Goal: Task Accomplishment & Management: Manage account settings

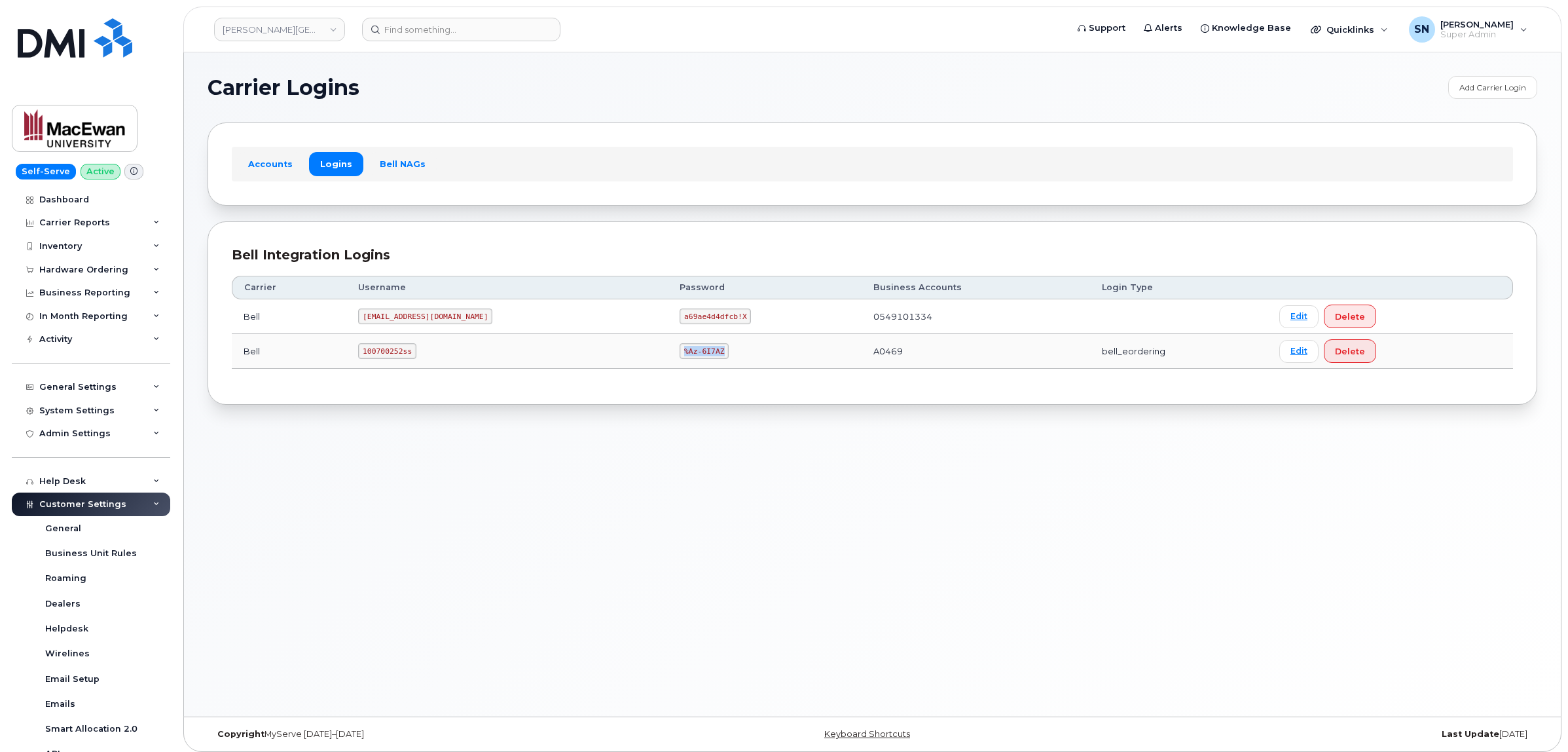
scroll to position [264, 0]
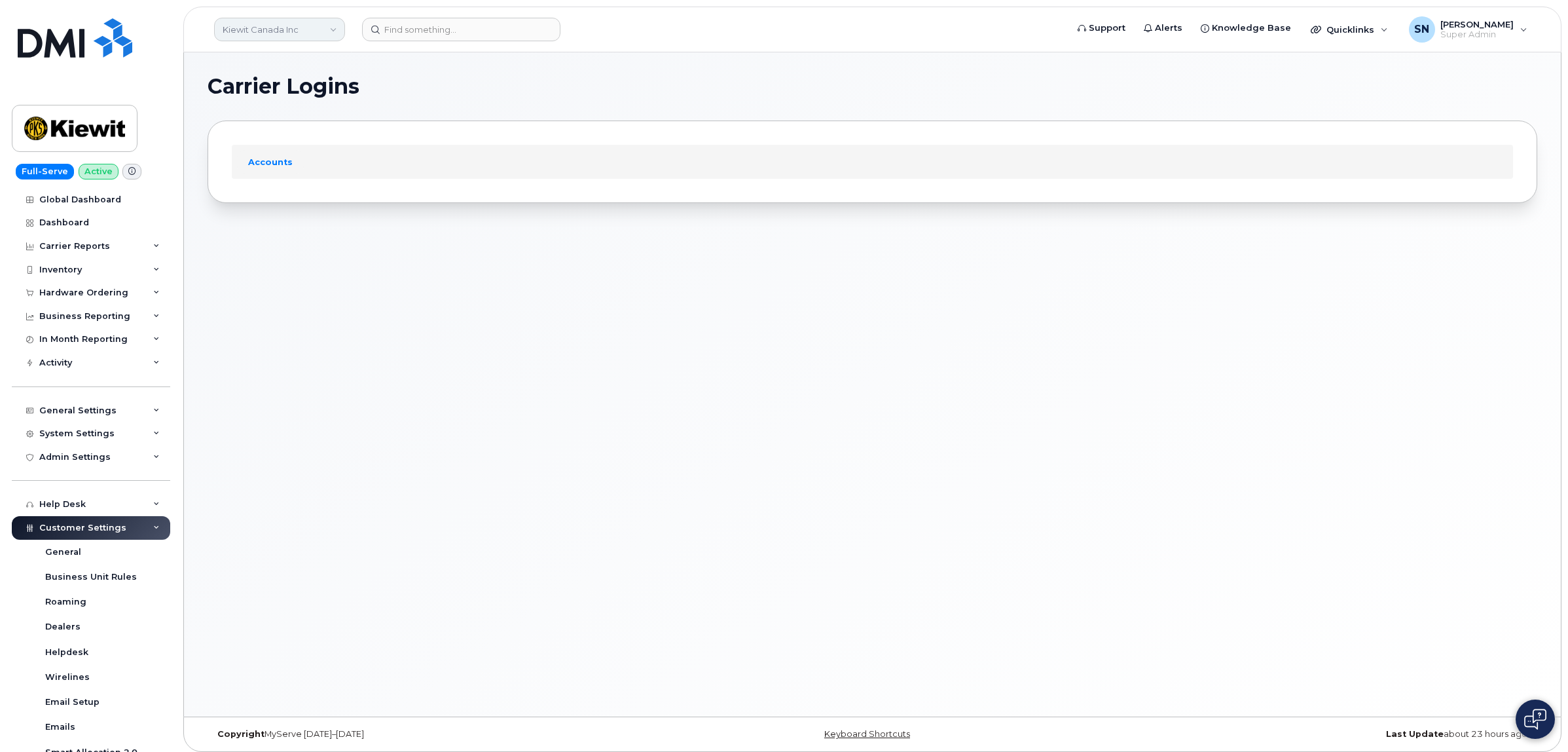
click at [299, 21] on link "Kiewit Canada Inc" at bounding box center [279, 29] width 131 height 24
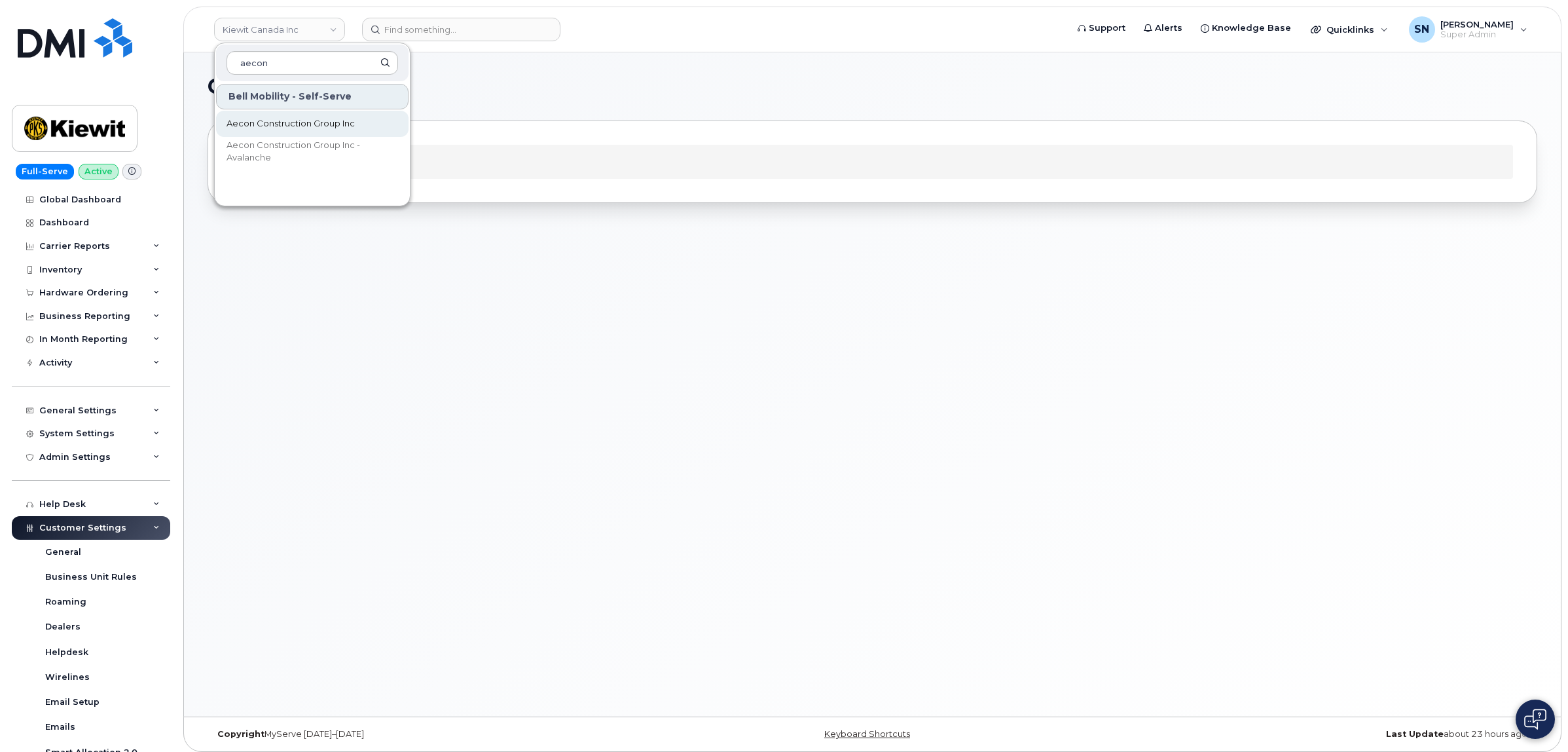
type input "aecon"
click at [365, 131] on link "Aecon Construction Group Inc" at bounding box center [312, 123] width 193 height 26
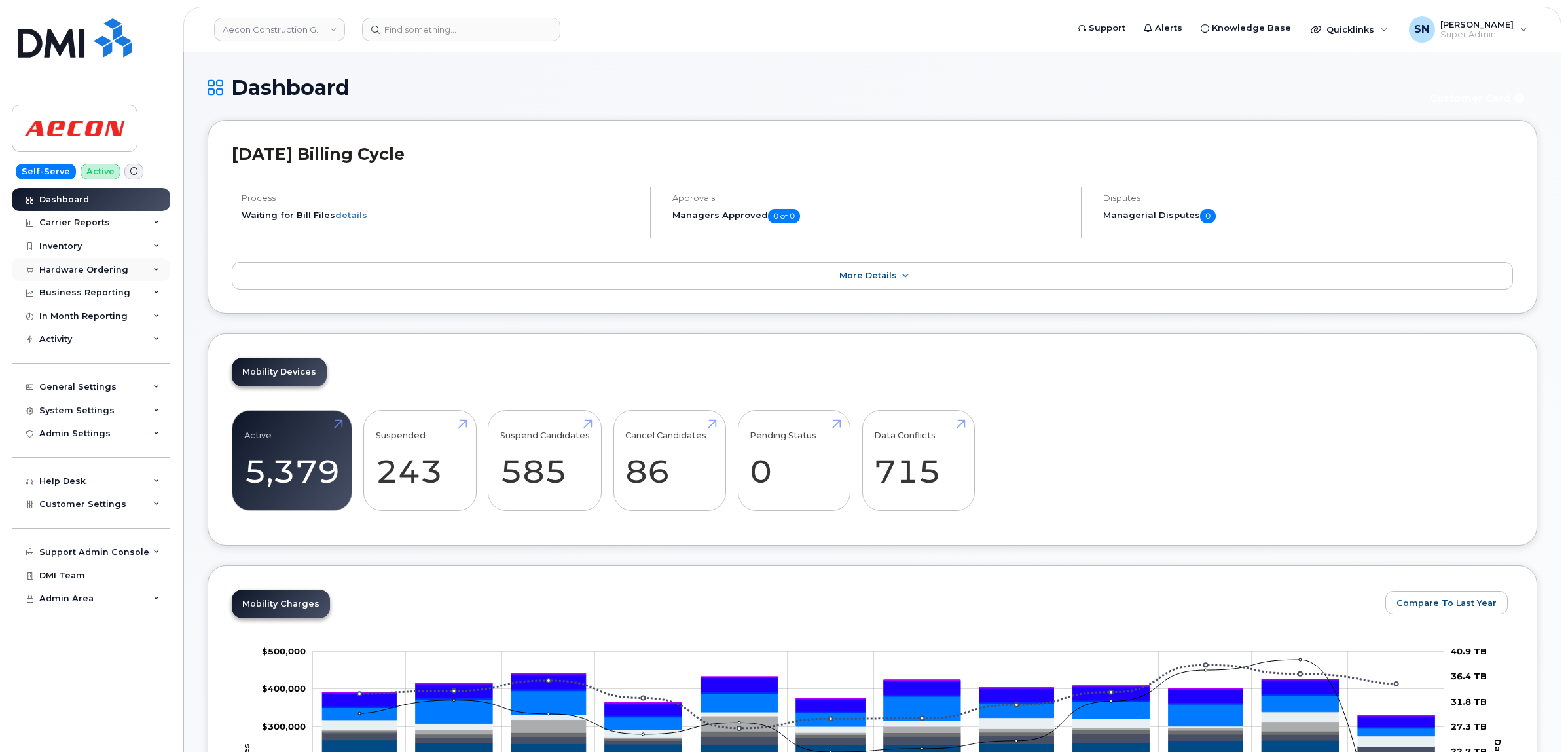
click at [59, 275] on div "Hardware Ordering" at bounding box center [83, 269] width 89 height 10
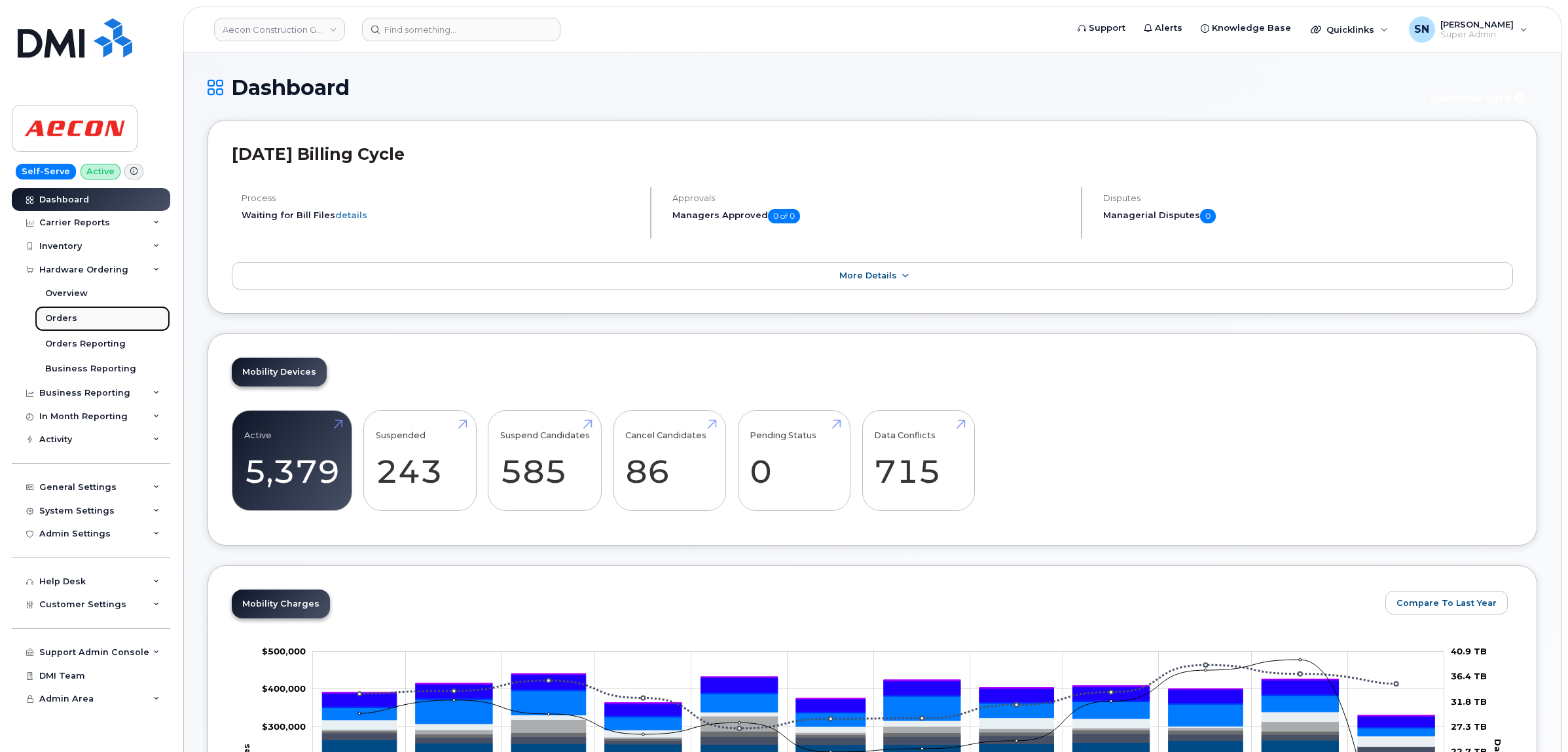
click at [64, 313] on link "Orders" at bounding box center [102, 319] width 135 height 25
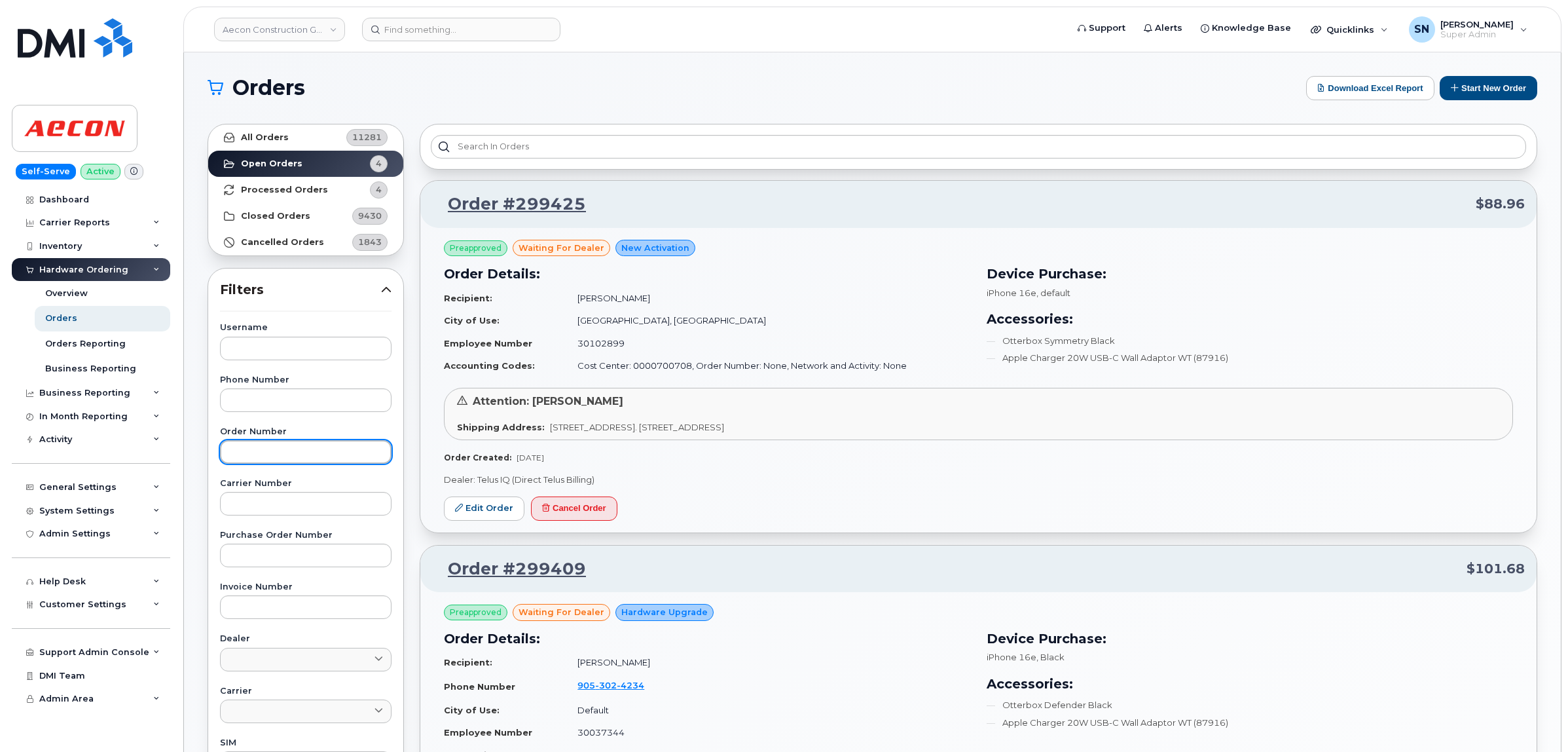
click at [310, 445] on input "text" at bounding box center [306, 452] width 172 height 24
paste input "299409"
click at [299, 138] on link "All Orders 11281" at bounding box center [306, 137] width 195 height 26
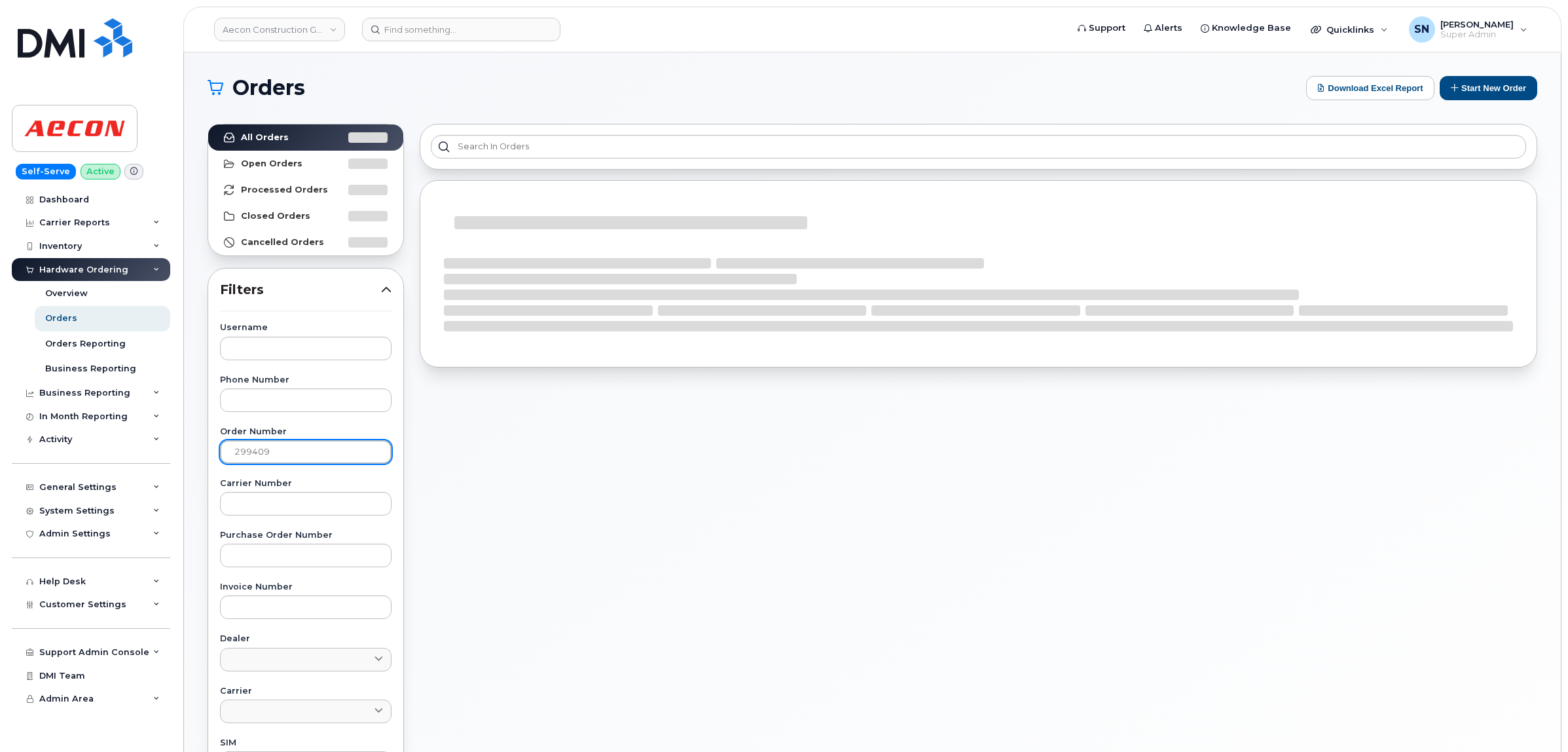
click at [319, 444] on input "299409" at bounding box center [306, 452] width 172 height 24
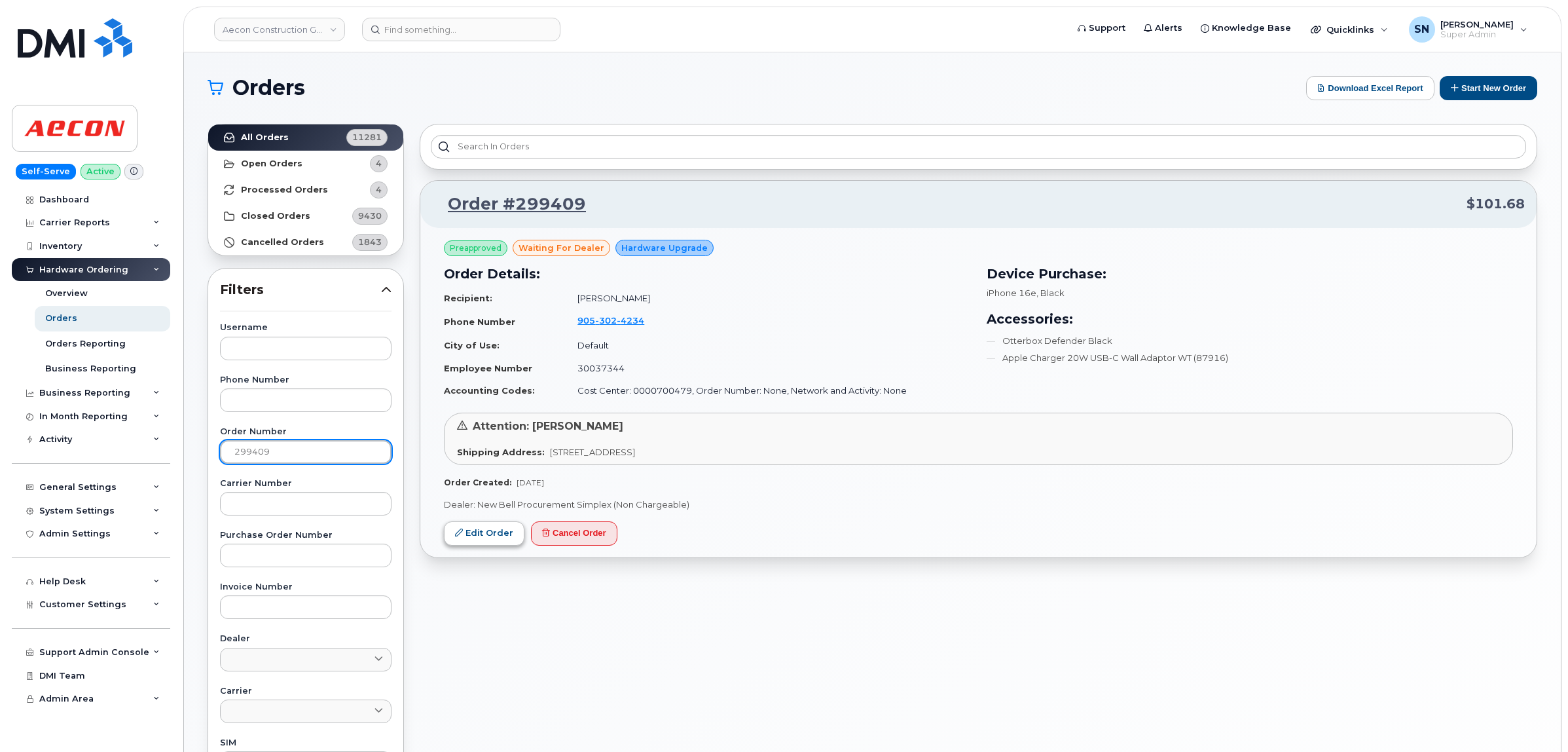
type input "299409"
click at [83, 609] on span "Customer Settings" at bounding box center [83, 604] width 87 height 9
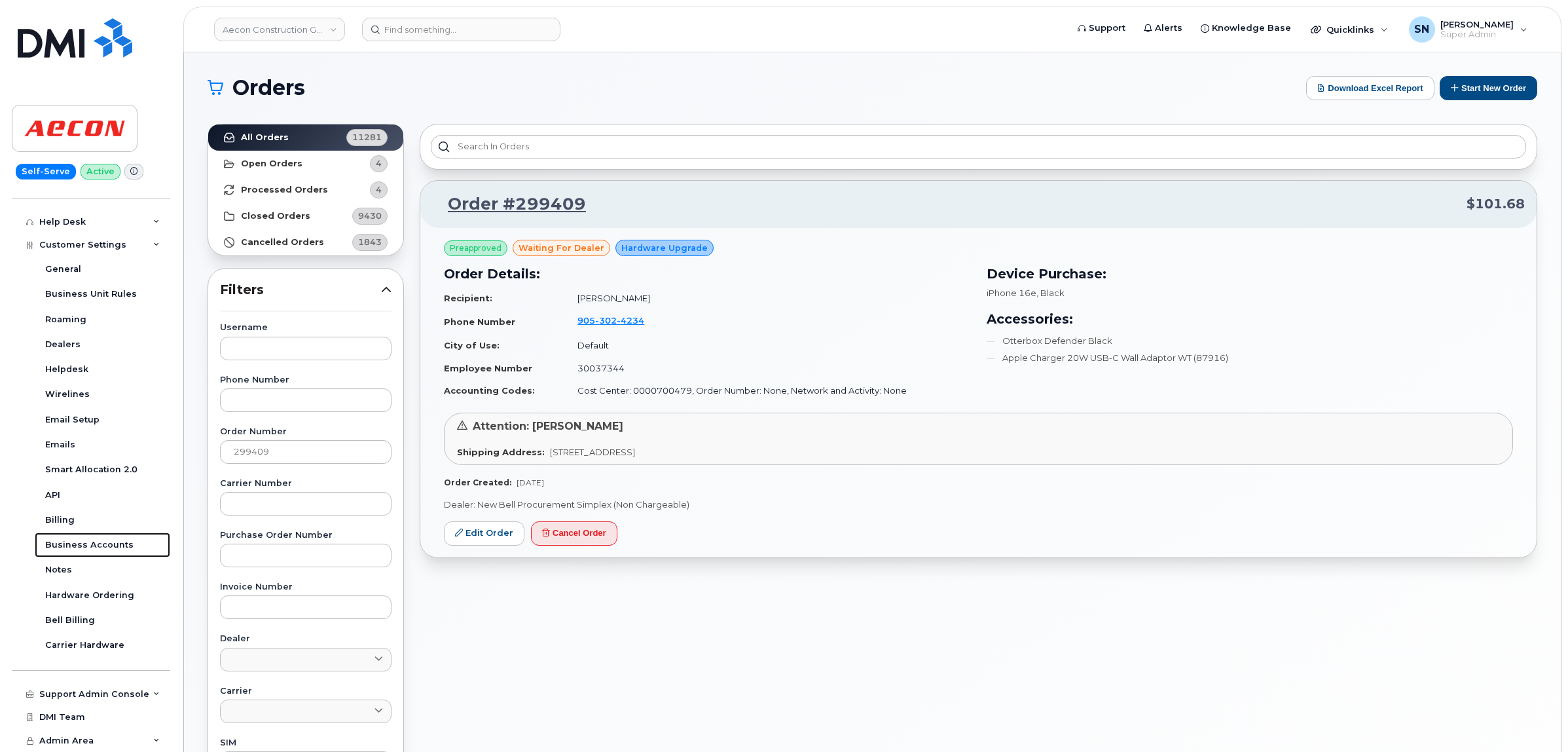
click at [116, 537] on link "Business Accounts" at bounding box center [102, 545] width 135 height 25
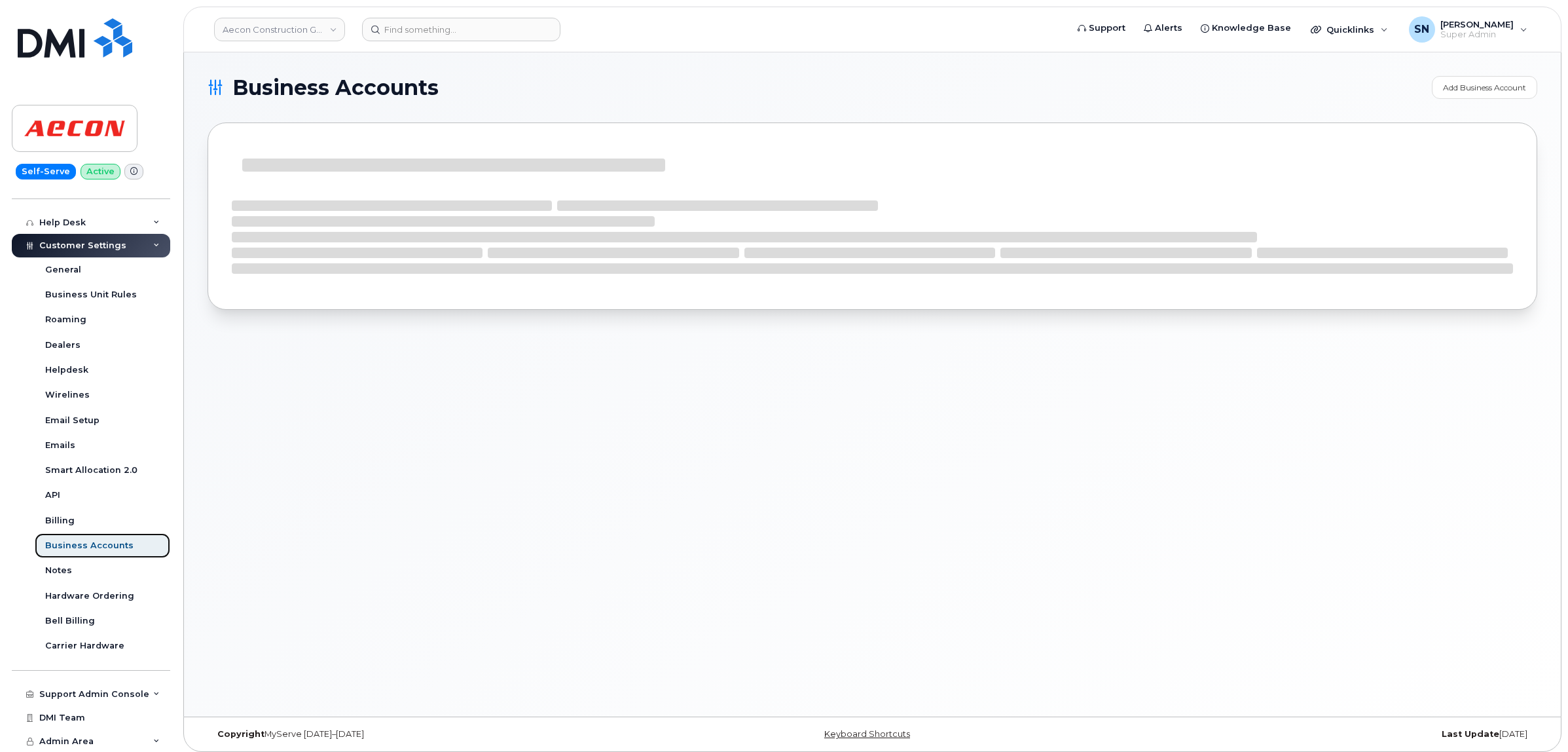
scroll to position [264, 0]
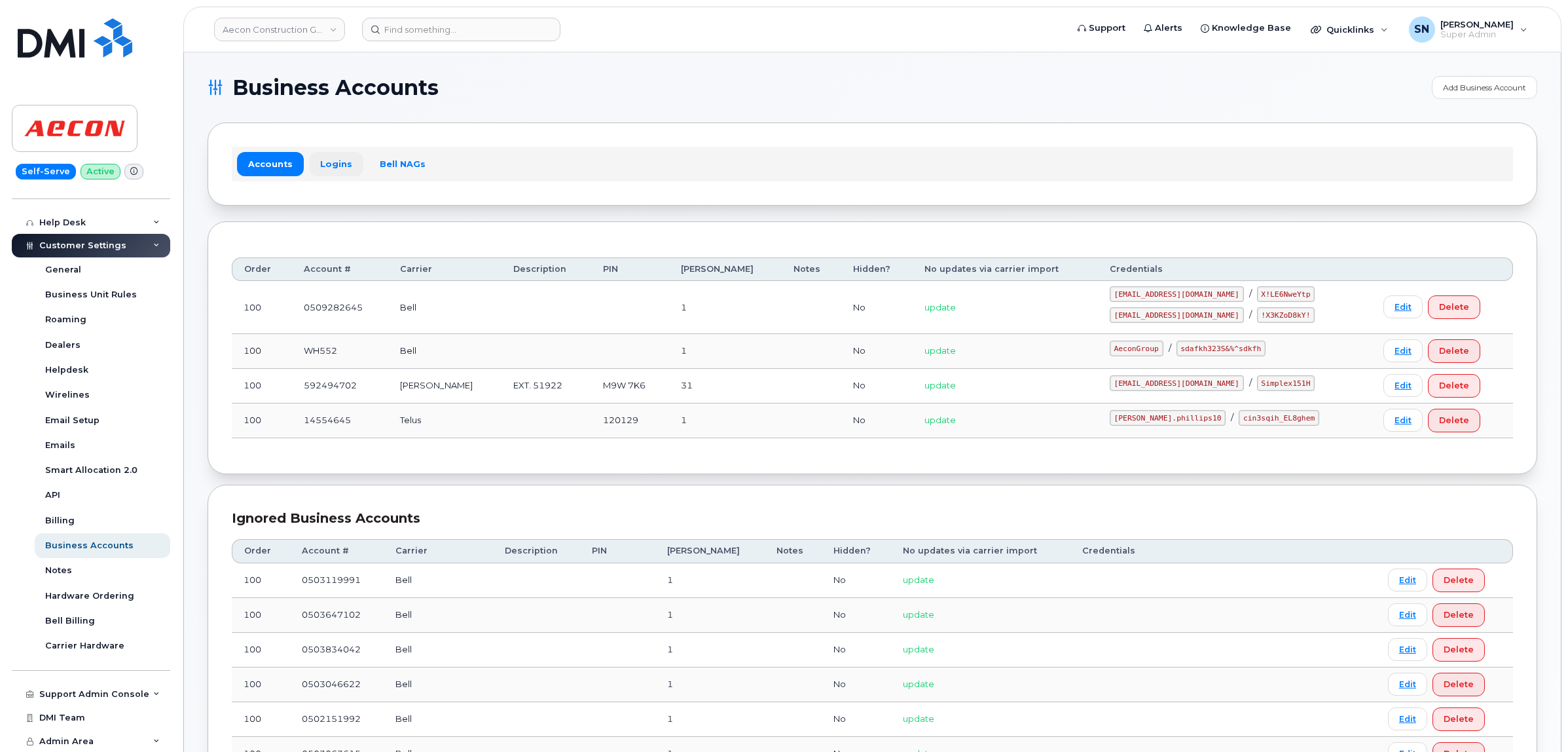
click at [334, 154] on link "Logins" at bounding box center [336, 164] width 54 height 24
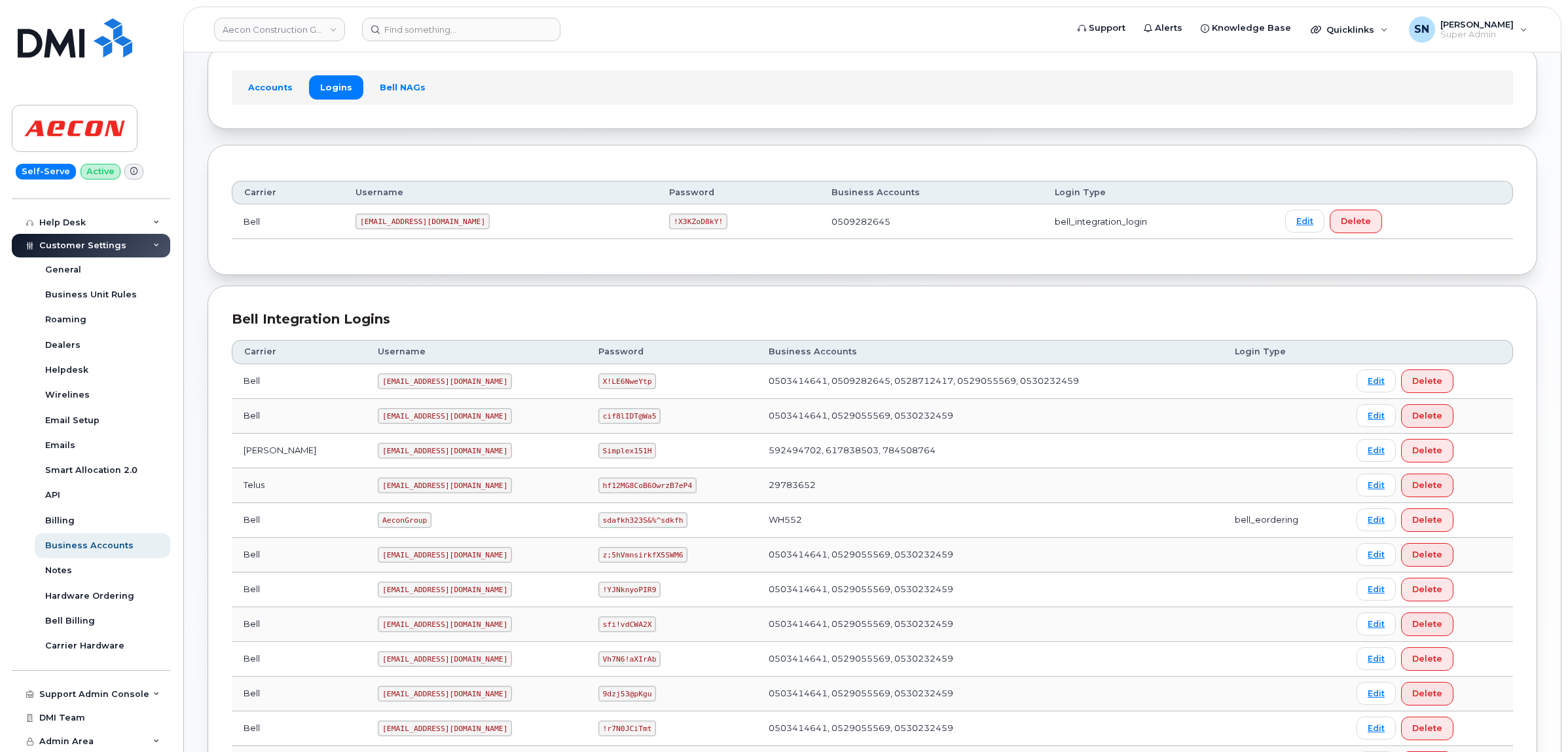
scroll to position [164, 0]
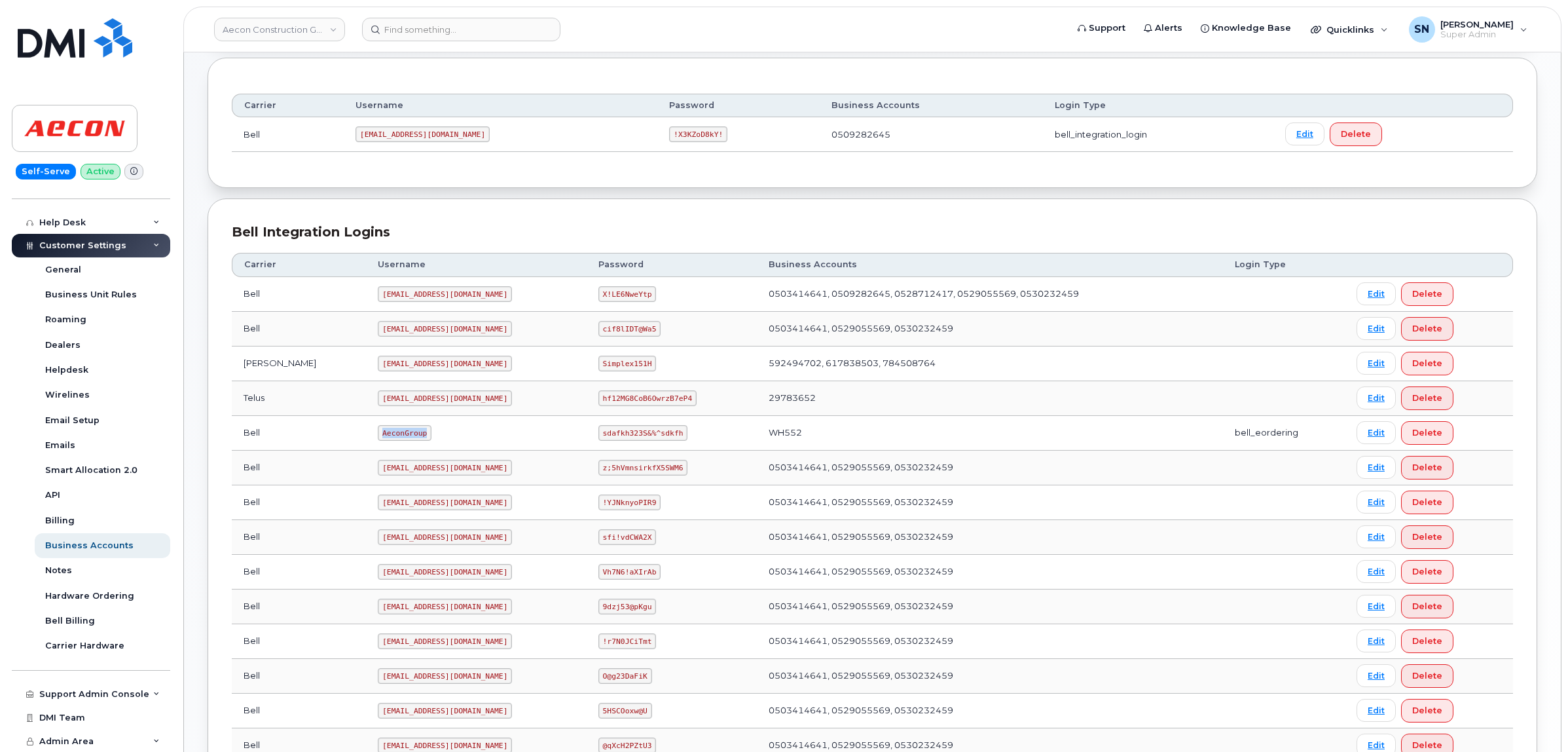
drag, startPoint x: 322, startPoint y: 440, endPoint x: 363, endPoint y: 447, distance: 41.6
click at [366, 447] on td "AeconGroup" at bounding box center [476, 433] width 220 height 35
copy code "AeconGroup"
drag, startPoint x: 600, startPoint y: 434, endPoint x: 653, endPoint y: 440, distance: 53.3
click at [653, 440] on code "sdafkh323S&%^sdkfh" at bounding box center [643, 433] width 89 height 16
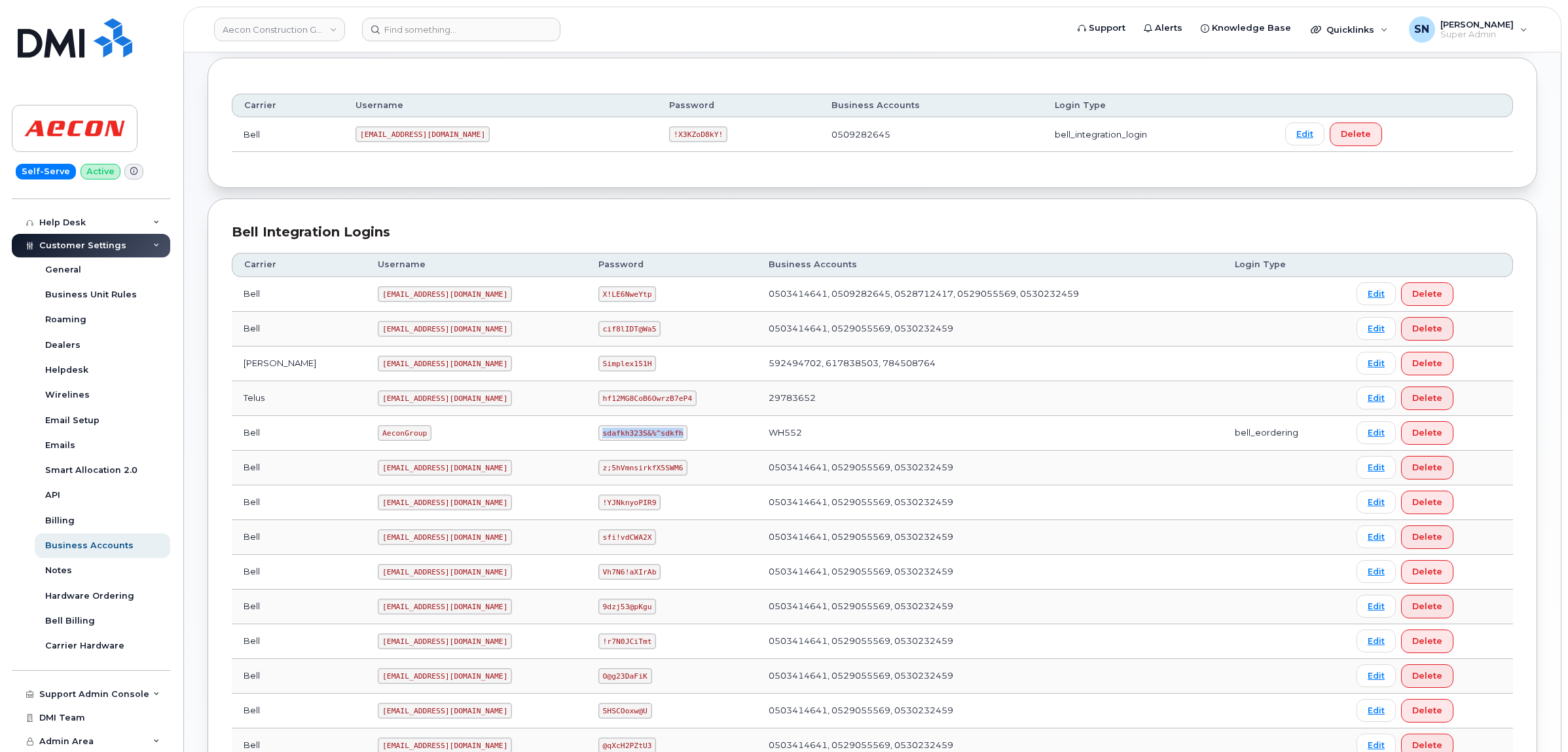
copy code "sdafkh323S&%^sdkfh"
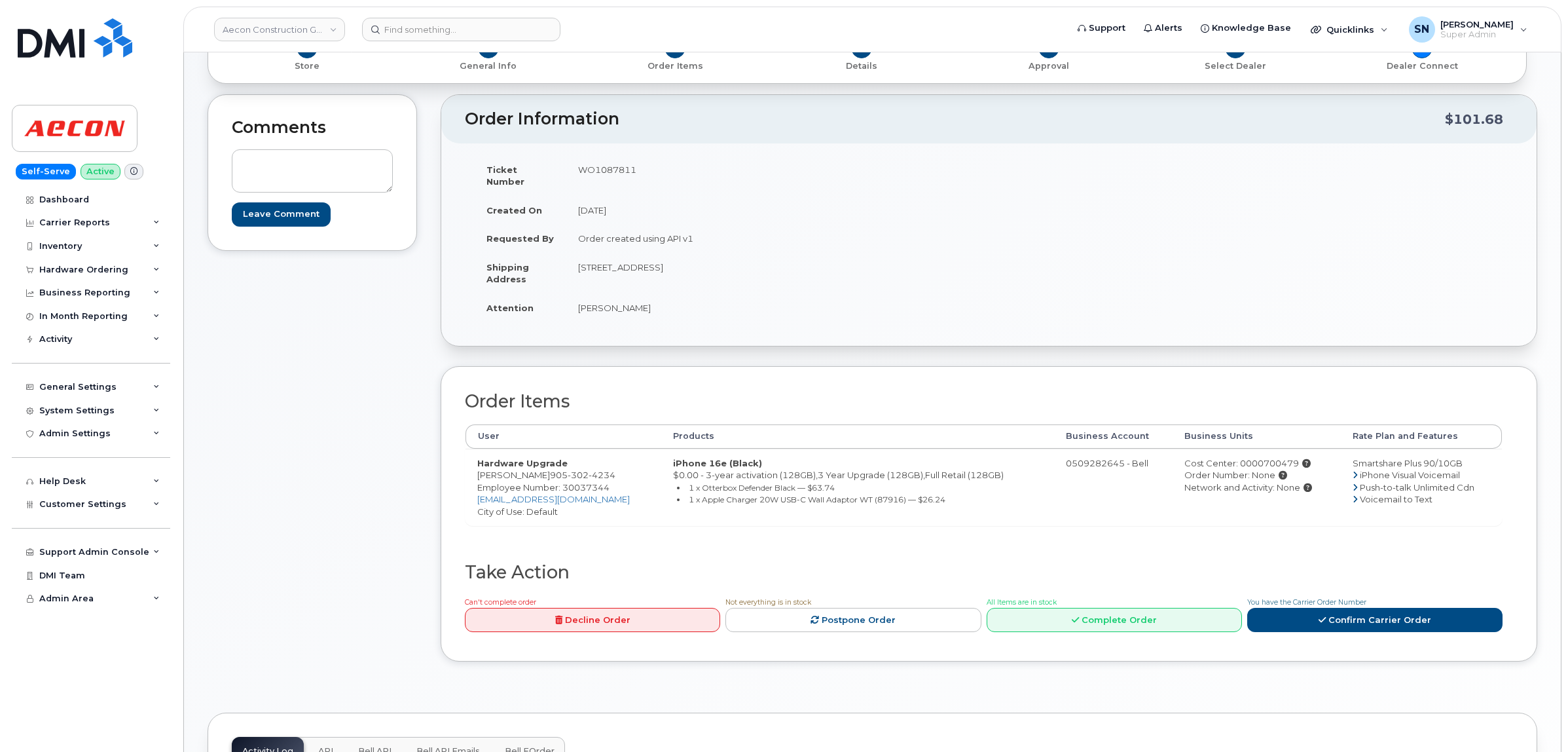
scroll to position [164, 0]
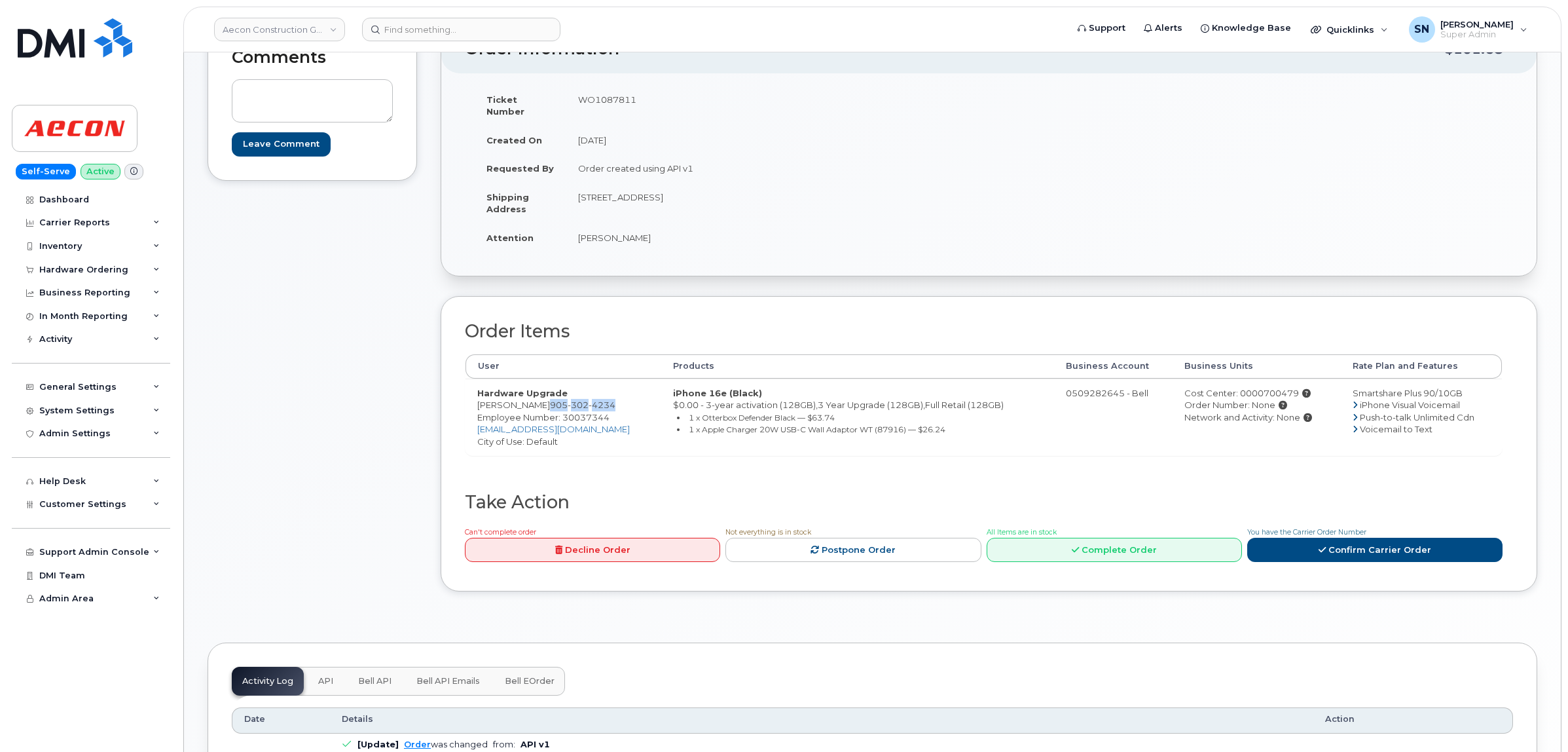
drag, startPoint x: 529, startPoint y: 393, endPoint x: 592, endPoint y: 396, distance: 63.1
click at [592, 400] on span "905 302 4234" at bounding box center [582, 404] width 65 height 10
copy span "905 302 4234"
drag, startPoint x: 578, startPoint y: 187, endPoint x: 673, endPoint y: 192, distance: 95.1
click at [673, 192] on td "86 sandringham drive Courtice ON L1E1W7" at bounding box center [773, 203] width 413 height 41
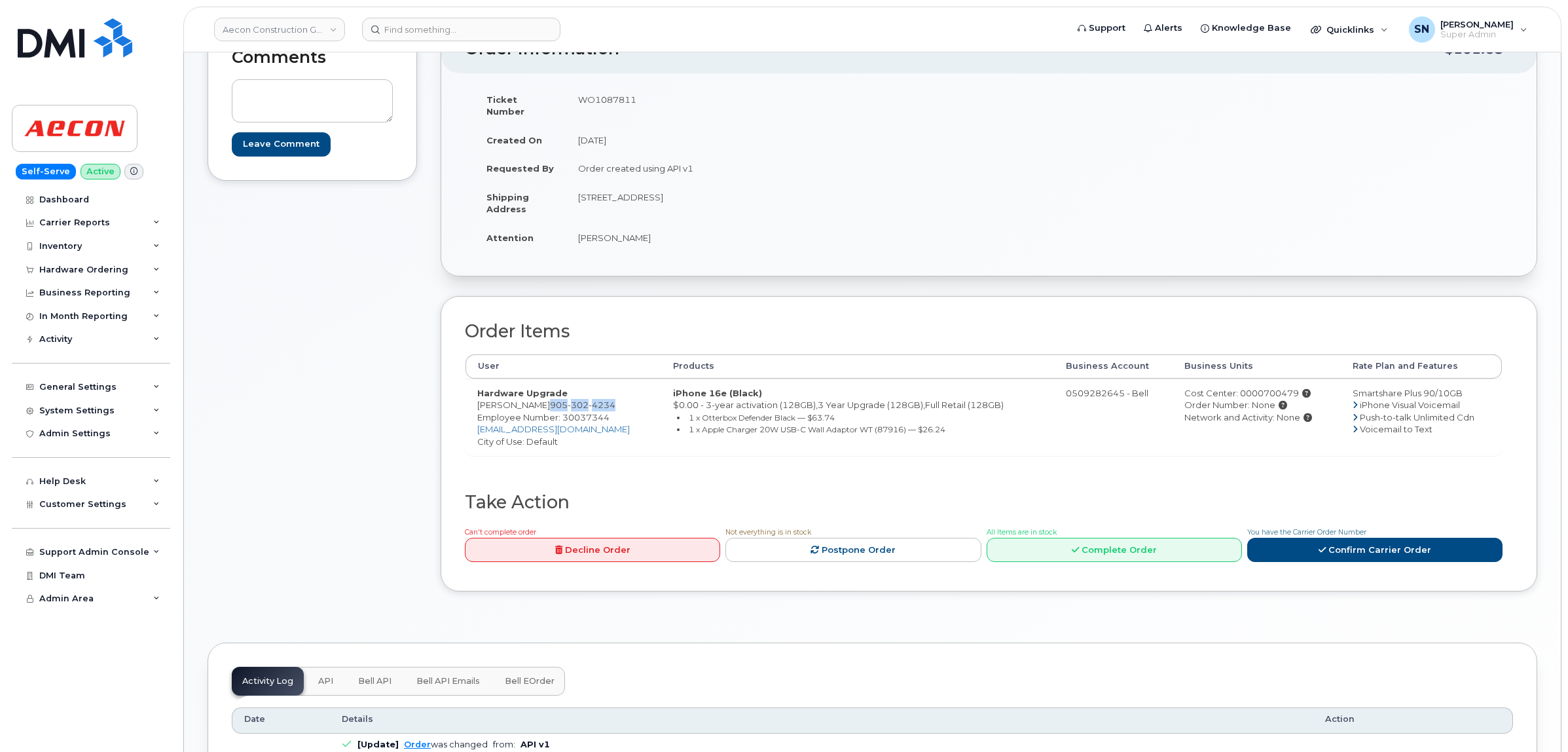
copy td "86 sandringham drive"
drag, startPoint x: 731, startPoint y: 185, endPoint x: 770, endPoint y: 190, distance: 39.3
click at [770, 190] on td "86 sandringham drive Courtice ON L1E1W7" at bounding box center [773, 203] width 413 height 41
copy td "L1E1W7"
click at [594, 252] on div "Ticket Number WO1087811 Created On August 27, 2025 Requested By Order created u…" at bounding box center [727, 174] width 525 height 179
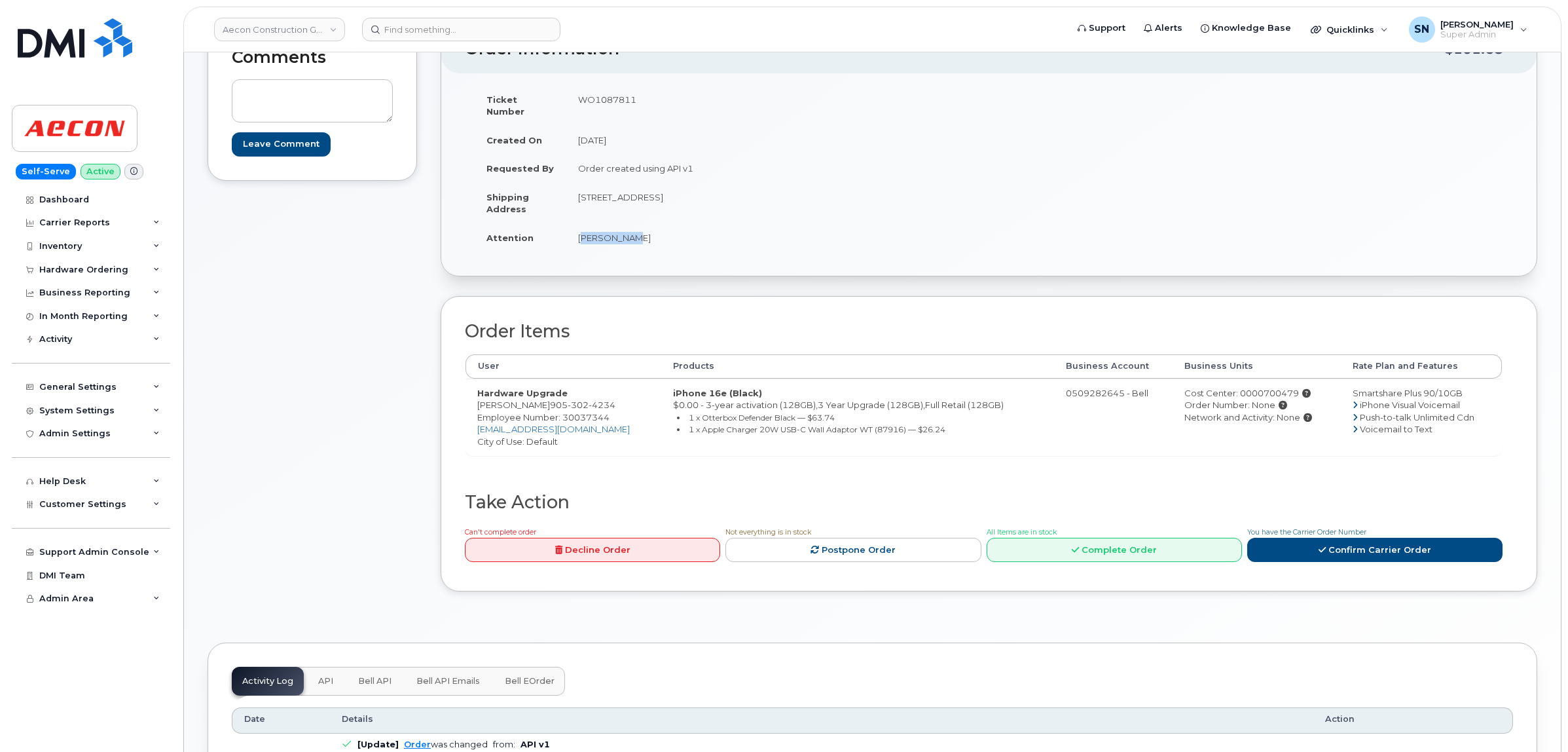
drag, startPoint x: 580, startPoint y: 223, endPoint x: 624, endPoint y: 232, distance: 44.9
click at [624, 232] on td "Jay Abriam" at bounding box center [773, 238] width 413 height 29
copy td "Jay Abriam"
drag, startPoint x: 527, startPoint y: 396, endPoint x: 595, endPoint y: 396, distance: 68.0
click at [595, 396] on td "Hardware Upgrade Jay Abriam 905 302 4234 Employee Number: 30037344 jabriam@aeco…" at bounding box center [563, 417] width 196 height 77
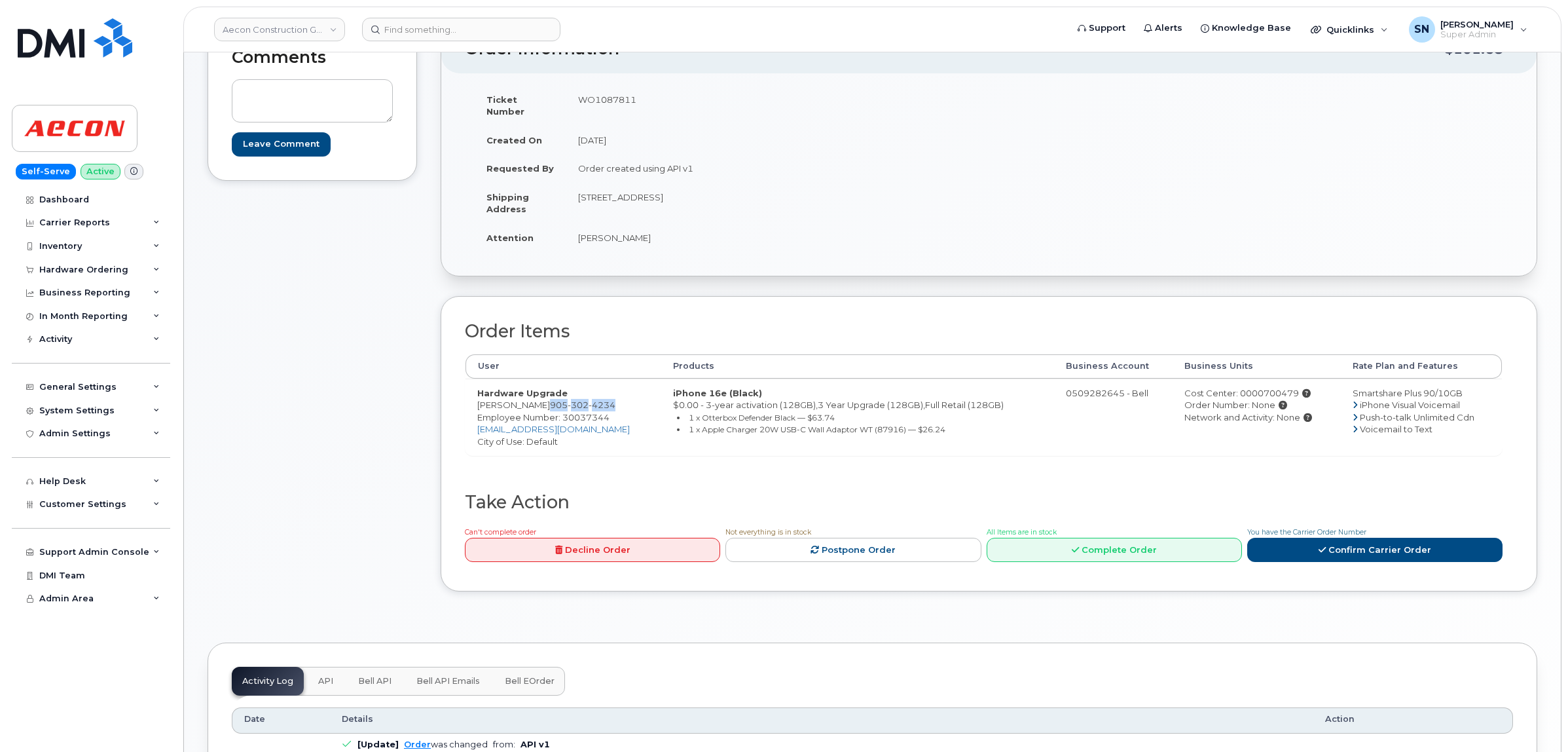
copy span "905 302 4234"
drag, startPoint x: 426, startPoint y: 440, endPoint x: 434, endPoint y: 433, distance: 10.6
click at [429, 439] on div "Comments Leave Comment Order Information $101.68 Ticket Number WO1087811 Create…" at bounding box center [873, 318] width 1330 height 587
click at [482, 388] on td "Hardware Upgrade Jay Abriam 905 302 4234 Employee Number: 30037344 jabriam@aeco…" at bounding box center [563, 417] width 196 height 77
drag, startPoint x: 478, startPoint y: 395, endPoint x: 601, endPoint y: 393, distance: 123.0
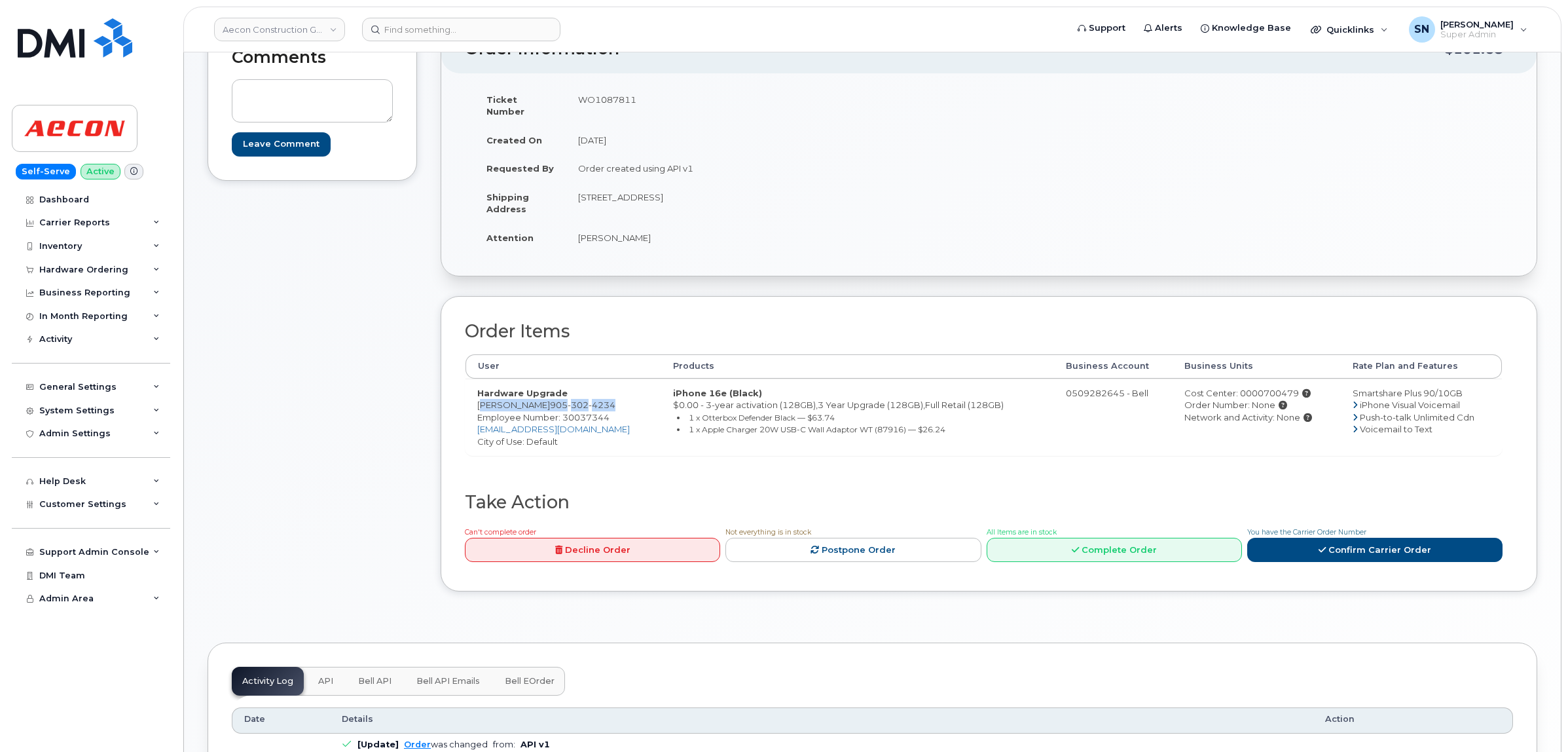
click at [601, 393] on td "Hardware Upgrade Jay Abriam 905 302 4234 Employee Number: 30037344 jabriam@aeco…" at bounding box center [563, 417] width 196 height 77
copy td "Jay Abriam 905 302 4234"
click at [601, 98] on td "WO1087811" at bounding box center [773, 105] width 413 height 41
copy td "WO1087811"
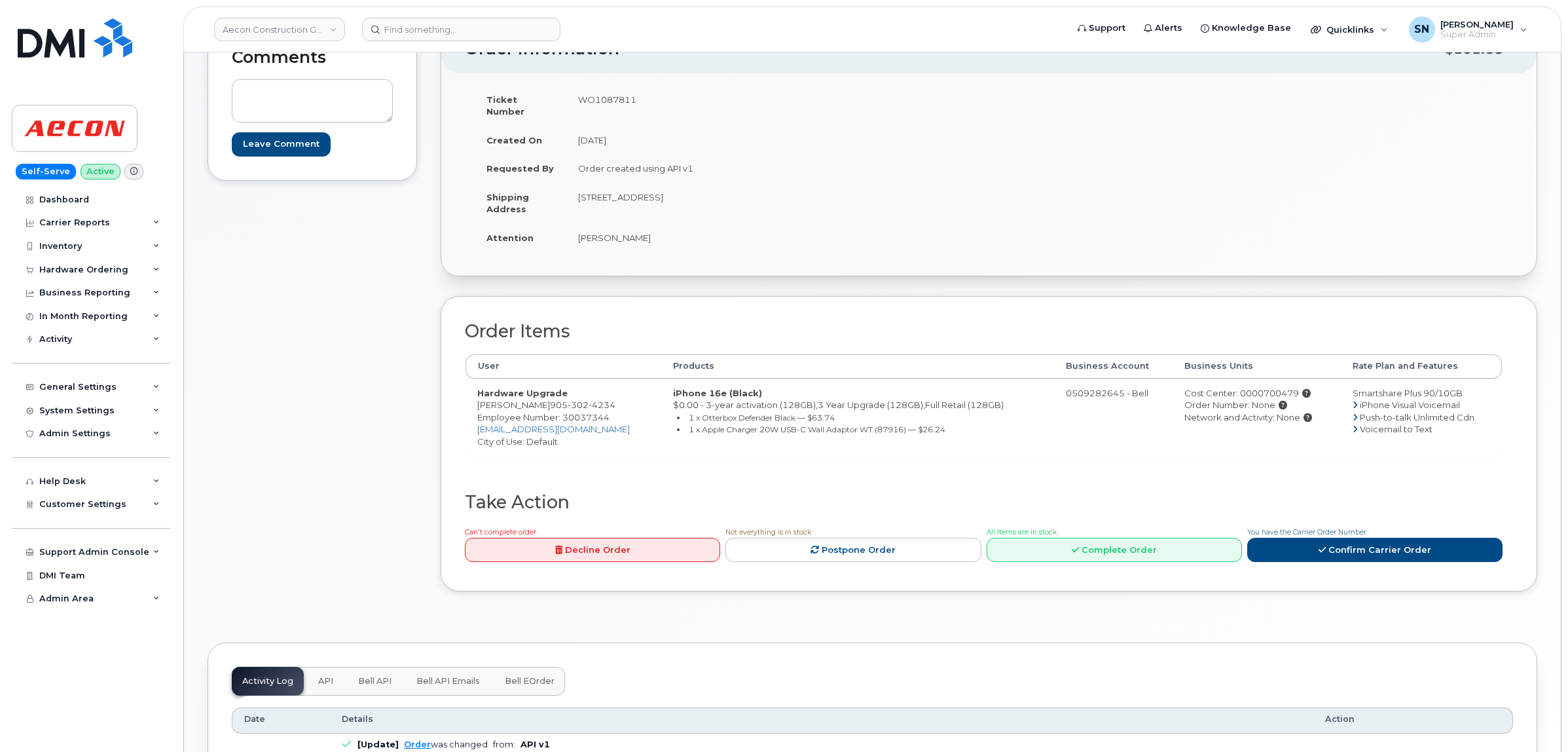
click at [1268, 387] on div "Cost Center: 0000700479" at bounding box center [1256, 393] width 144 height 13
copy div "0000700479"
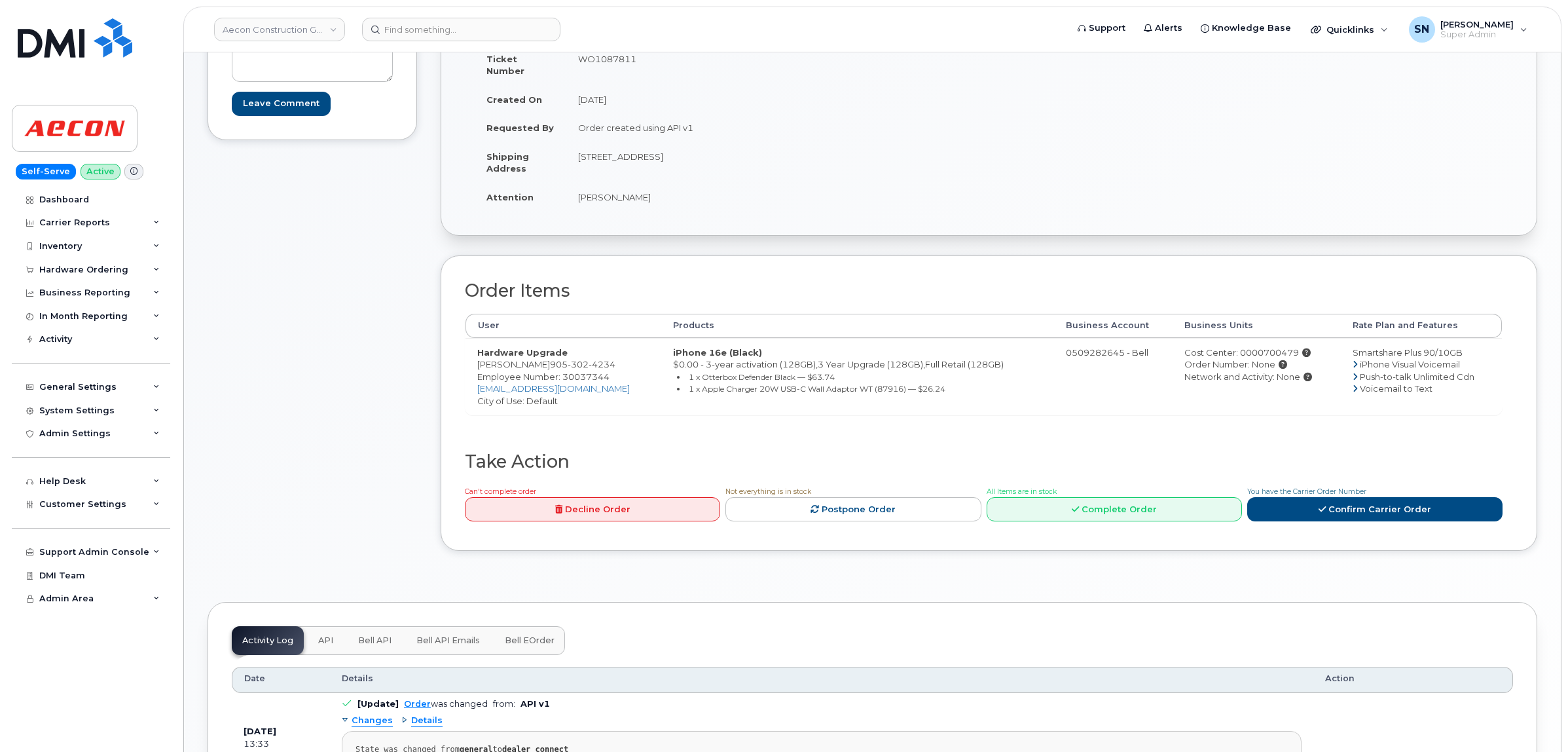
scroll to position [245, 0]
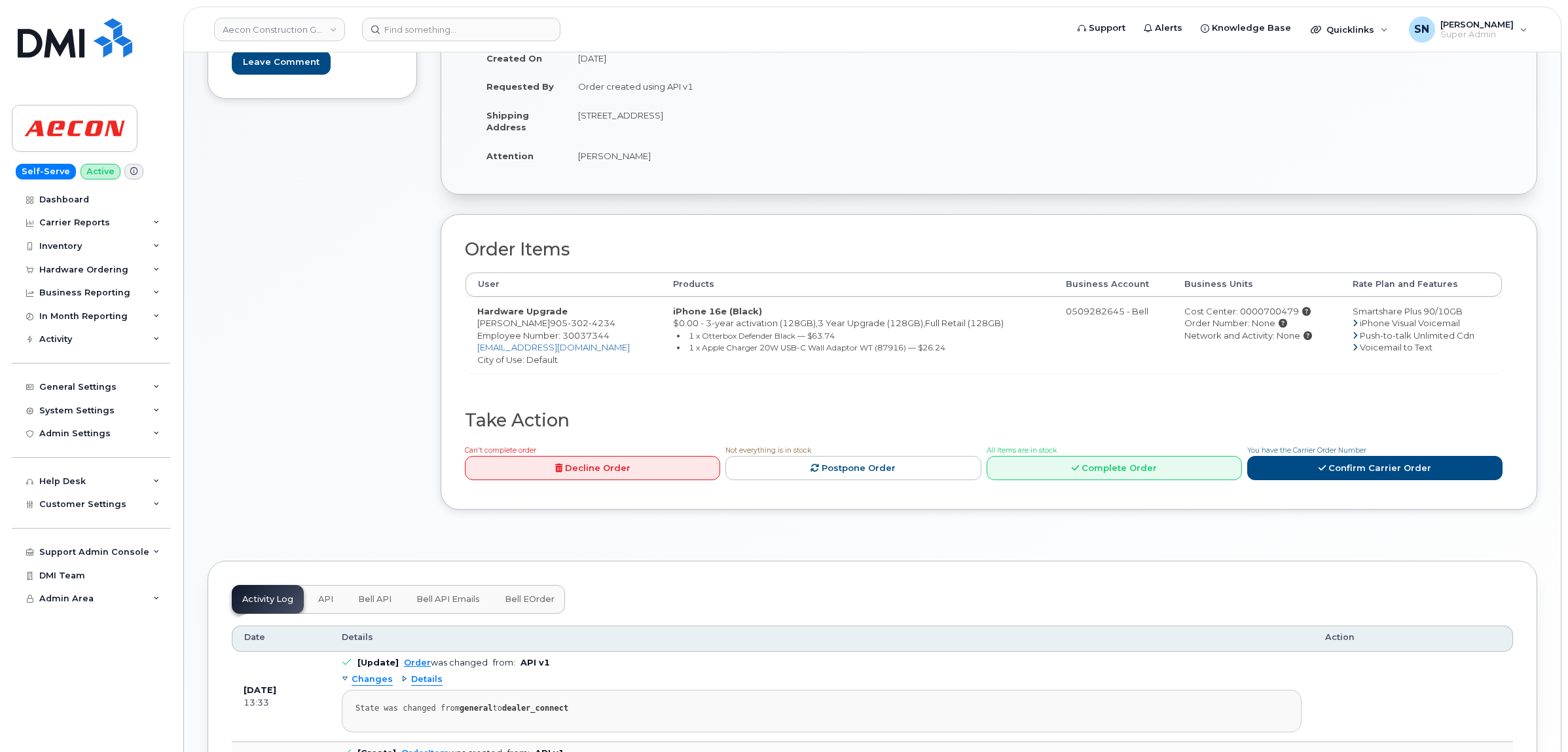
click at [1362, 470] on div "Can't complete order Decline Order Not everything is in stock Postpone Order Al…" at bounding box center [981, 464] width 1043 height 42
click at [1360, 459] on link "Confirm Carrier Order" at bounding box center [1375, 467] width 256 height 24
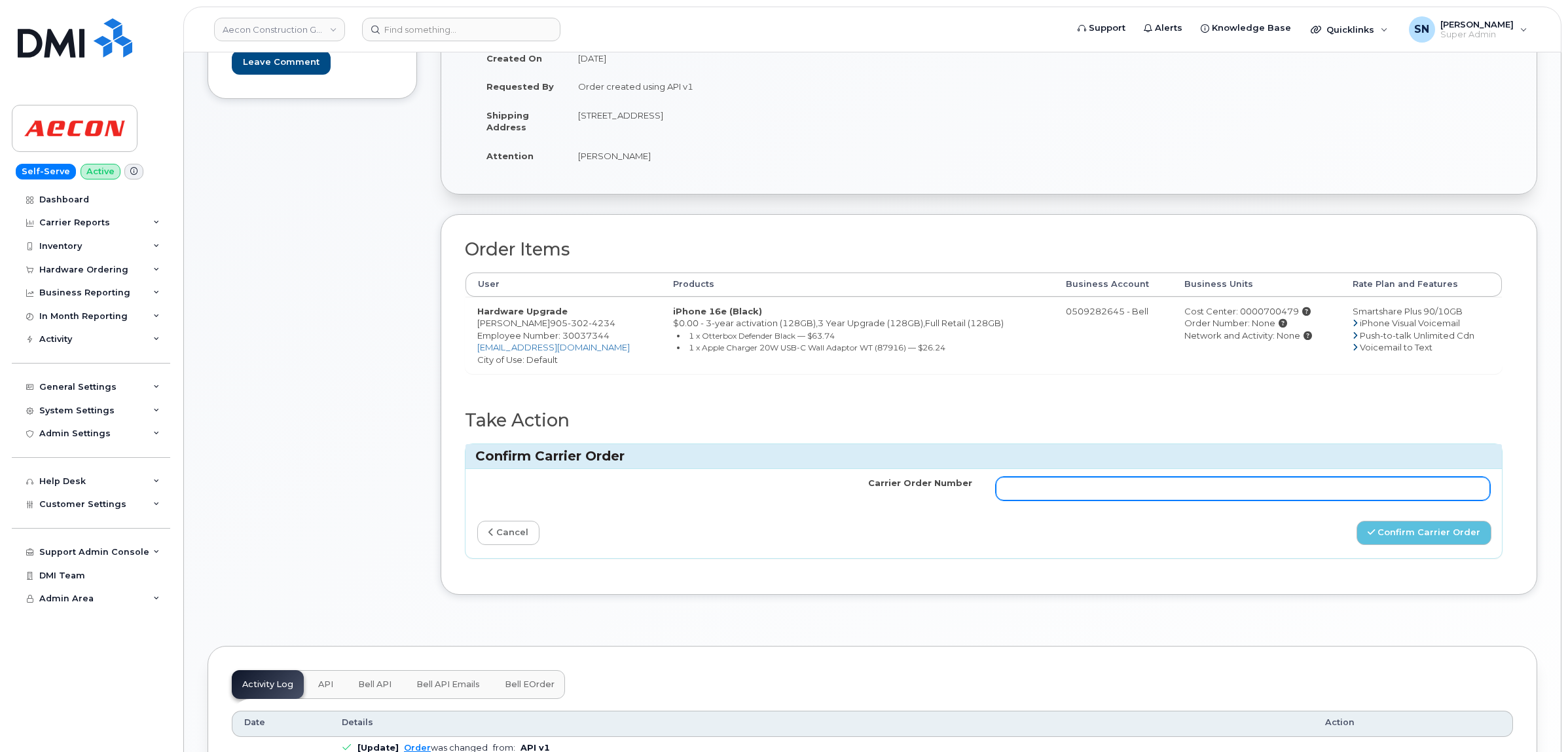
click at [1229, 489] on input "Carrier Order Number" at bounding box center [1243, 488] width 495 height 24
paste input "3010468"
type input "3010468"
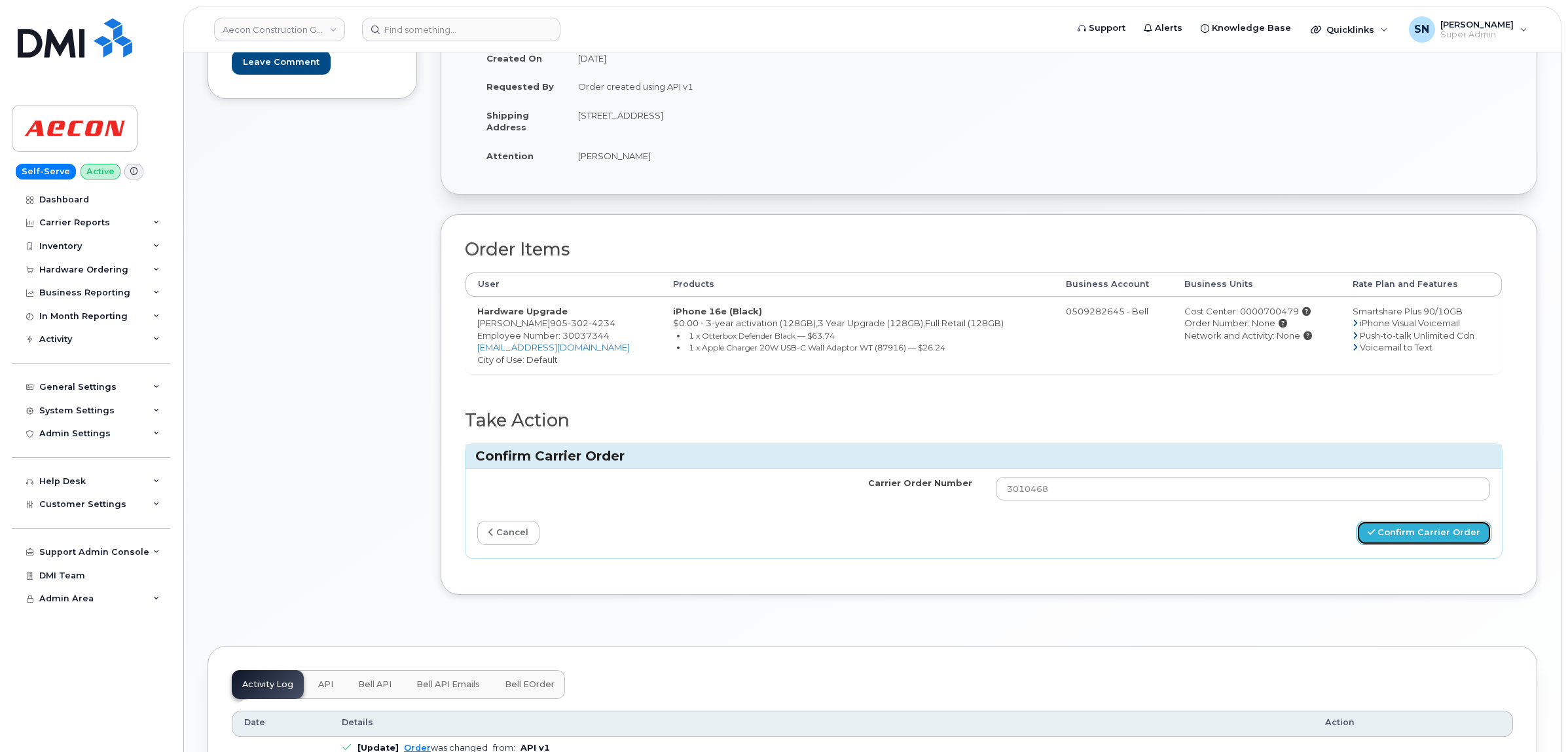
click at [1404, 522] on button "Confirm Carrier Order" at bounding box center [1424, 533] width 135 height 24
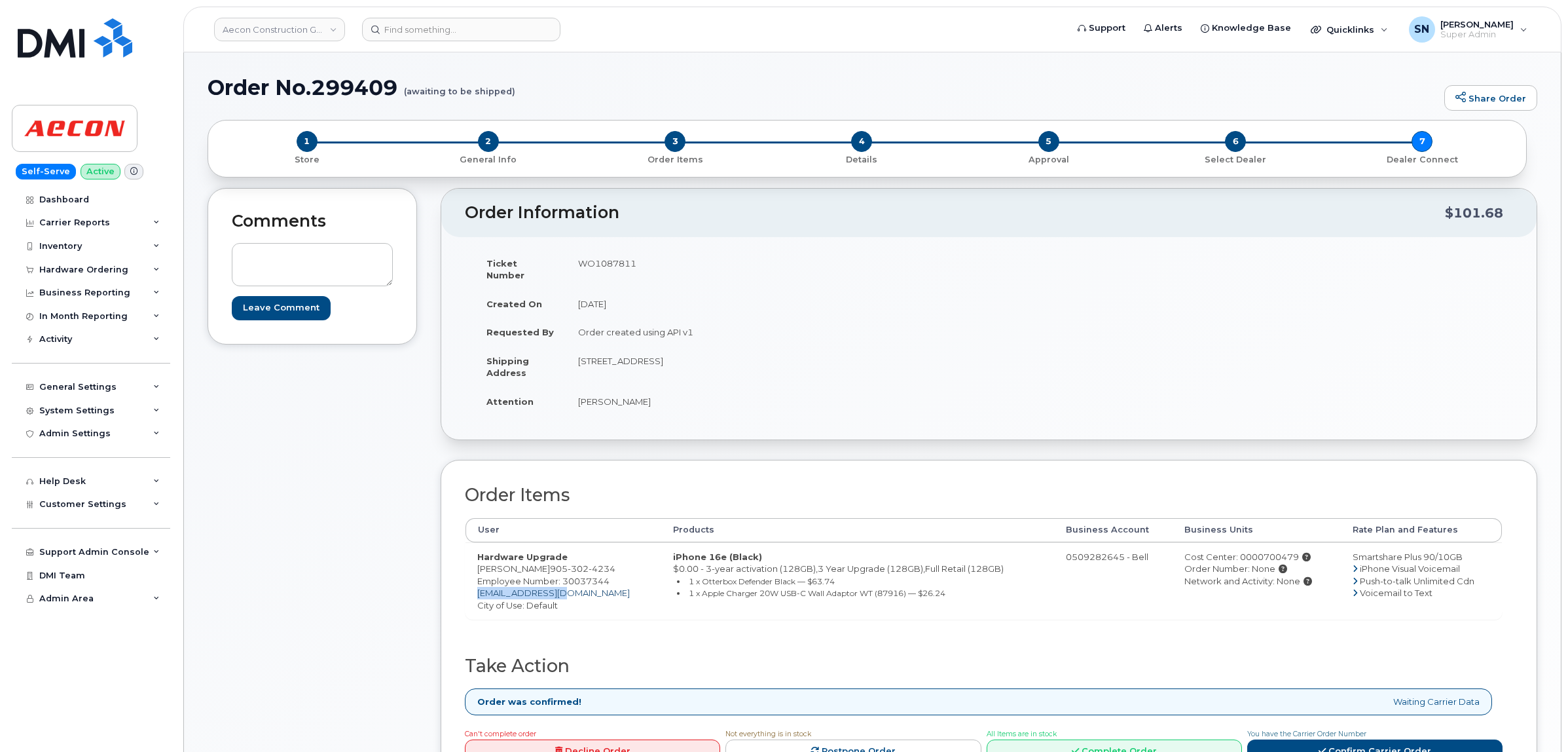
drag, startPoint x: 570, startPoint y: 581, endPoint x: 478, endPoint y: 584, distance: 92.0
click at [478, 584] on td "Hardware Upgrade Jay Abriam 905 302 4234 Employee Number: 30037344 jabriam@aeco…" at bounding box center [563, 581] width 196 height 77
copy link "jabriam@aecon.com"
click at [389, 522] on div "Comments Leave Comment" at bounding box center [312, 500] width 209 height 625
click at [662, 431] on div "Order Information $101.68 Ticket Number WO1087811 Created On August 27, 2025 Re…" at bounding box center [989, 500] width 1097 height 625
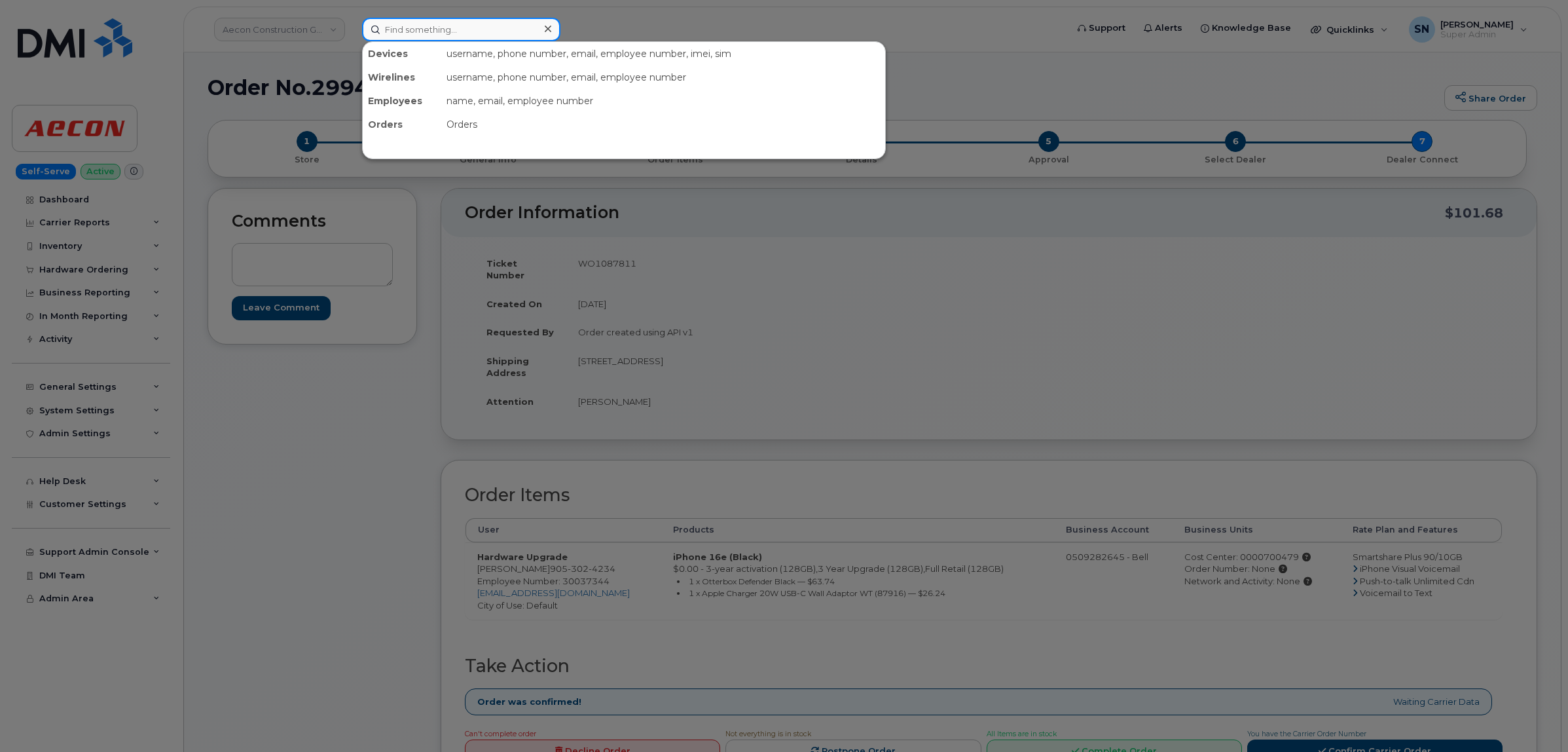
click at [493, 24] on input at bounding box center [461, 29] width 198 height 24
paste input "306-231-5804"
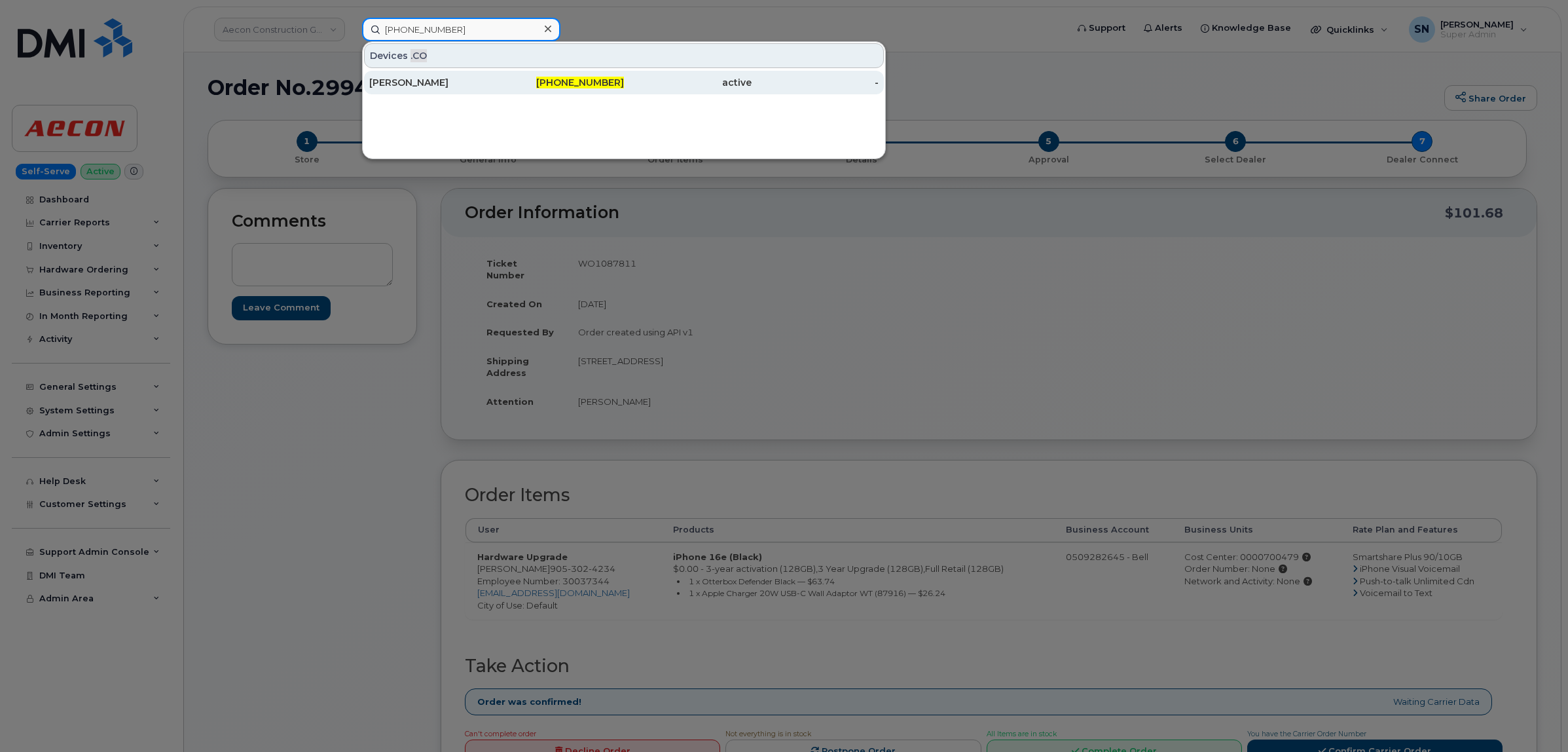
type input "306-231-5804"
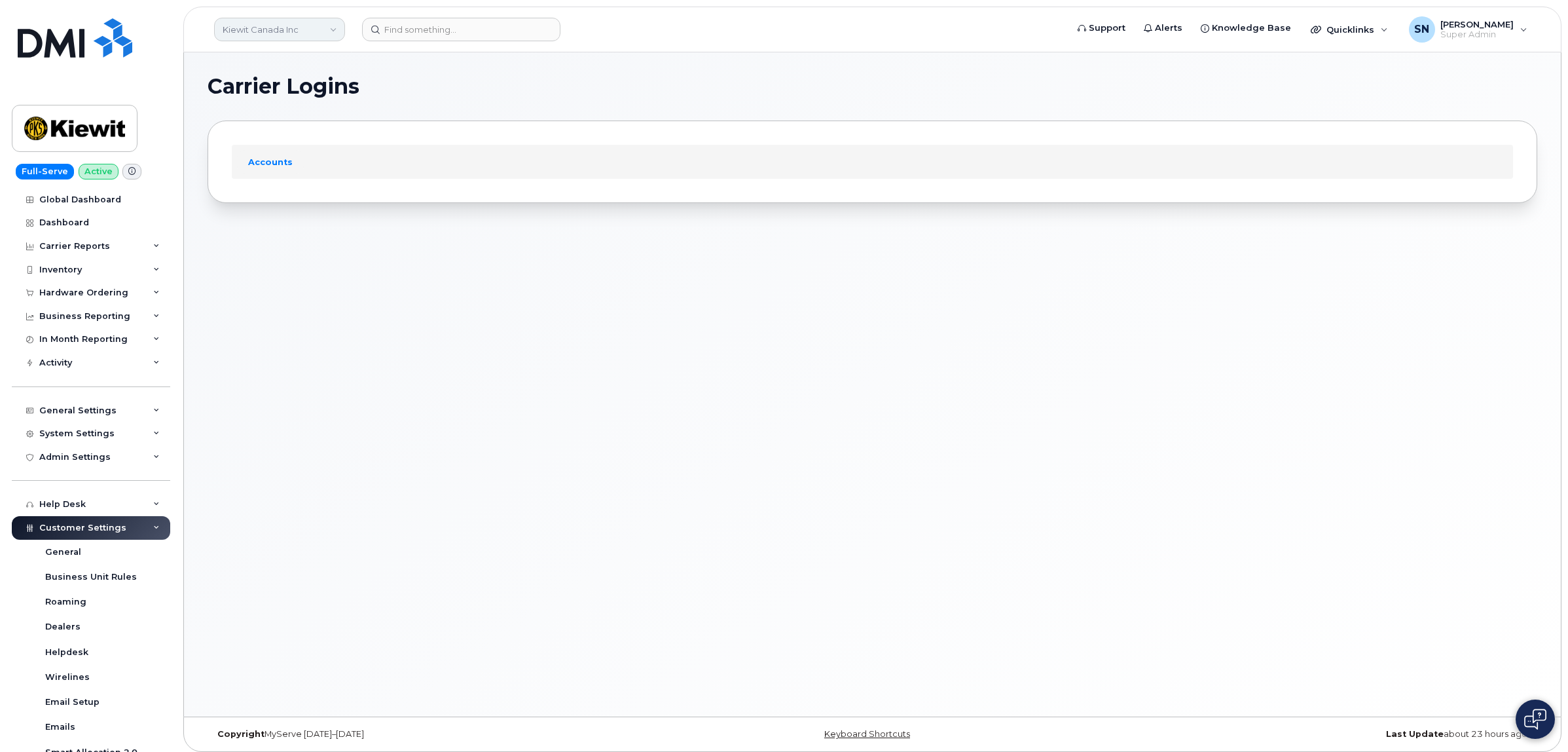
click at [293, 31] on link "Kiewit Canada Inc" at bounding box center [279, 29] width 131 height 24
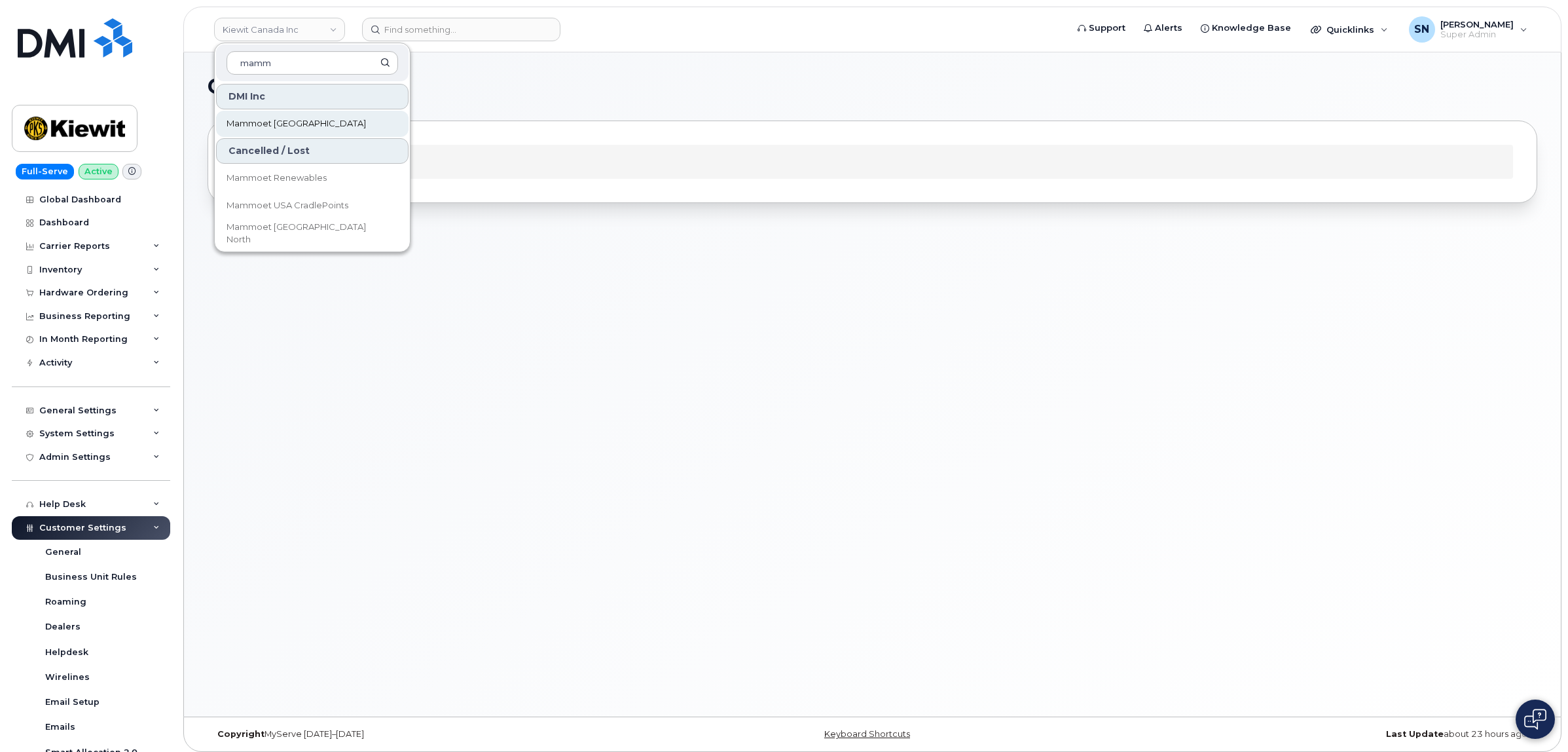
type input "mamm"
click at [271, 119] on span "Mammoet [GEOGRAPHIC_DATA]" at bounding box center [296, 123] width 139 height 13
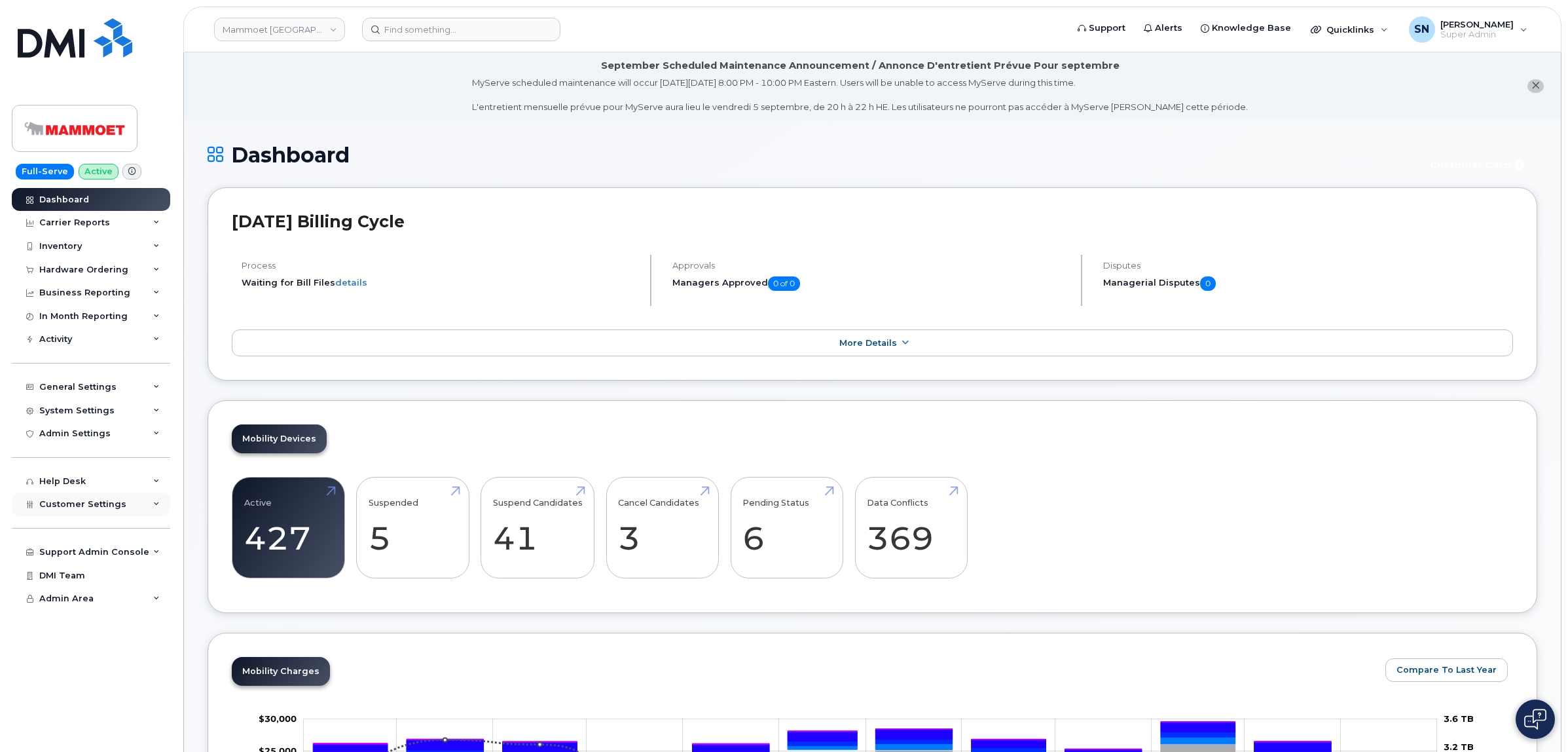
click at [83, 509] on span "Customer Settings" at bounding box center [83, 503] width 87 height 9
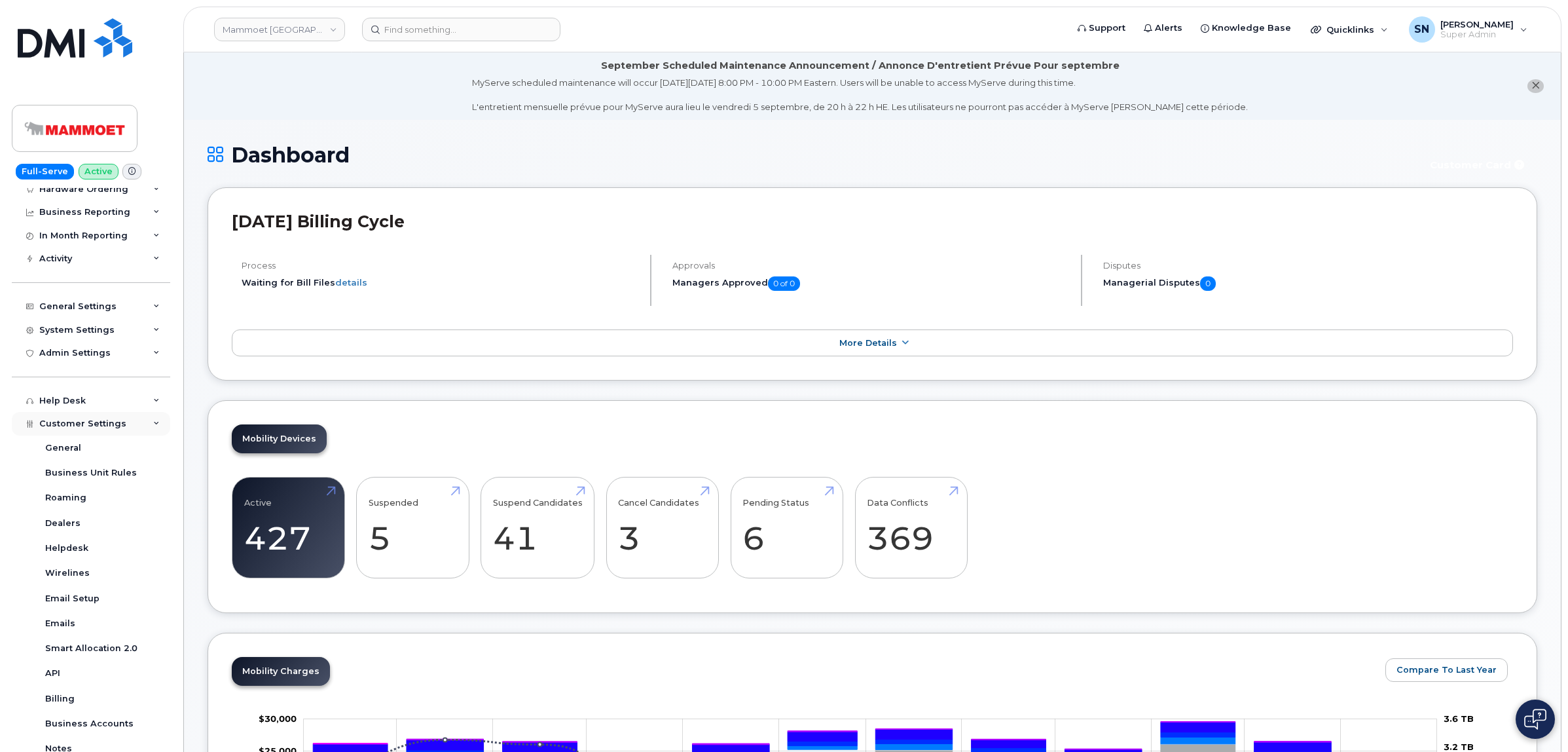
scroll to position [239, 0]
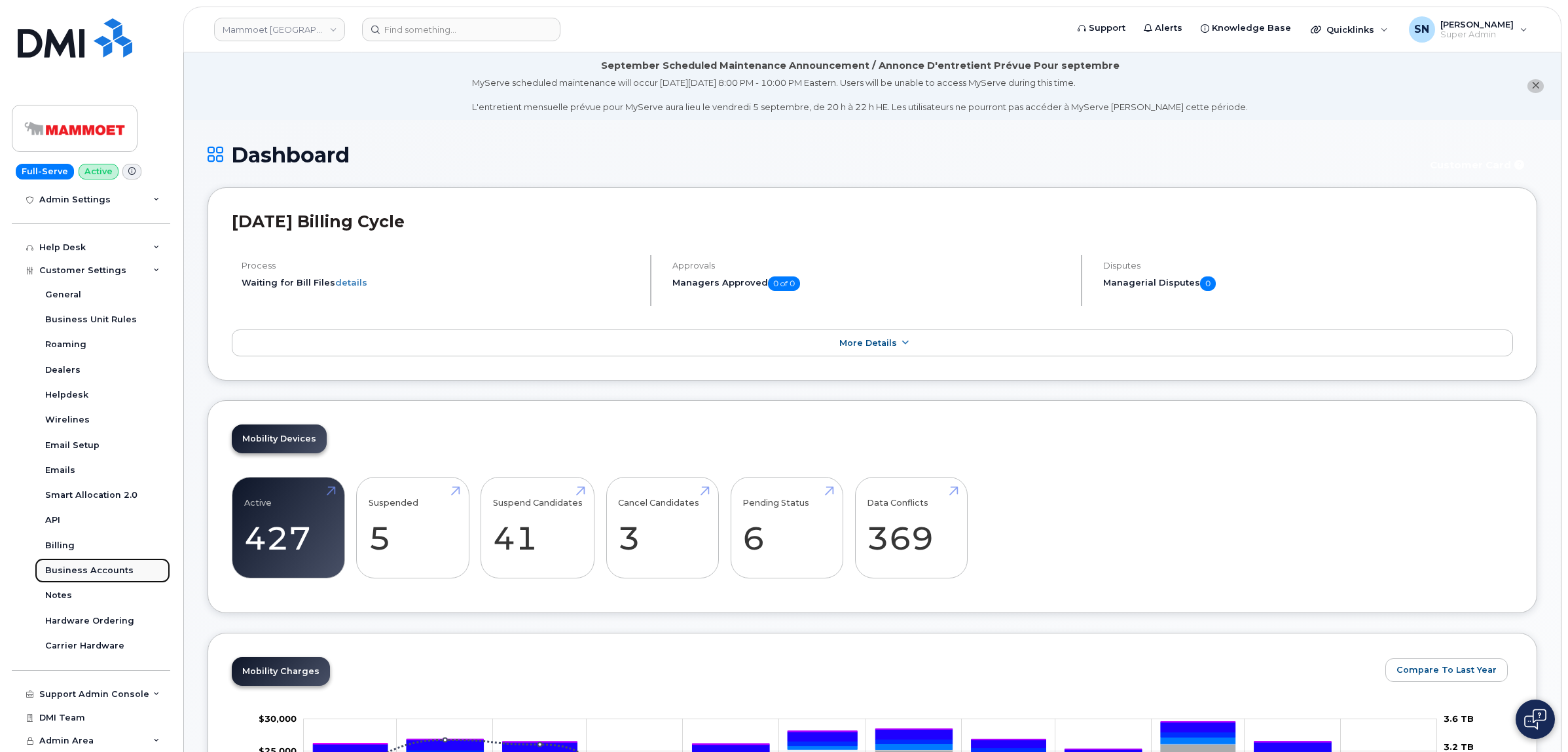
click at [106, 571] on div "Business Accounts" at bounding box center [89, 570] width 88 height 12
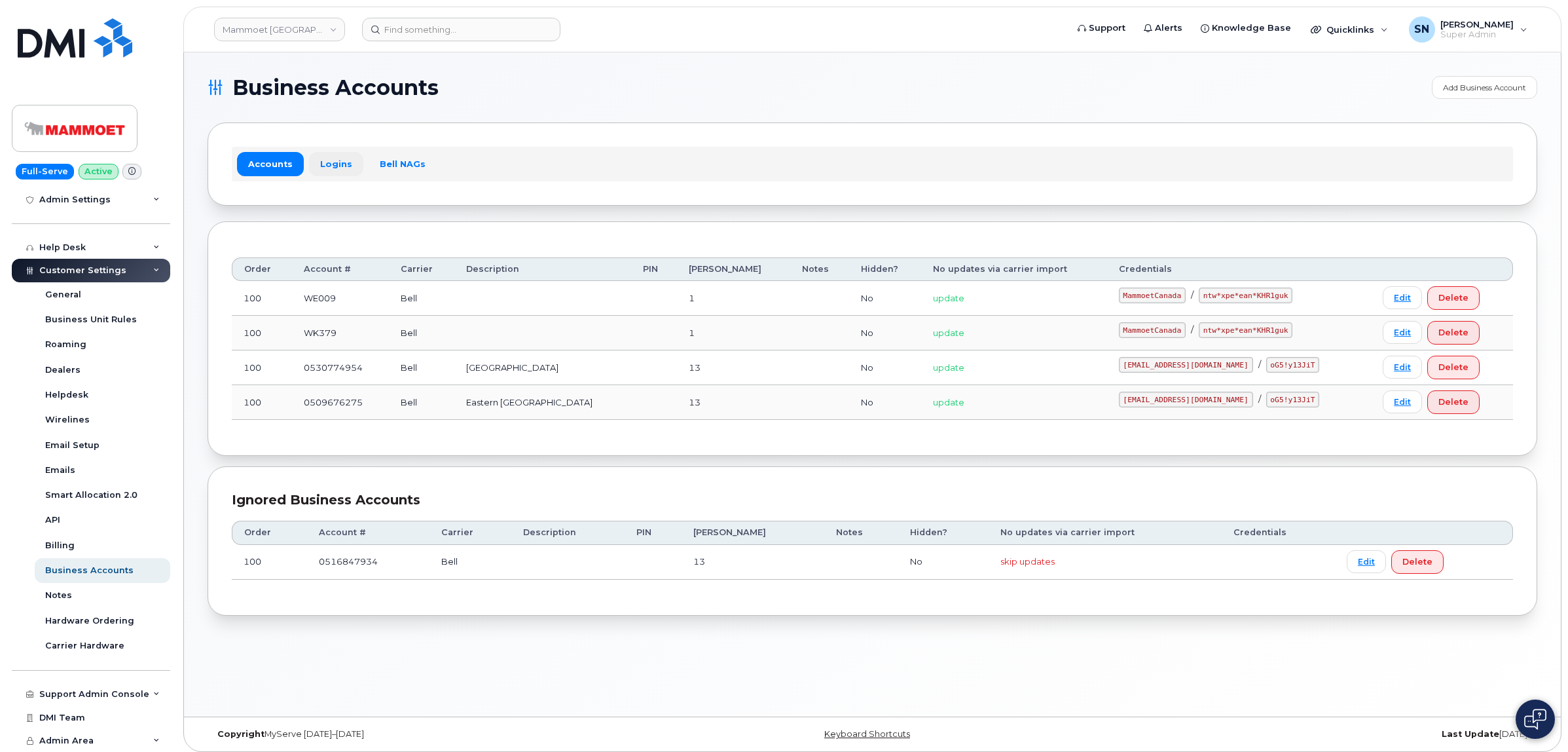
click at [352, 164] on link "Logins" at bounding box center [336, 164] width 54 height 24
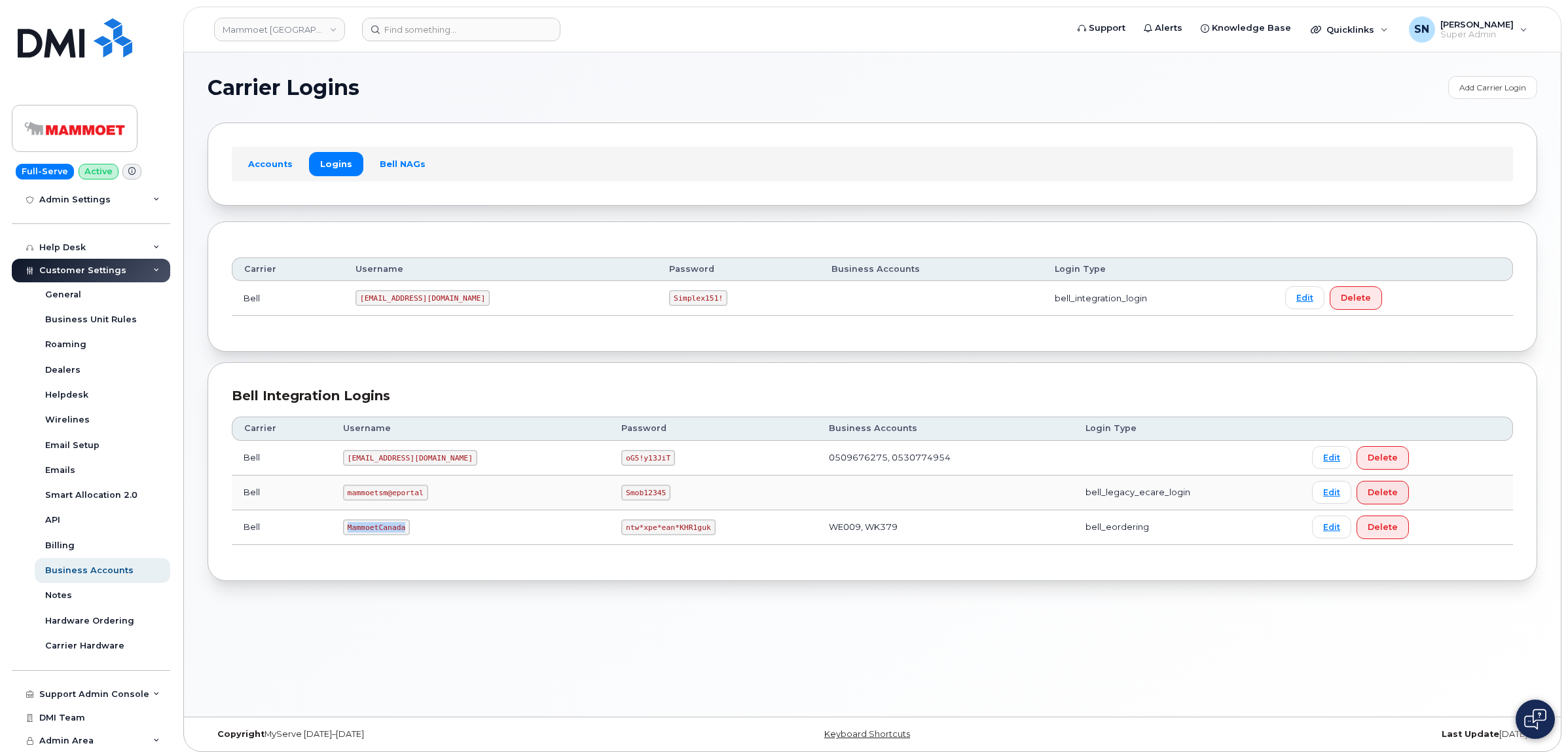
drag, startPoint x: 348, startPoint y: 530, endPoint x: 407, endPoint y: 536, distance: 59.3
click at [407, 535] on code "MammoetCanada" at bounding box center [376, 527] width 67 height 16
copy code "MammoetCanada"
drag, startPoint x: 553, startPoint y: 527, endPoint x: 635, endPoint y: 534, distance: 82.3
click at [635, 534] on td "ntw*xpe*ean*KHR1guk" at bounding box center [714, 527] width 208 height 35
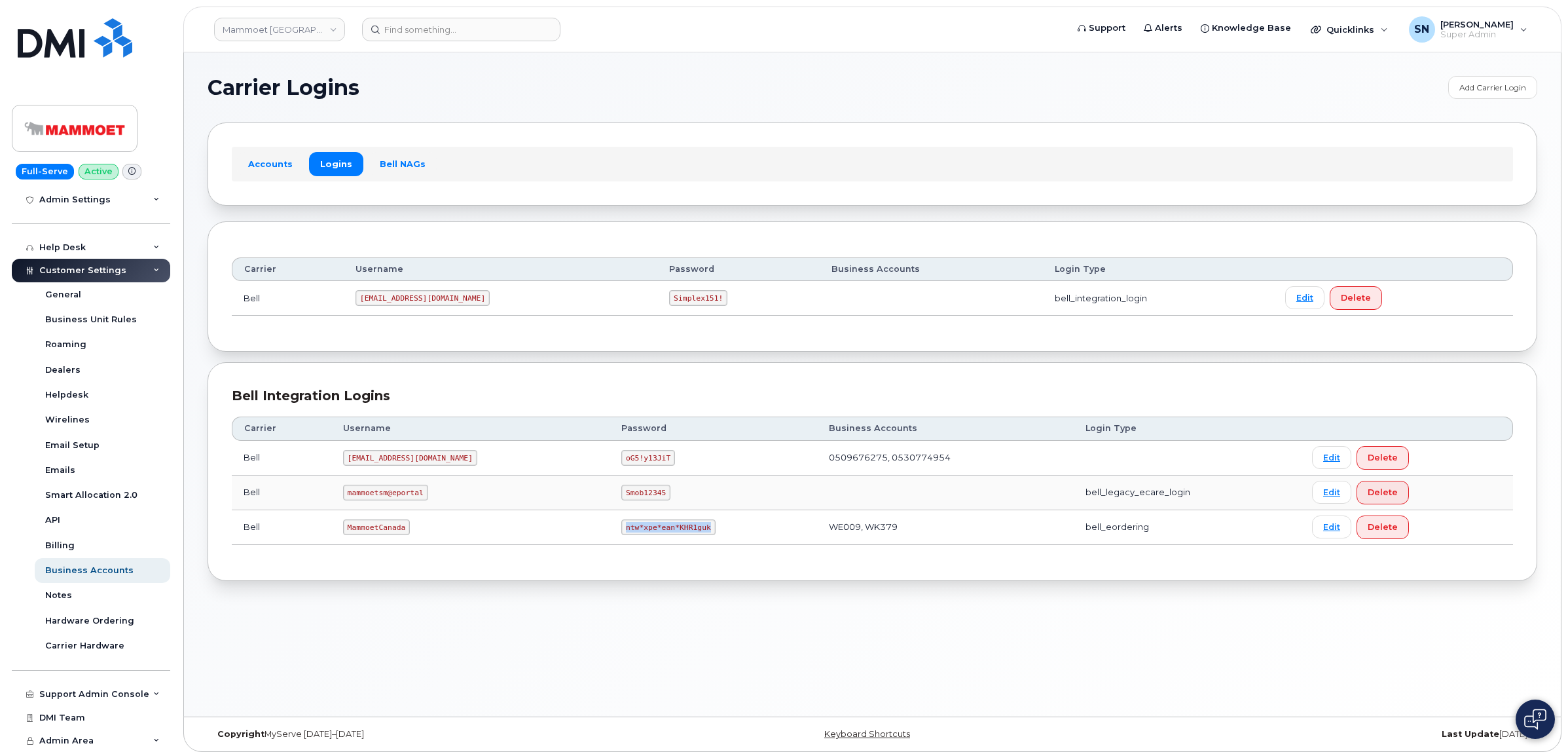
copy code "ntw*xpe*ean*KHR1guk"
click at [256, 29] on link "Mammoet [GEOGRAPHIC_DATA]" at bounding box center [279, 29] width 131 height 24
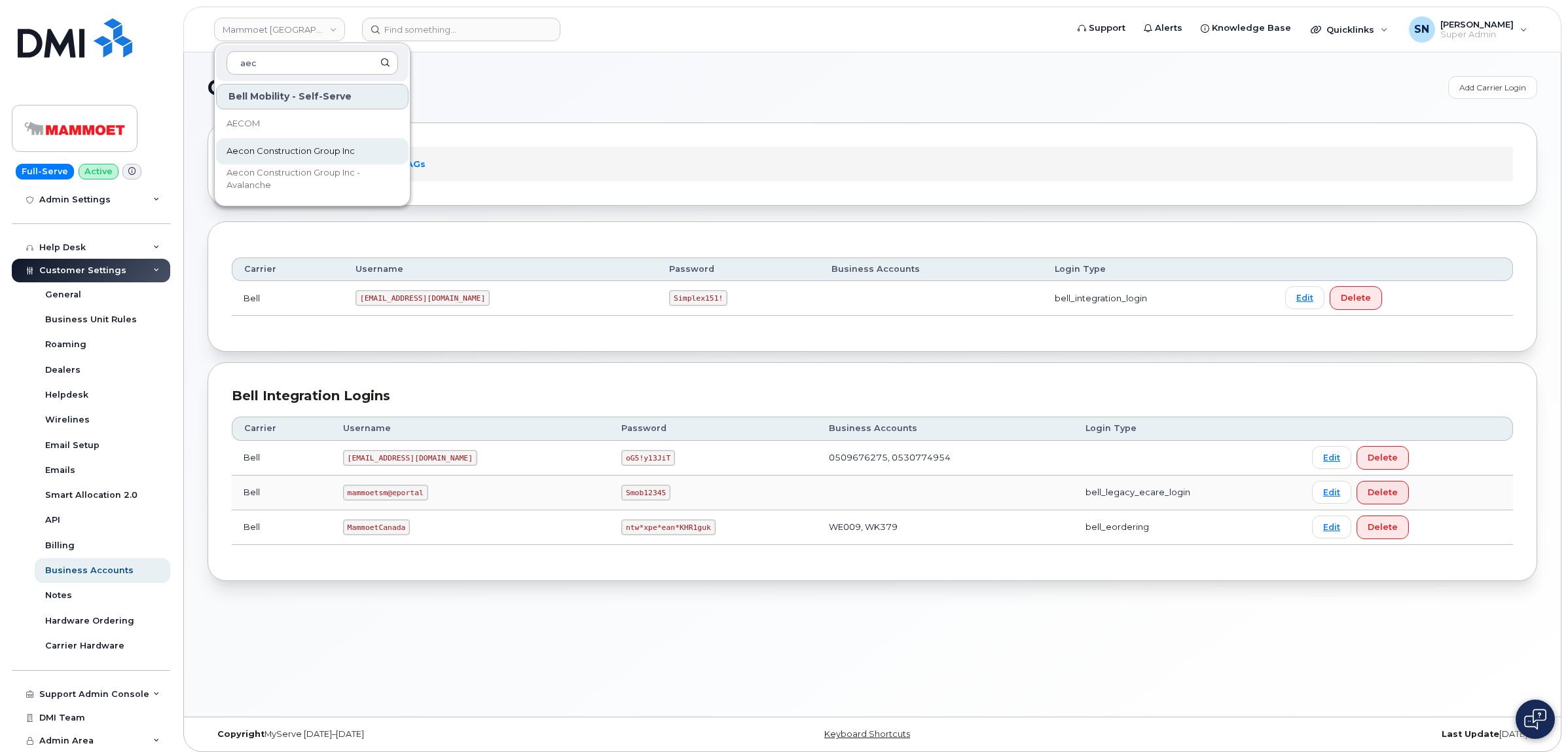
type input "aec"
click at [267, 149] on span "Aecon Construction Group Inc" at bounding box center [290, 151] width 128 height 13
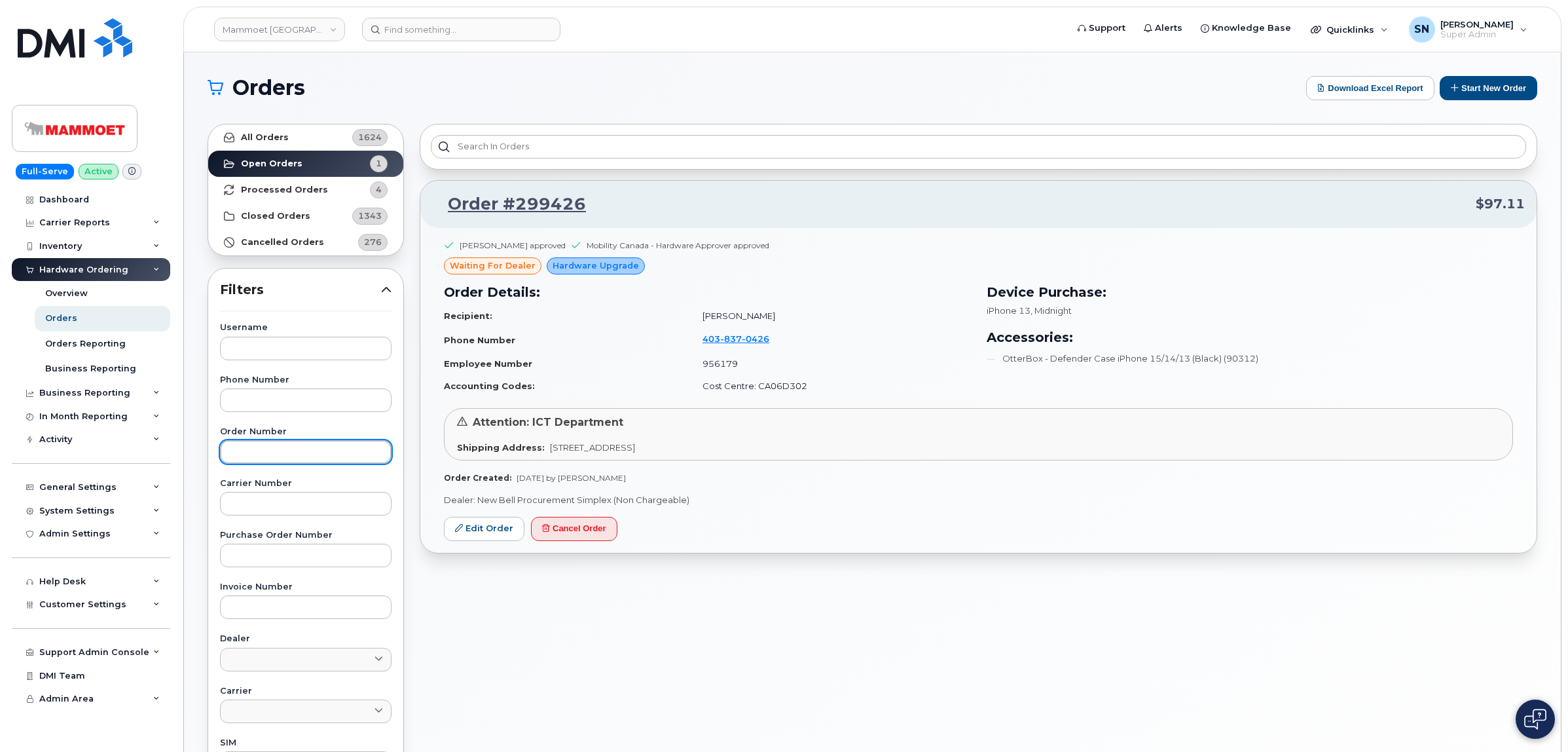
click at [285, 456] on input "text" at bounding box center [306, 452] width 172 height 24
paste input "299426"
type input "299426"
click at [290, 142] on link "All Orders 1624" at bounding box center [306, 137] width 195 height 26
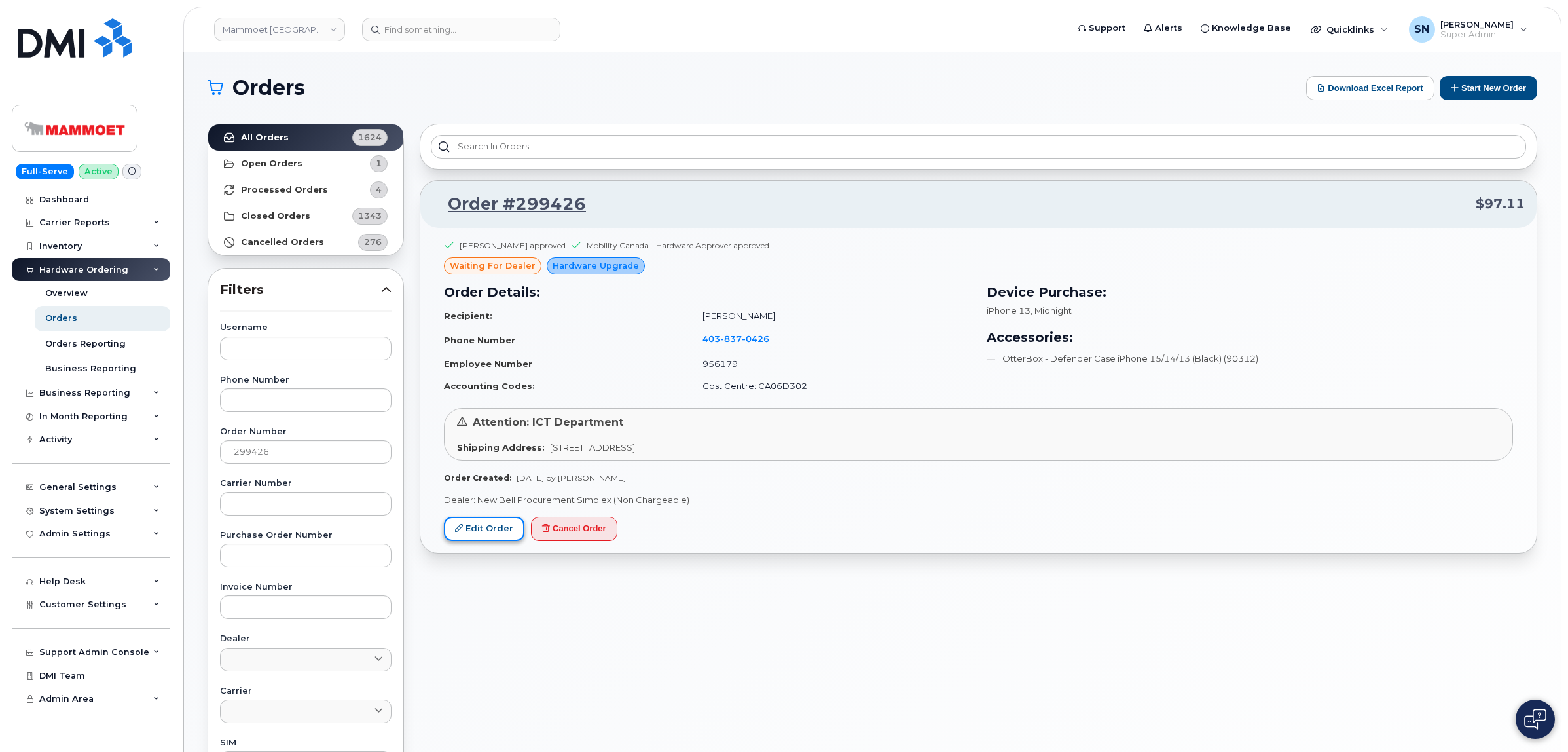
click at [494, 522] on link "Edit Order" at bounding box center [484, 529] width 80 height 24
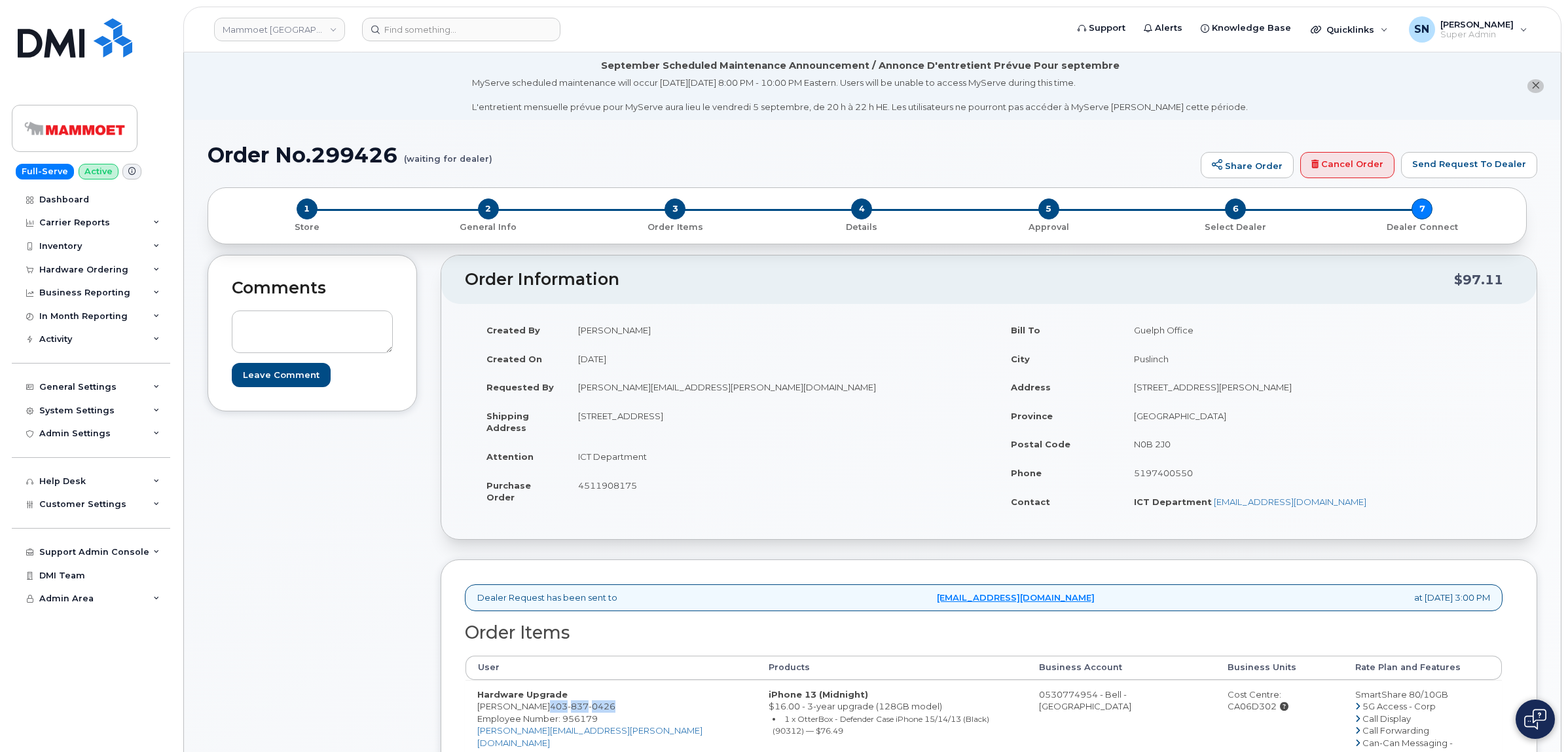
drag, startPoint x: 544, startPoint y: 708, endPoint x: 610, endPoint y: 707, distance: 66.0
copy span "[PHONE_NUMBER]"
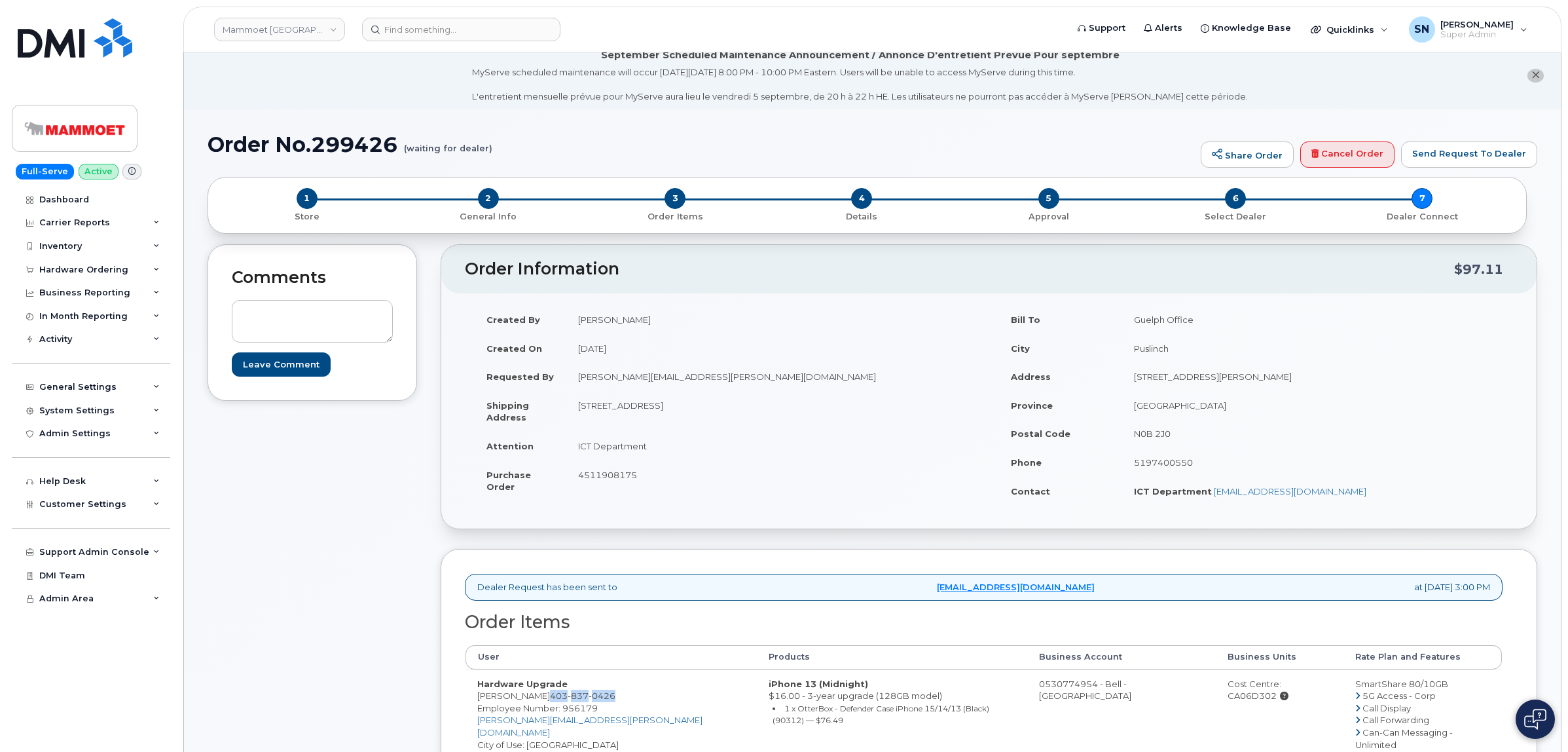
scroll to position [245, 0]
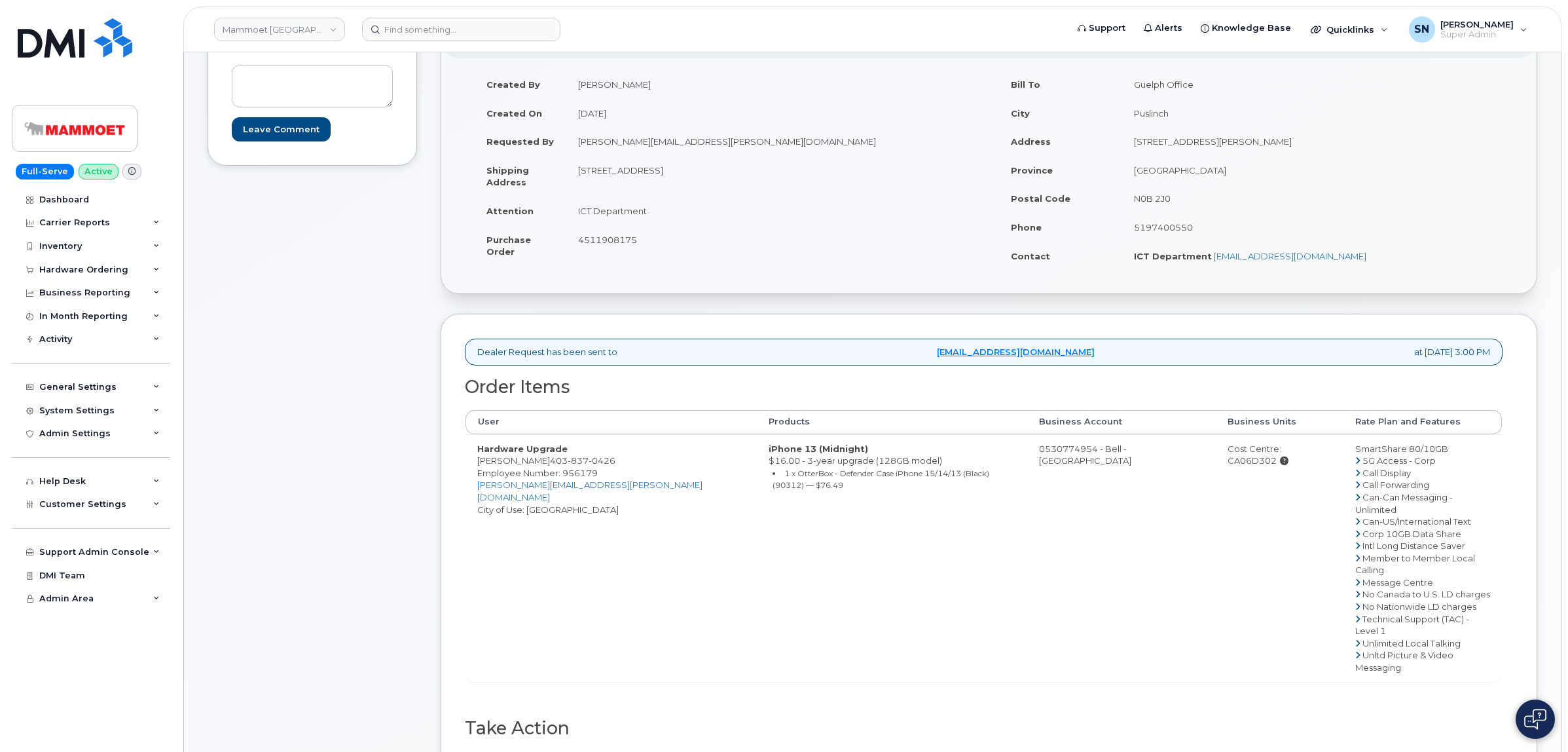
click at [473, 454] on td "Hardware Upgrade [PERSON_NAME] [PHONE_NUMBER] Employee Number: 956179 [PERSON_N…" at bounding box center [611, 558] width 291 height 248
drag, startPoint x: 478, startPoint y: 463, endPoint x: 540, endPoint y: 463, distance: 62.0
click at [540, 463] on td "Hardware Upgrade Michael Tobler 403 837 0426 Employee Number: 956179 Michael.To…" at bounding box center [611, 558] width 291 height 248
copy td "Michael Tobler"
click at [1259, 450] on div "Cost Centre: CA06D302" at bounding box center [1280, 455] width 104 height 24
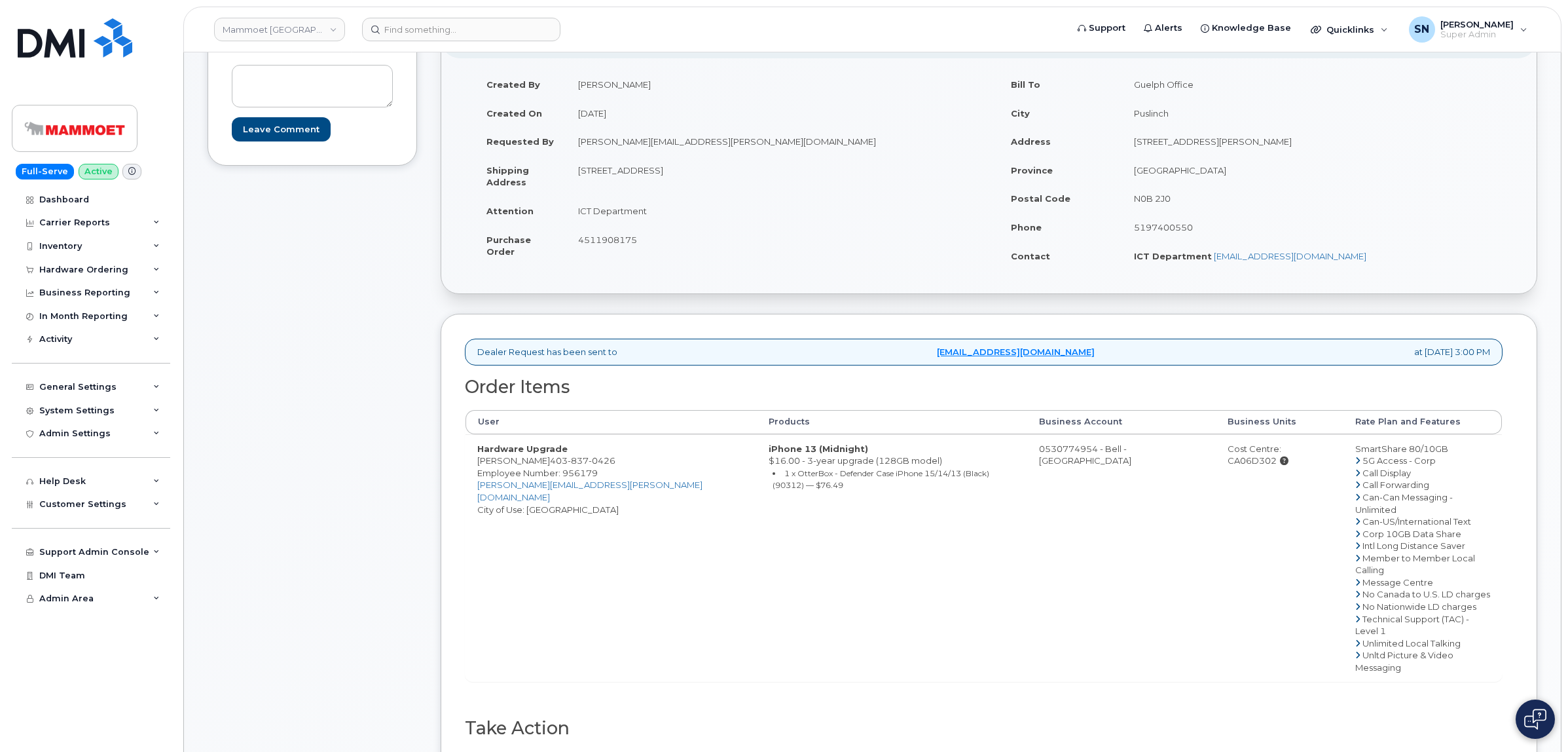
click at [1260, 450] on div "Cost Centre: CA06D302" at bounding box center [1280, 455] width 104 height 24
copy div "CA06D302"
drag, startPoint x: 996, startPoint y: 450, endPoint x: 1048, endPoint y: 463, distance: 53.6
click at [1048, 463] on td "0530774954 - Bell - Western Canada" at bounding box center [1122, 558] width 189 height 248
copy td "530774954"
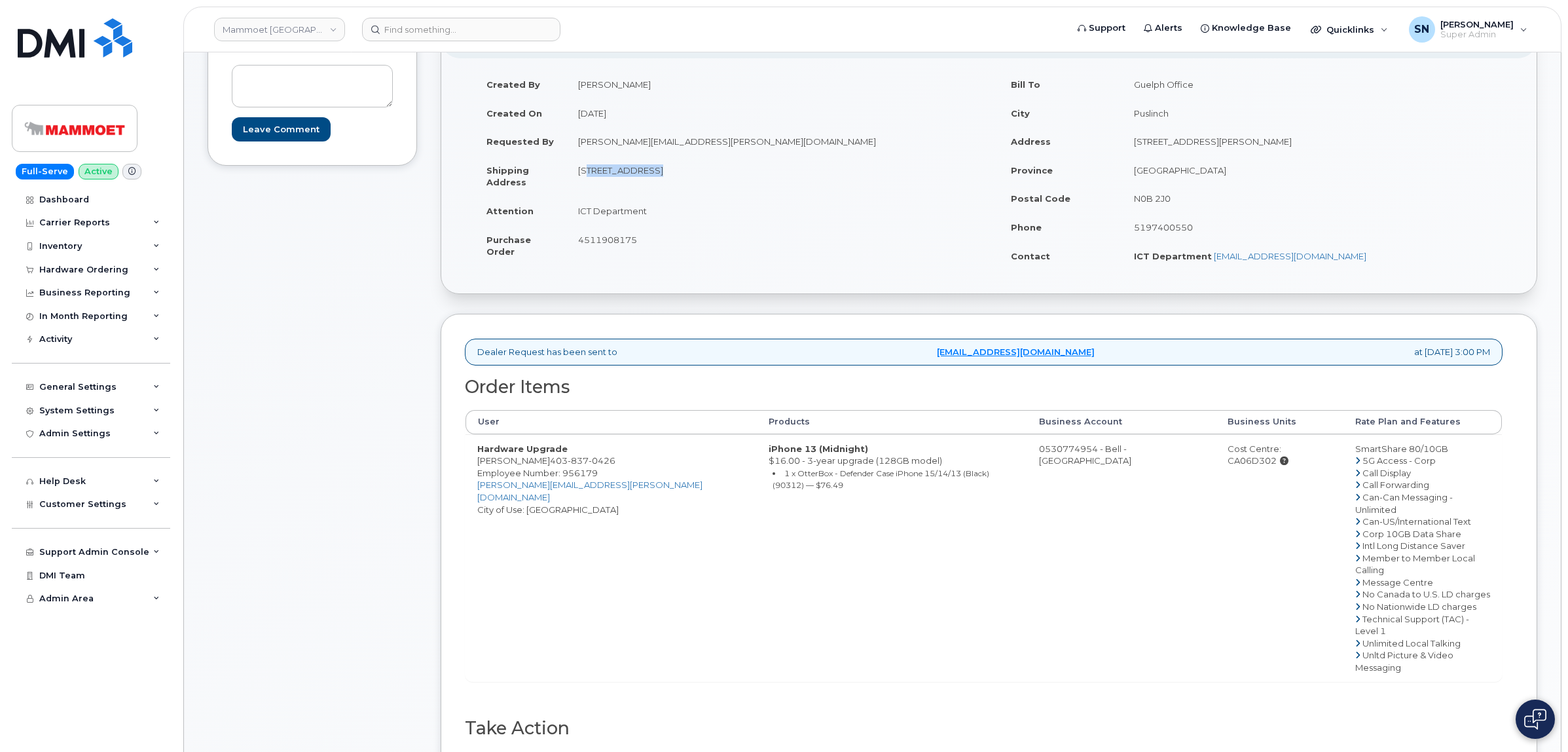
copy td "12920 33 St NE"
drag, startPoint x: 578, startPoint y: 168, endPoint x: 646, endPoint y: 175, distance: 68.4
click at [646, 175] on td "12920 33 St NE Edmonton Alberta T6S 1H6" at bounding box center [773, 176] width 413 height 41
drag, startPoint x: 712, startPoint y: 194, endPoint x: 728, endPoint y: 182, distance: 20.0
click at [715, 191] on td "12920 33 St NE Edmonton Alberta T6S 1H6" at bounding box center [773, 176] width 413 height 41
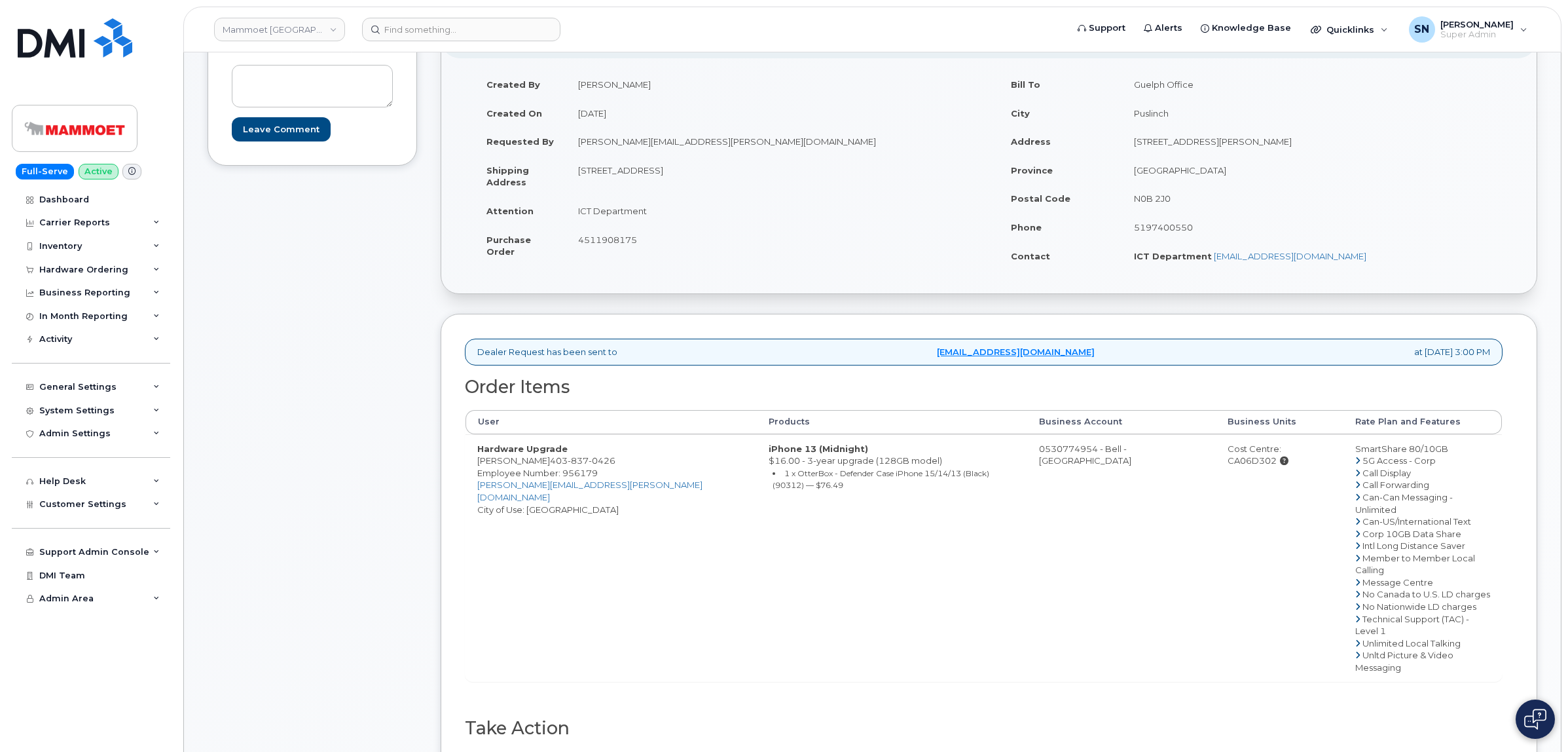
drag, startPoint x: 732, startPoint y: 172, endPoint x: 768, endPoint y: 178, distance: 36.5
click at [768, 178] on td "12920 33 St NE Edmonton Alberta T6S 1H6" at bounding box center [773, 176] width 413 height 41
copy td "T6S 1H6"
click at [577, 207] on td "ICT Department" at bounding box center [773, 211] width 413 height 29
drag, startPoint x: 577, startPoint y: 207, endPoint x: 623, endPoint y: 213, distance: 46.4
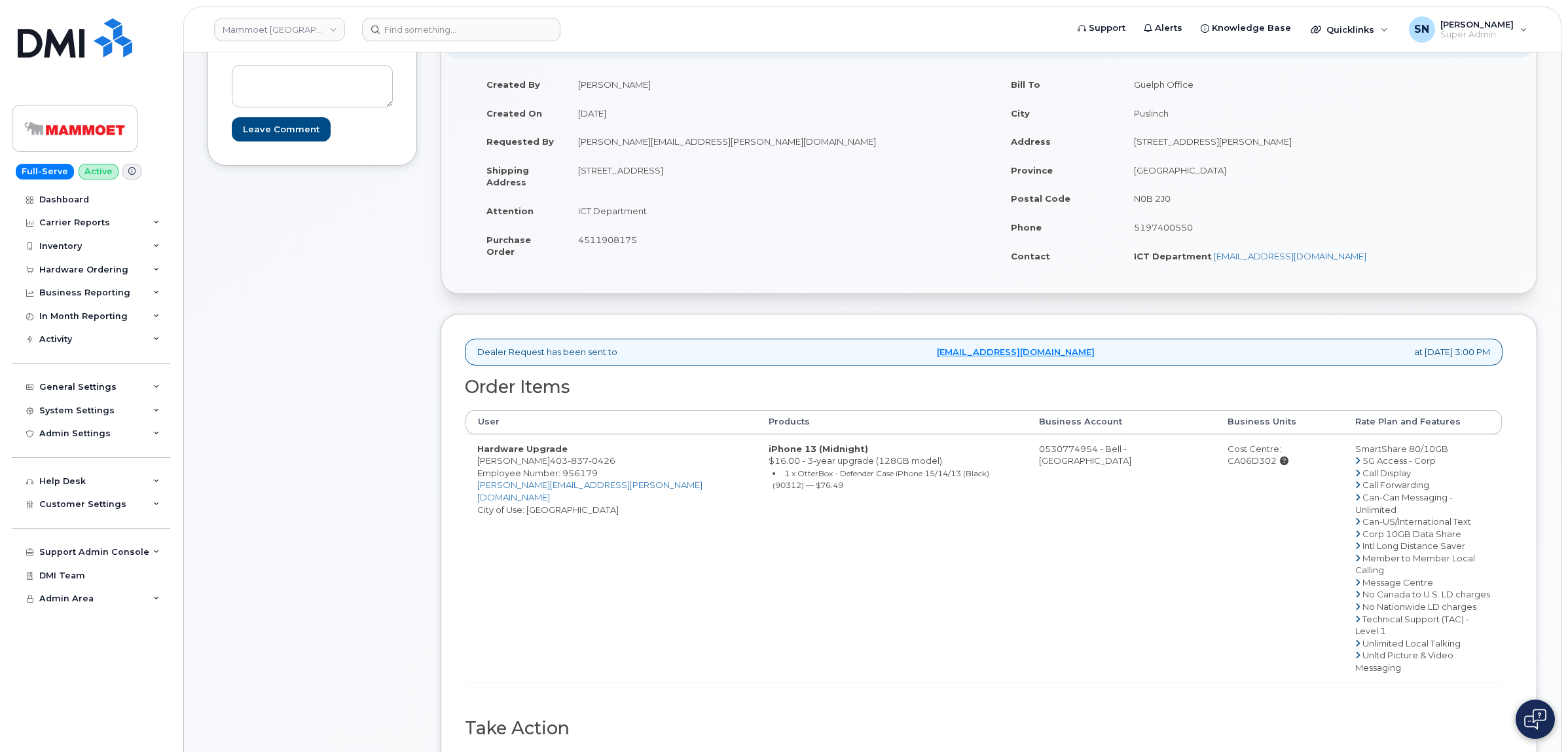
click at [623, 213] on td "ICT Department" at bounding box center [773, 211] width 413 height 29
copy td "ICT Department"
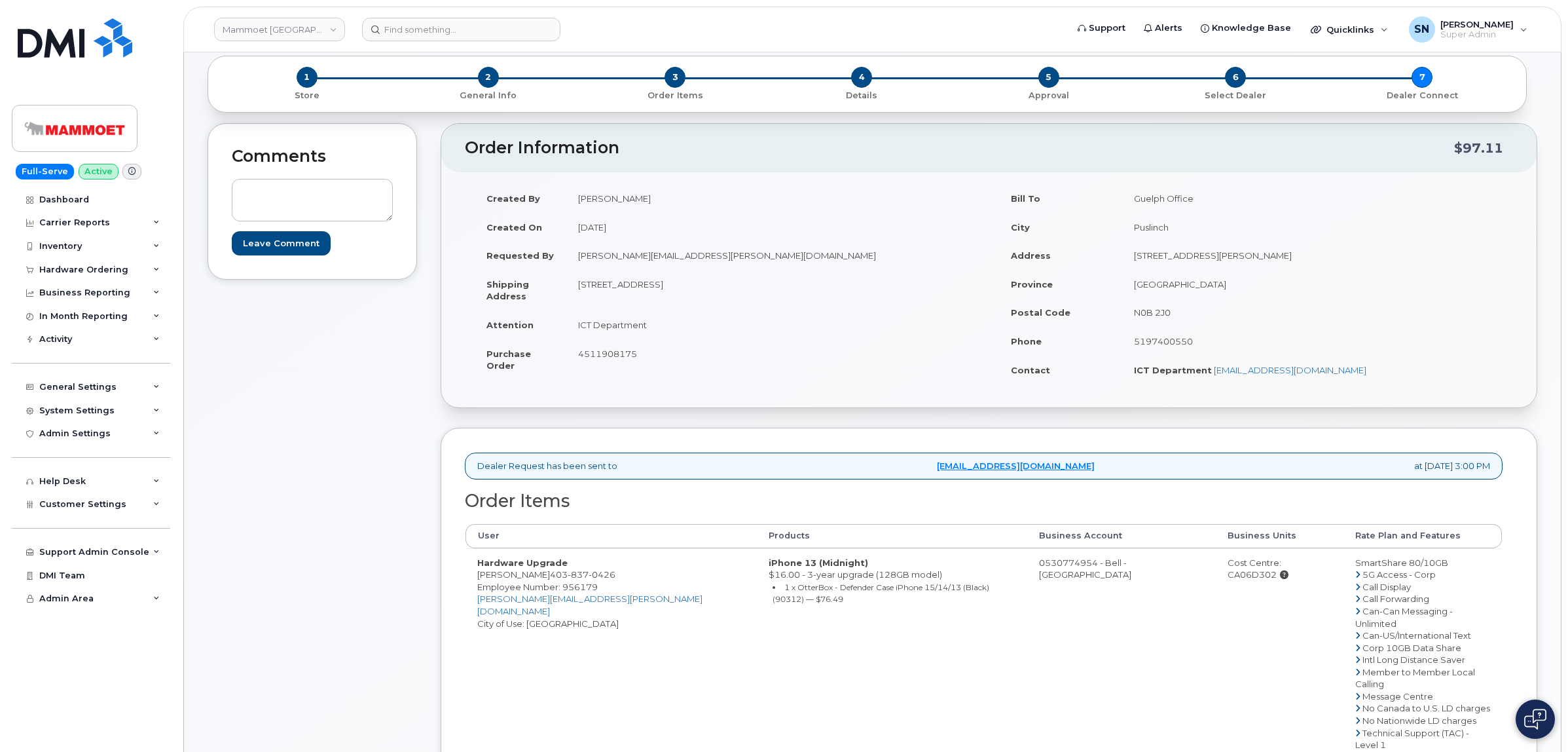
scroll to position [82, 0]
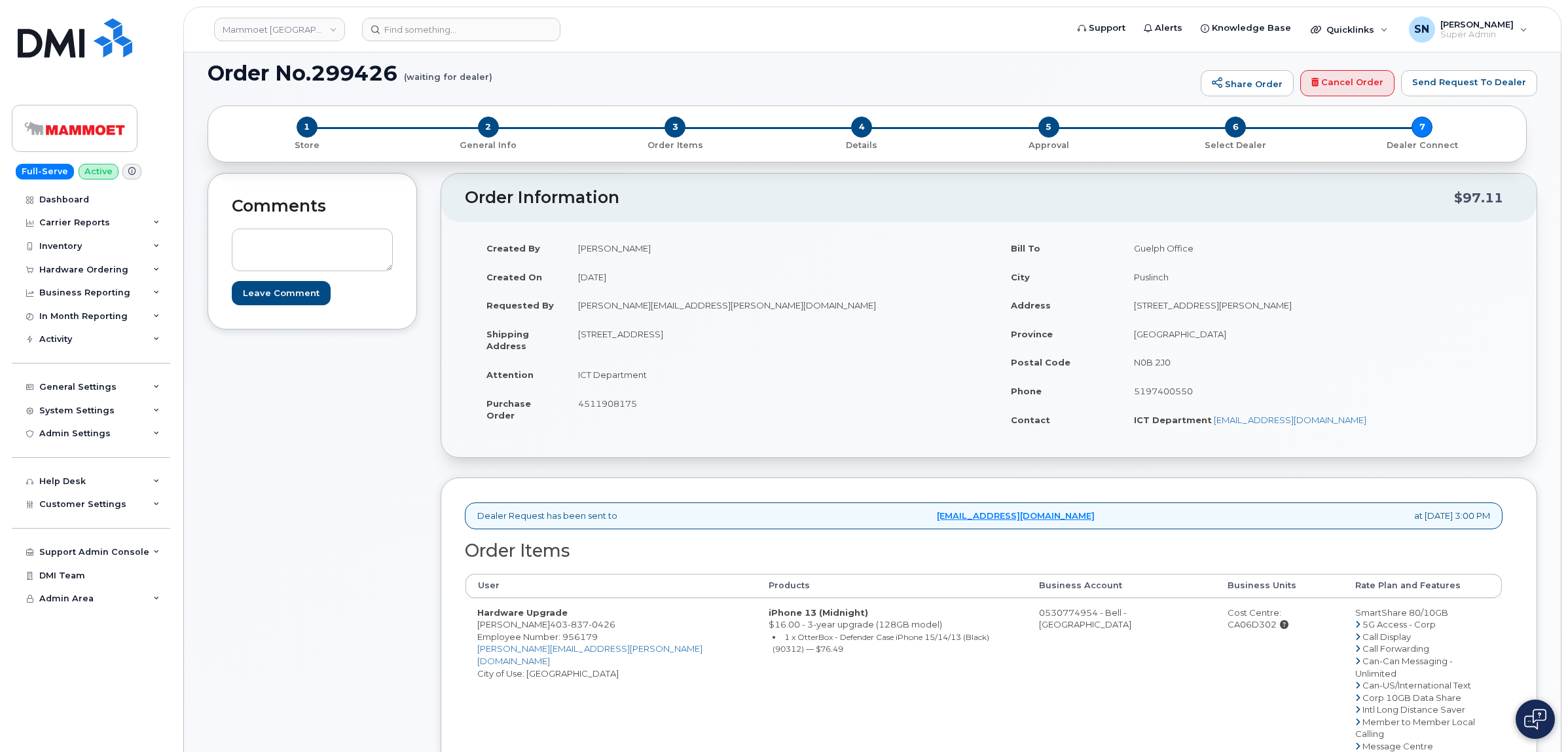
click at [364, 434] on div "Comments Leave Comment" at bounding box center [312, 587] width 209 height 828
drag, startPoint x: 478, startPoint y: 625, endPoint x: 611, endPoint y: 624, distance: 133.0
click at [611, 624] on td "Hardware Upgrade Michael Tobler 403 837 0426 Employee Number: 956179 Michael.To…" at bounding box center [611, 721] width 291 height 248
copy td "Michael Tobler 403 837 0426"
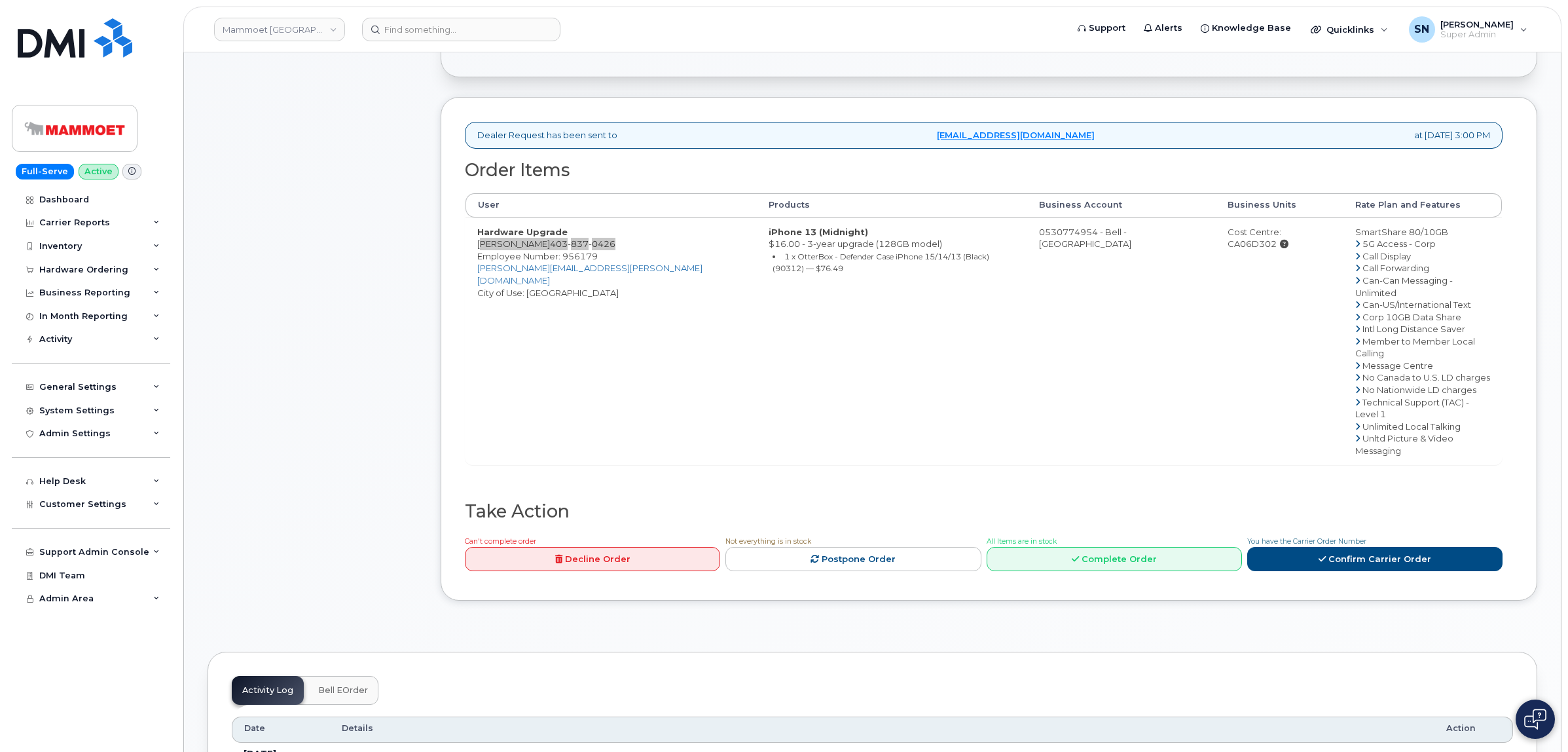
scroll to position [491, 0]
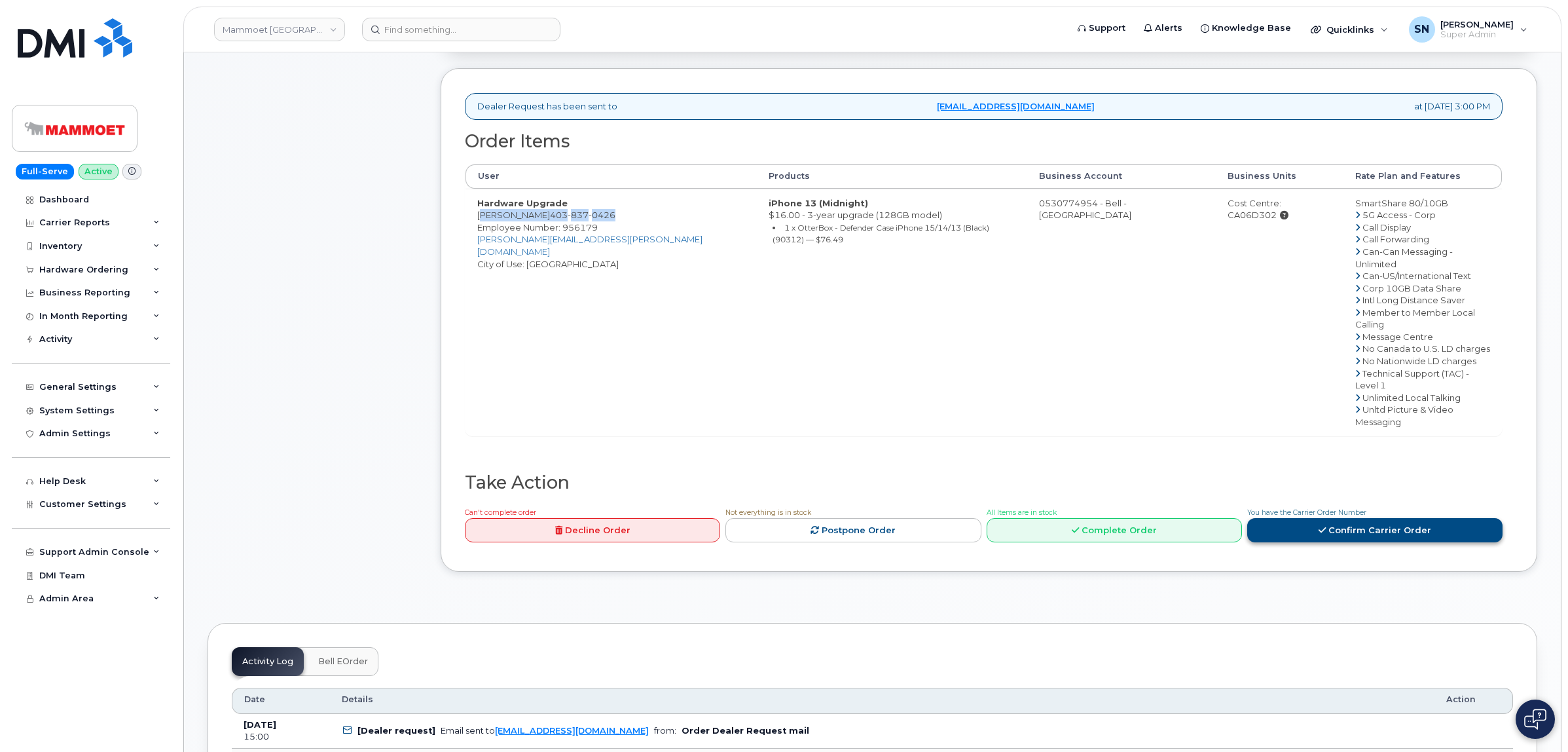
click at [1367, 518] on link "Confirm Carrier Order" at bounding box center [1375, 529] width 256 height 24
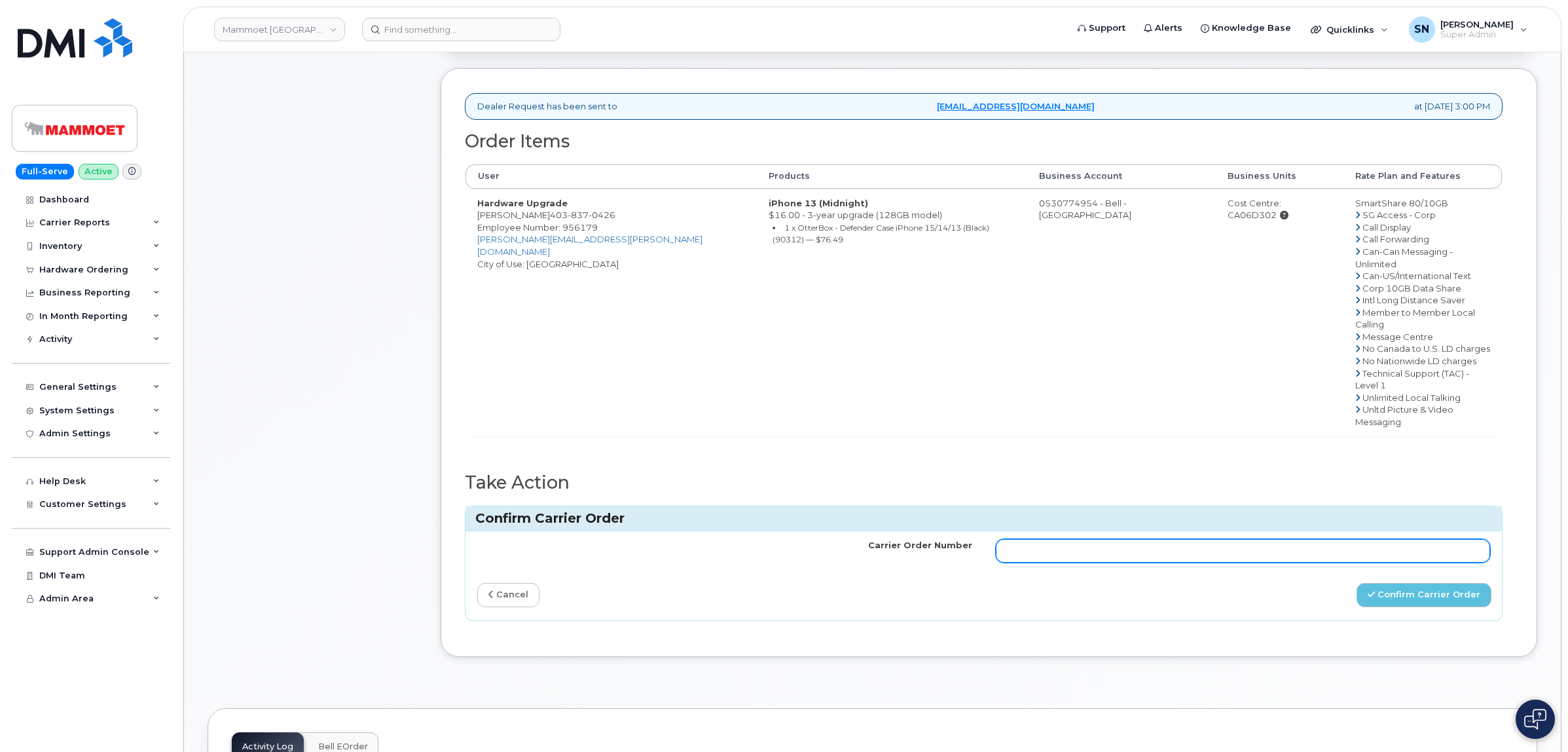
click at [1333, 539] on input "Carrier Order Number" at bounding box center [1243, 551] width 495 height 24
paste input "3010486"
type input "3010486"
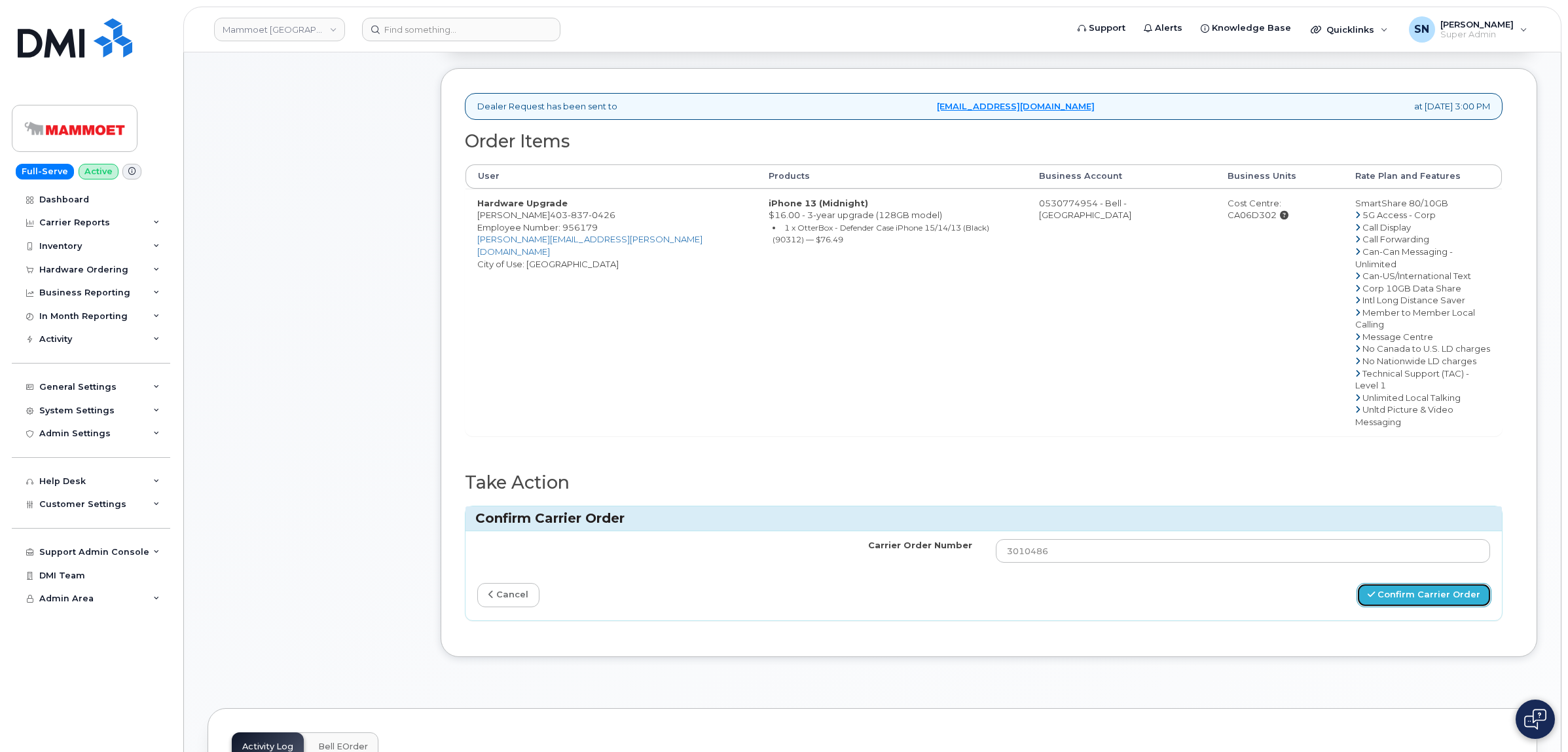
click at [1423, 583] on button "Confirm Carrier Order" at bounding box center [1424, 595] width 135 height 24
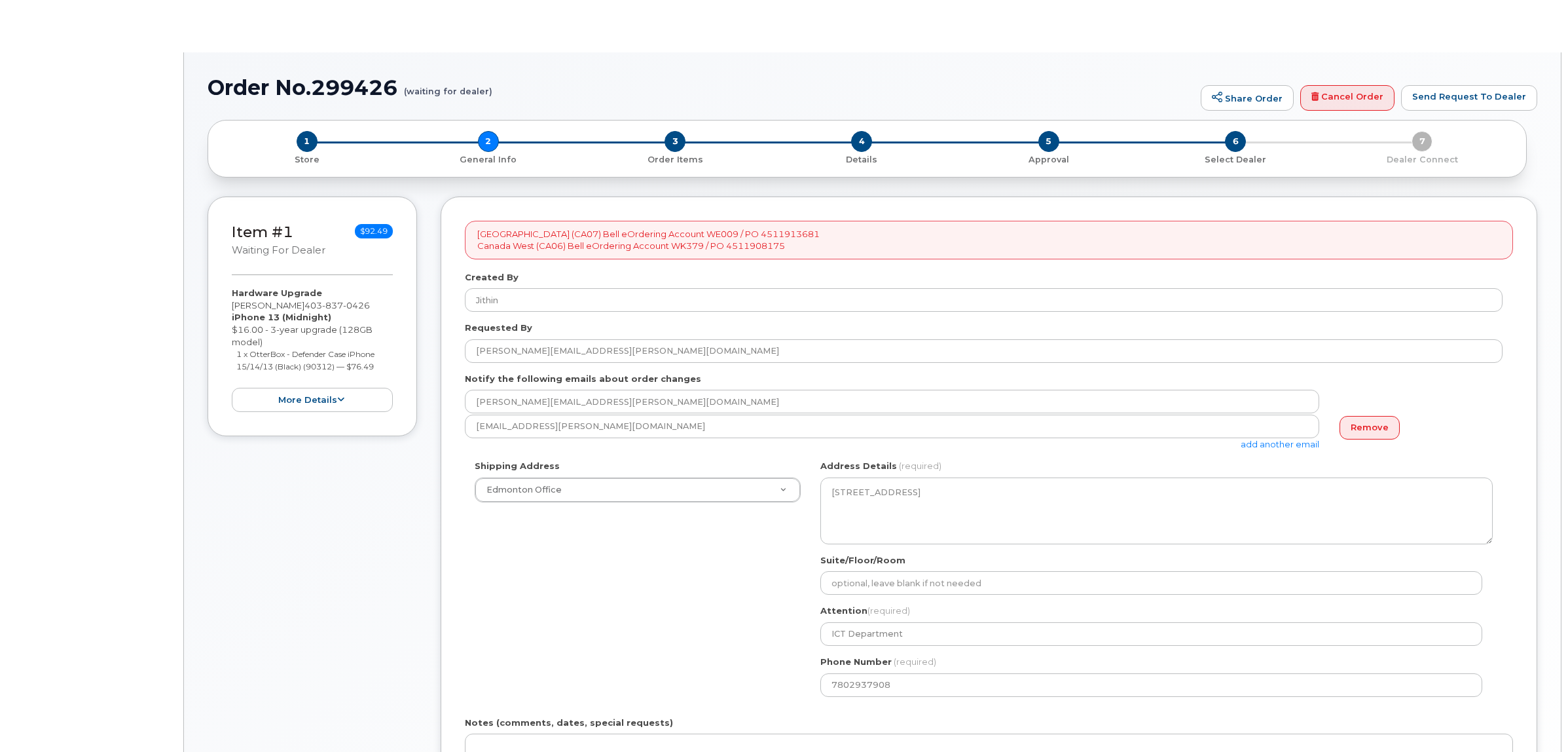
select select
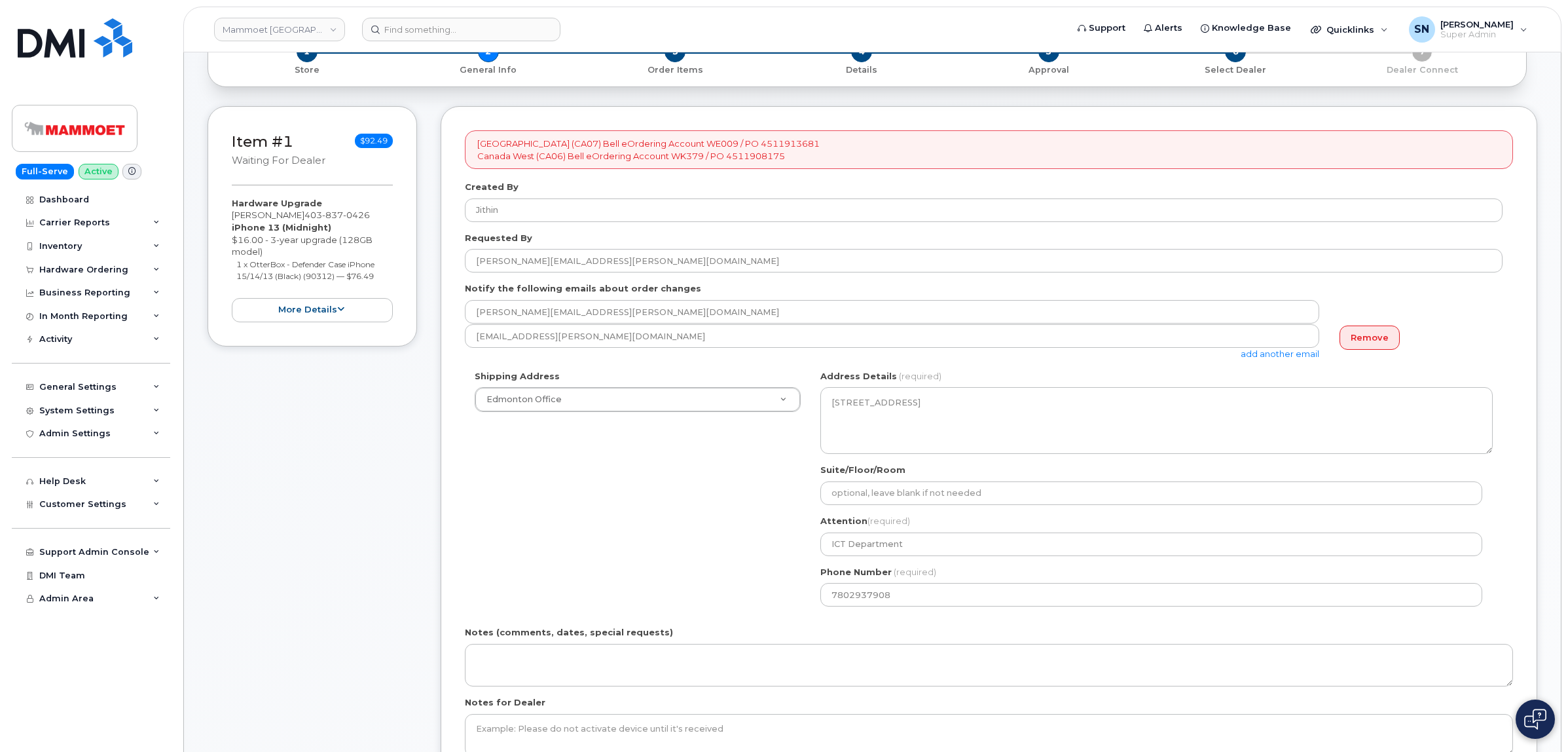
scroll to position [164, 0]
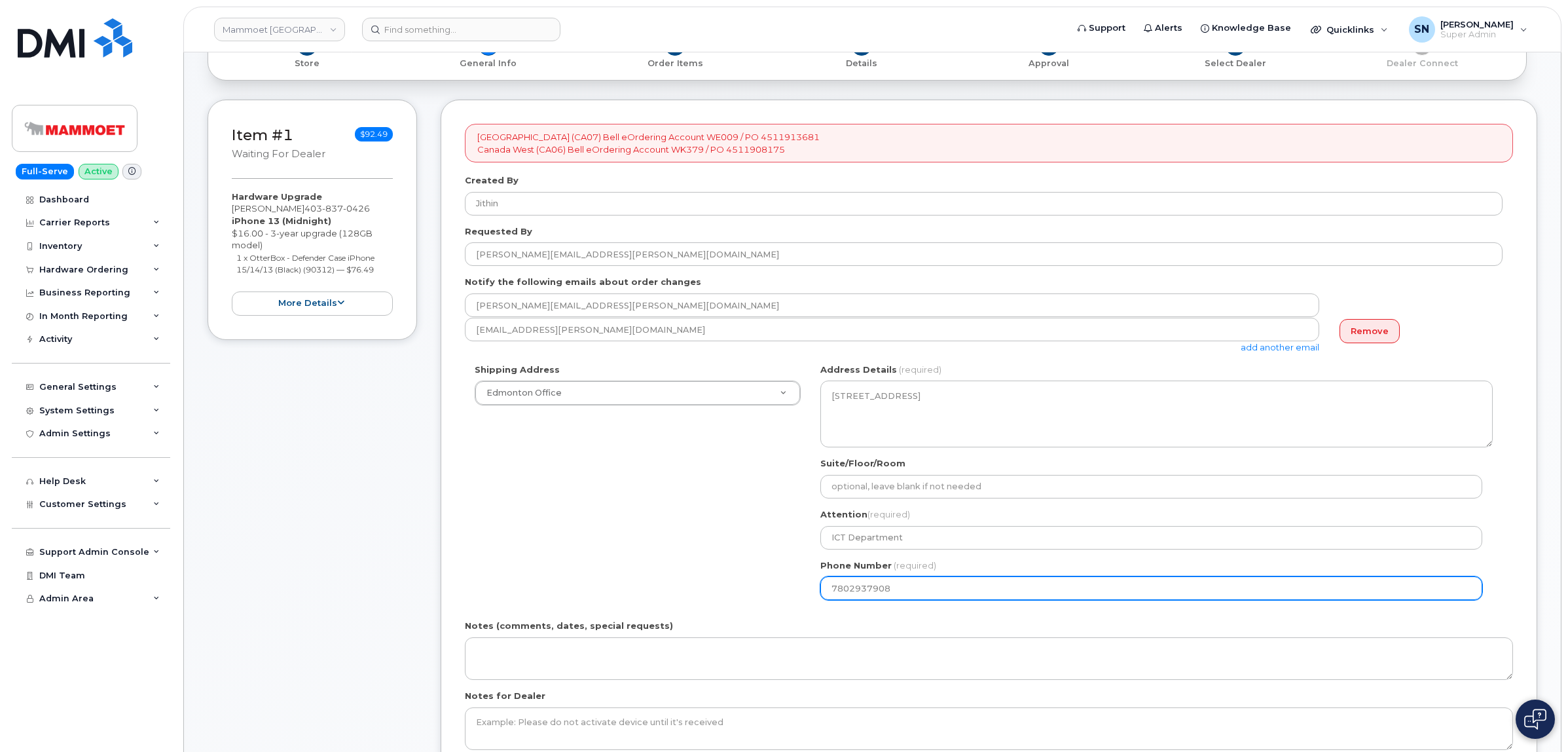
drag, startPoint x: 898, startPoint y: 592, endPoint x: 790, endPoint y: 581, distance: 108.6
click at [792, 583] on div "Shipping Address Edmonton Office New Address Edmonton Office Fort McKay Office …" at bounding box center [983, 486] width 1038 height 246
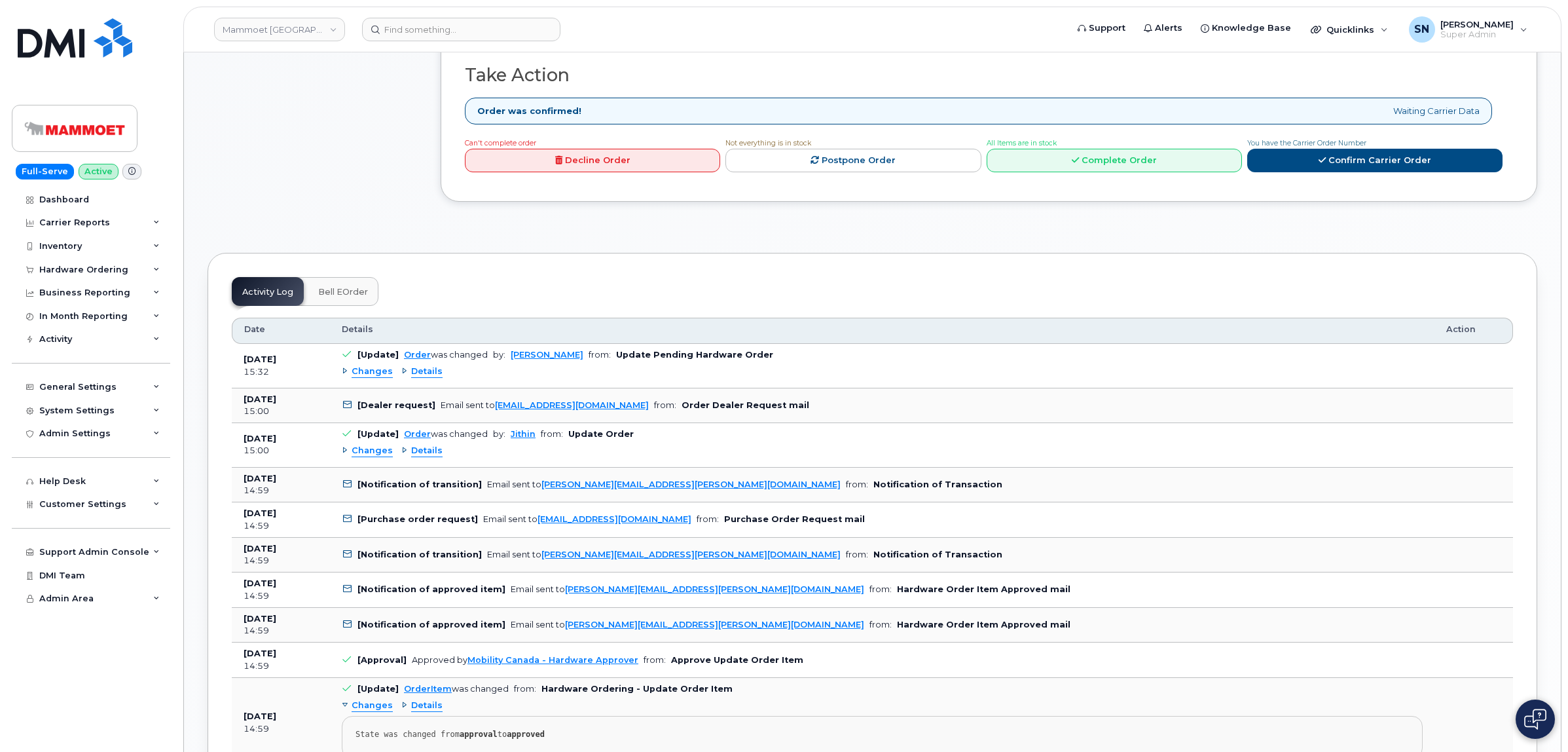
scroll to position [900, 0]
copy link "jithin.john@mammoet.com"
drag, startPoint x: 655, startPoint y: 442, endPoint x: 534, endPoint y: 445, distance: 121.0
click at [534, 466] on td "[Notification of transition] Email sent to jithin.john@mammoet.com from: Notifi…" at bounding box center [883, 483] width 1105 height 35
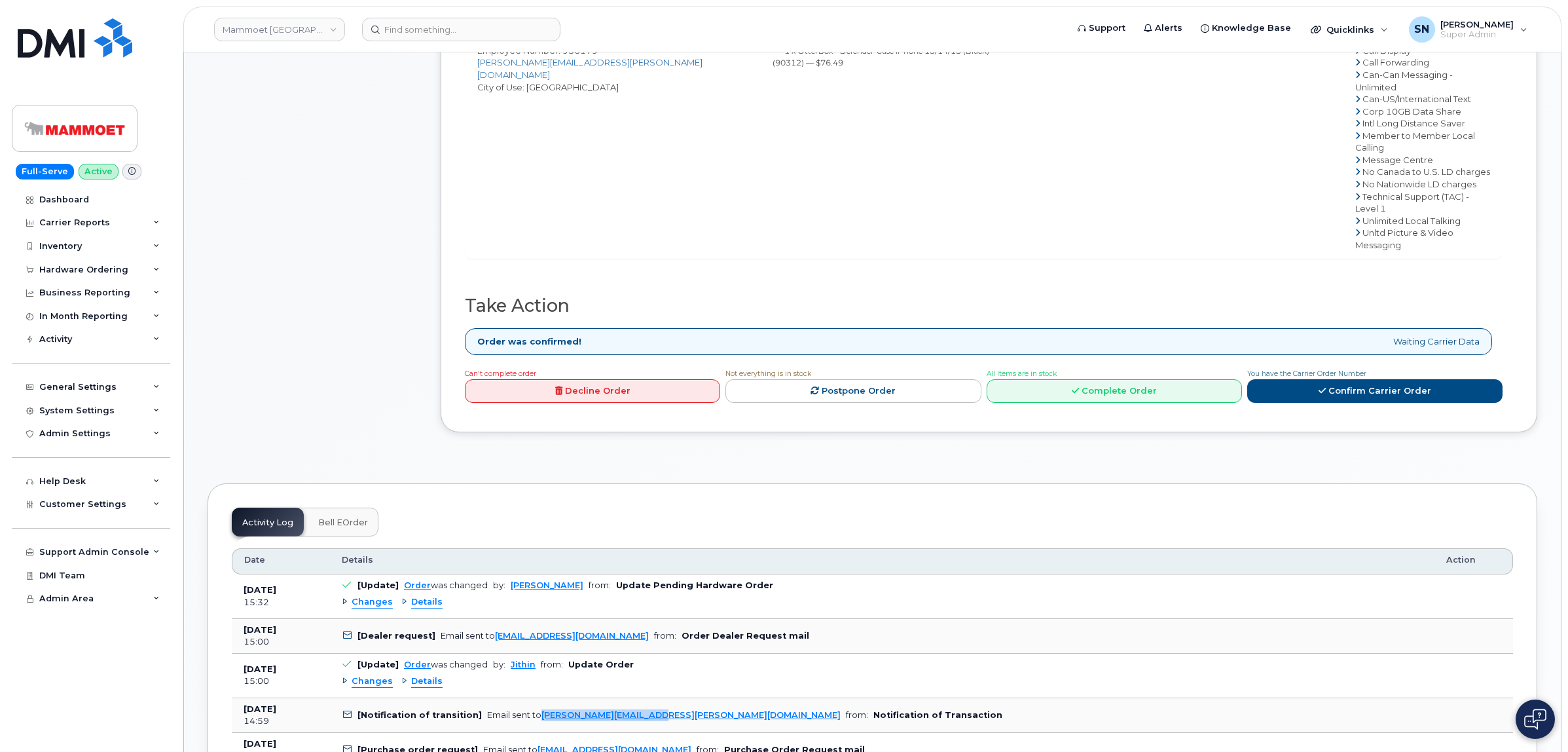
scroll to position [409, 0]
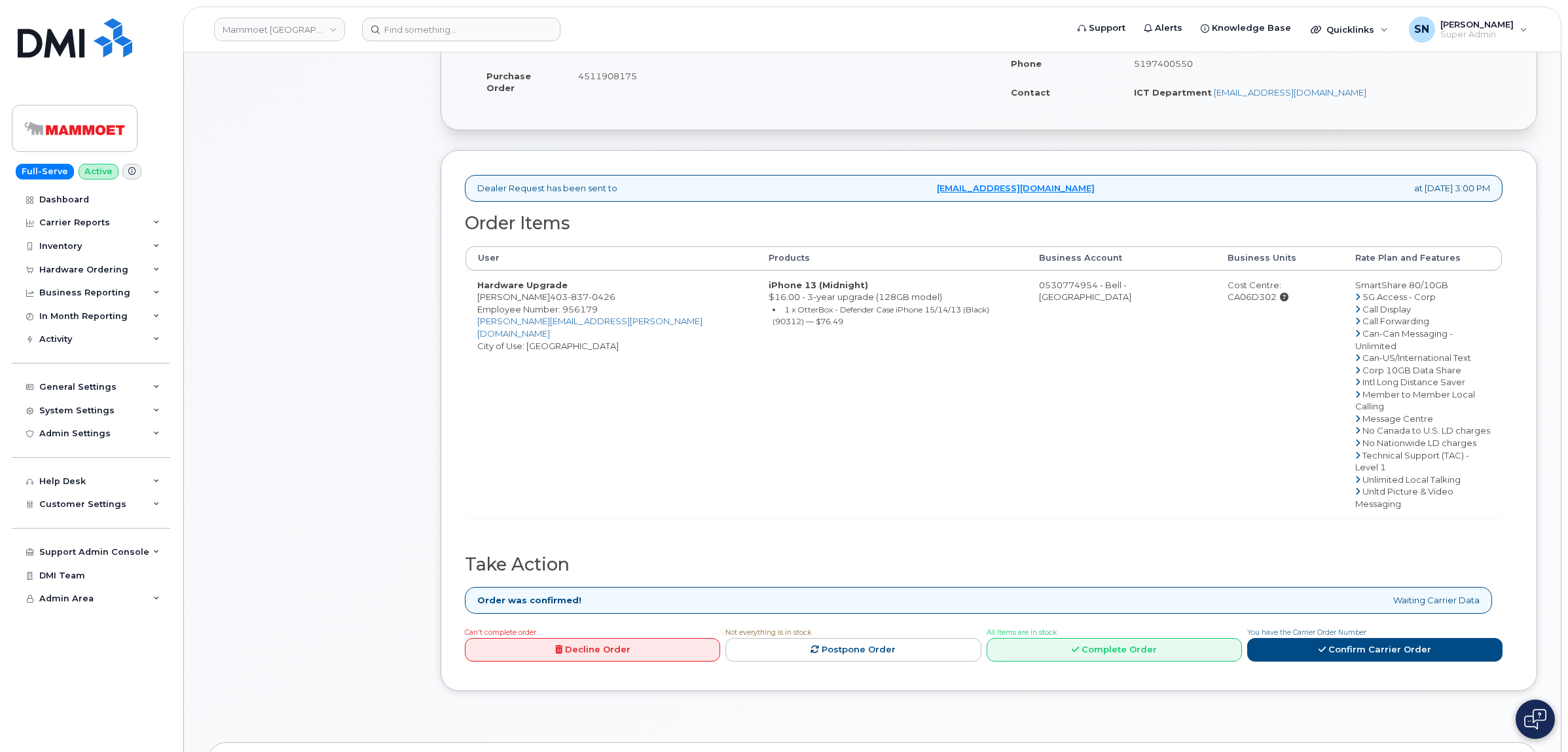
copy td "Michael Tobler"
drag, startPoint x: 477, startPoint y: 298, endPoint x: 539, endPoint y: 299, distance: 62.0
click at [539, 299] on td "Hardware Upgrade Michael Tobler 403 837 0426 Employee Number: 956179 Michael.To…" at bounding box center [611, 394] width 291 height 248
click at [365, 220] on div "Comments Leave Comment" at bounding box center [312, 278] width 209 height 865
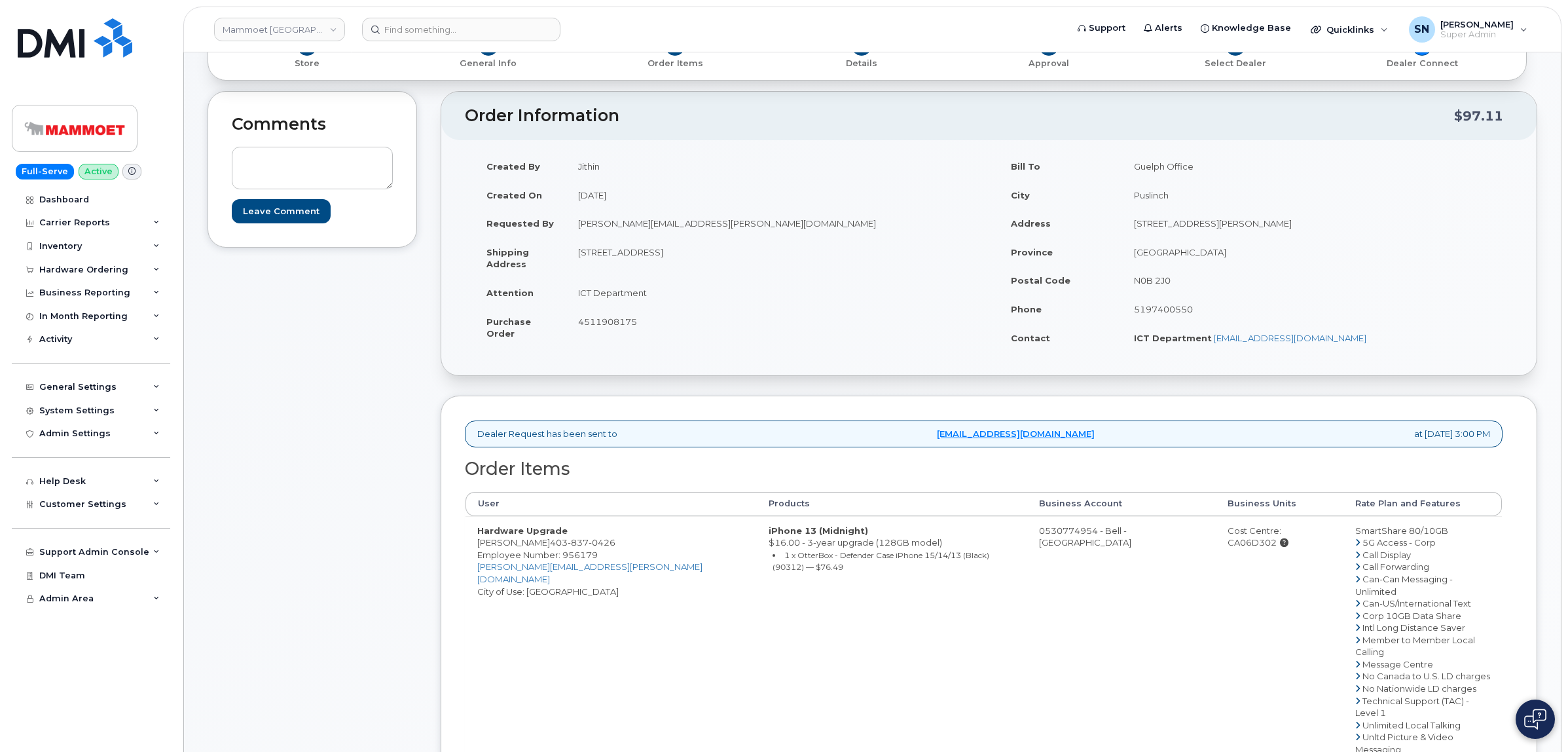
scroll to position [0, 0]
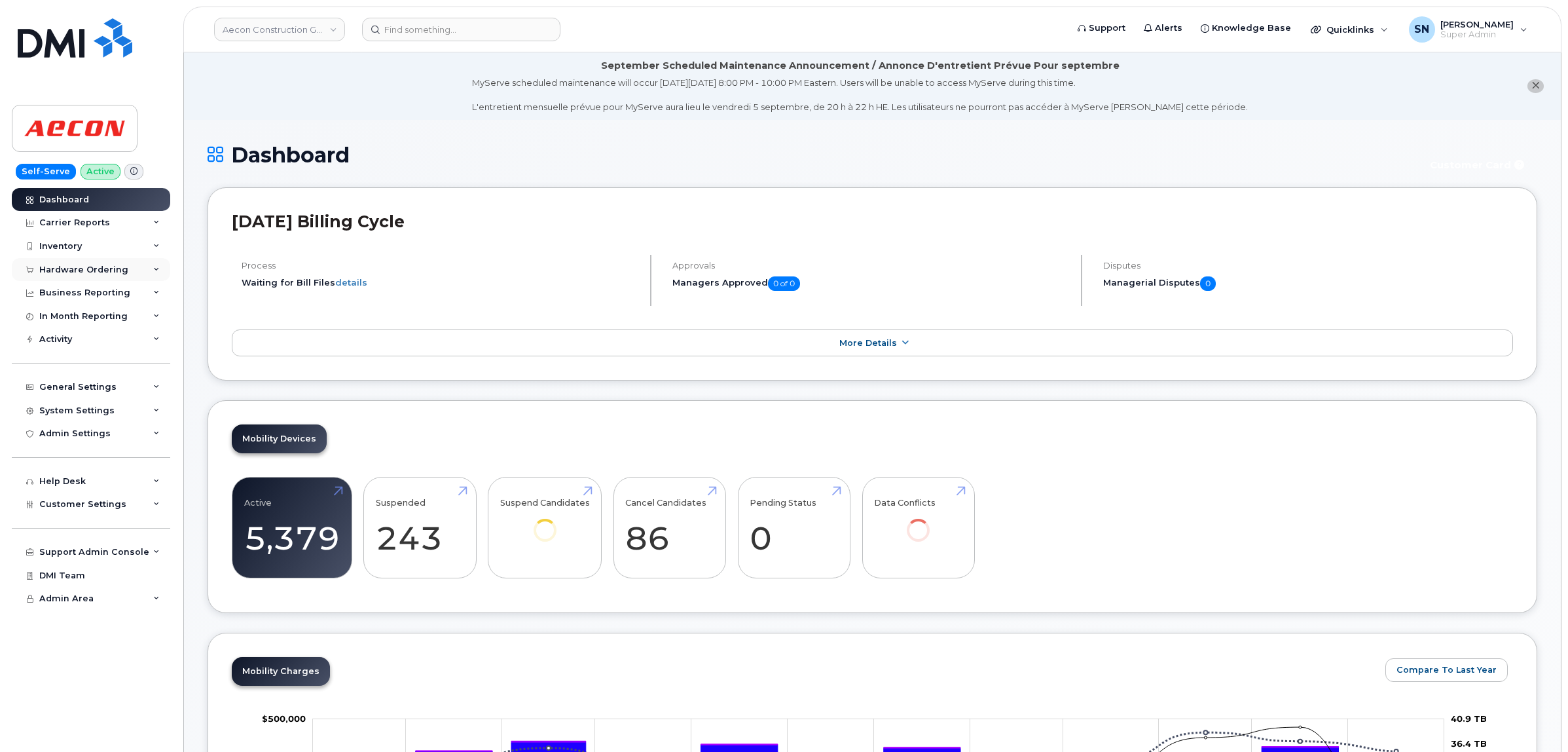
click at [93, 271] on div "Hardware Ordering" at bounding box center [83, 269] width 89 height 10
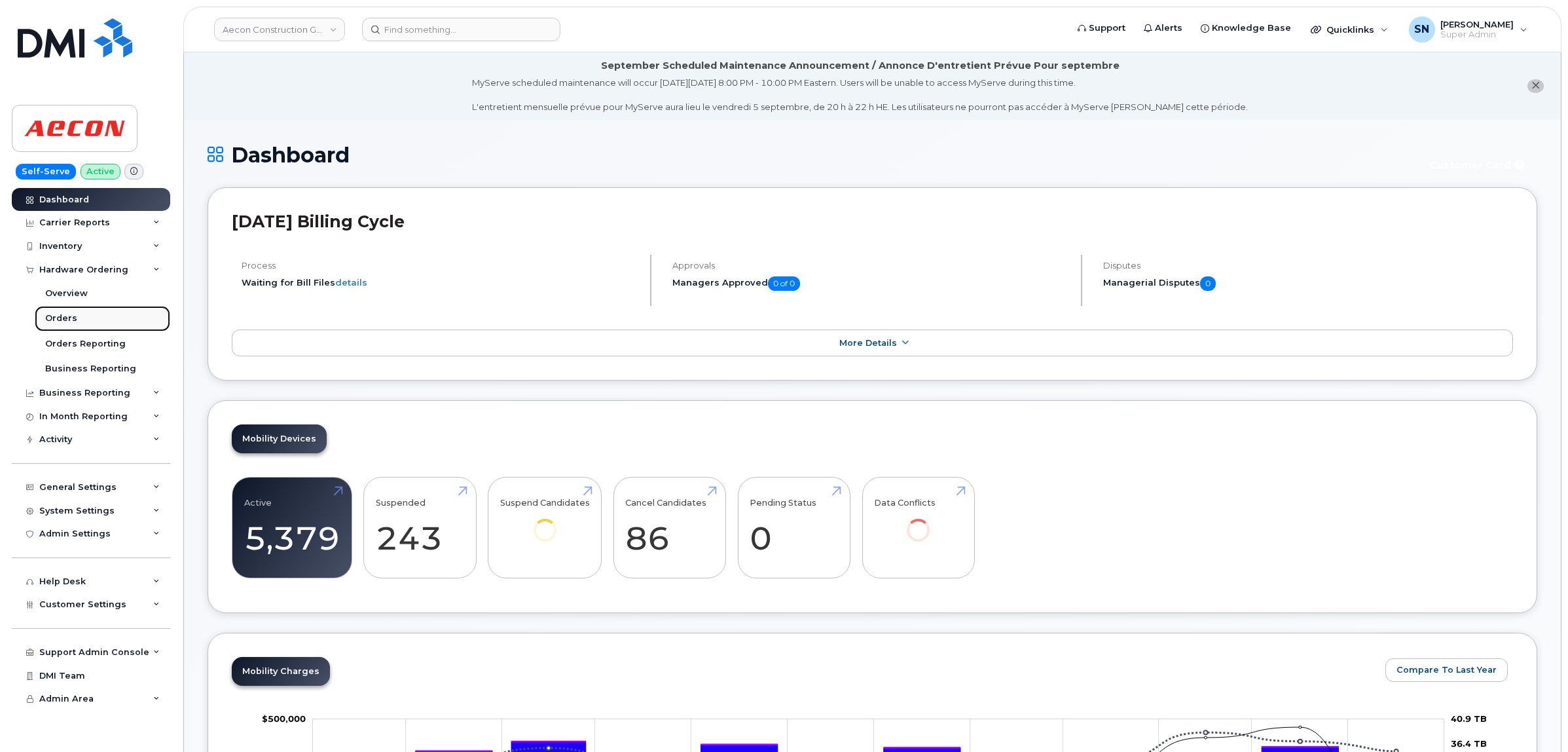
click at [83, 316] on link "Orders" at bounding box center [102, 319] width 135 height 25
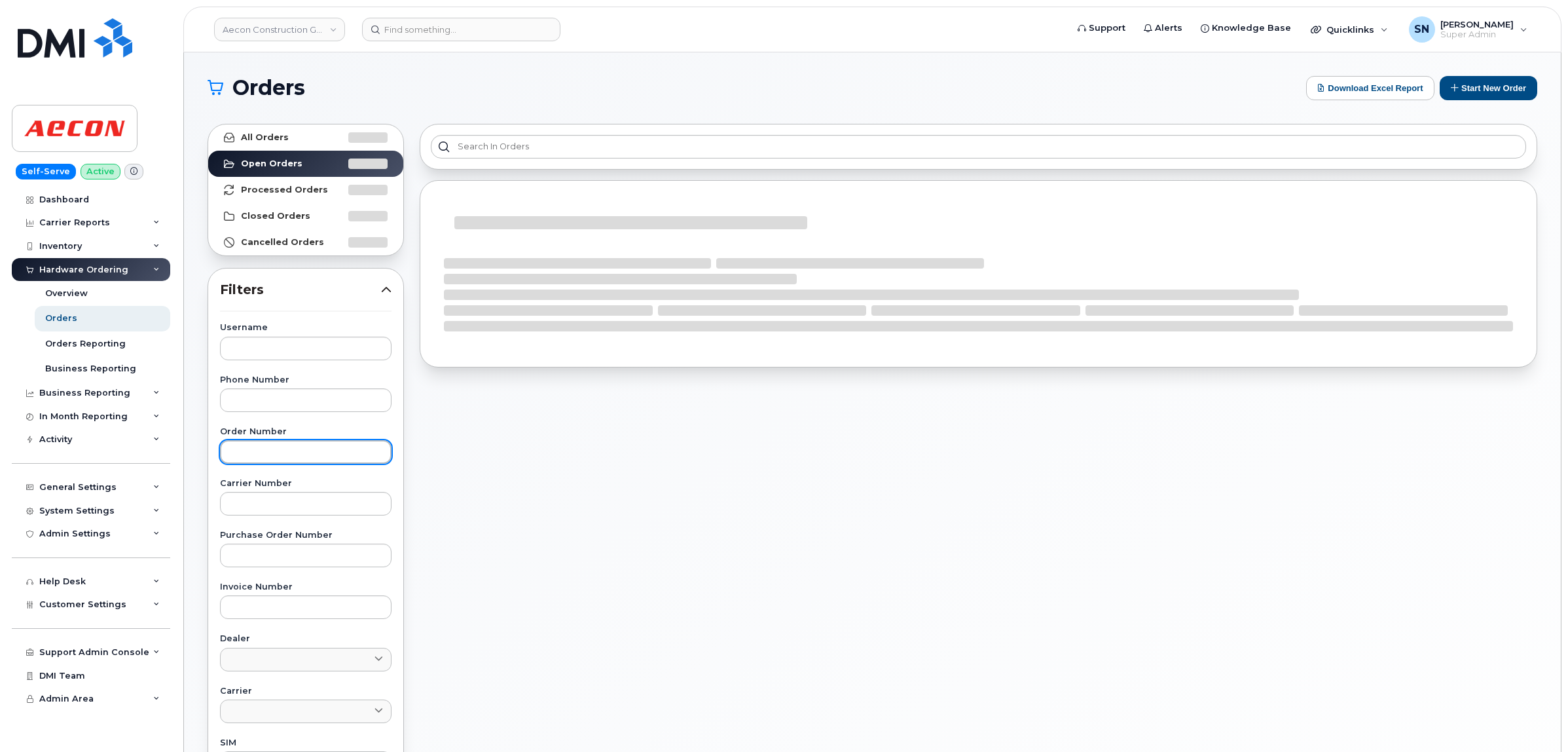
click at [292, 444] on input "text" at bounding box center [306, 452] width 172 height 24
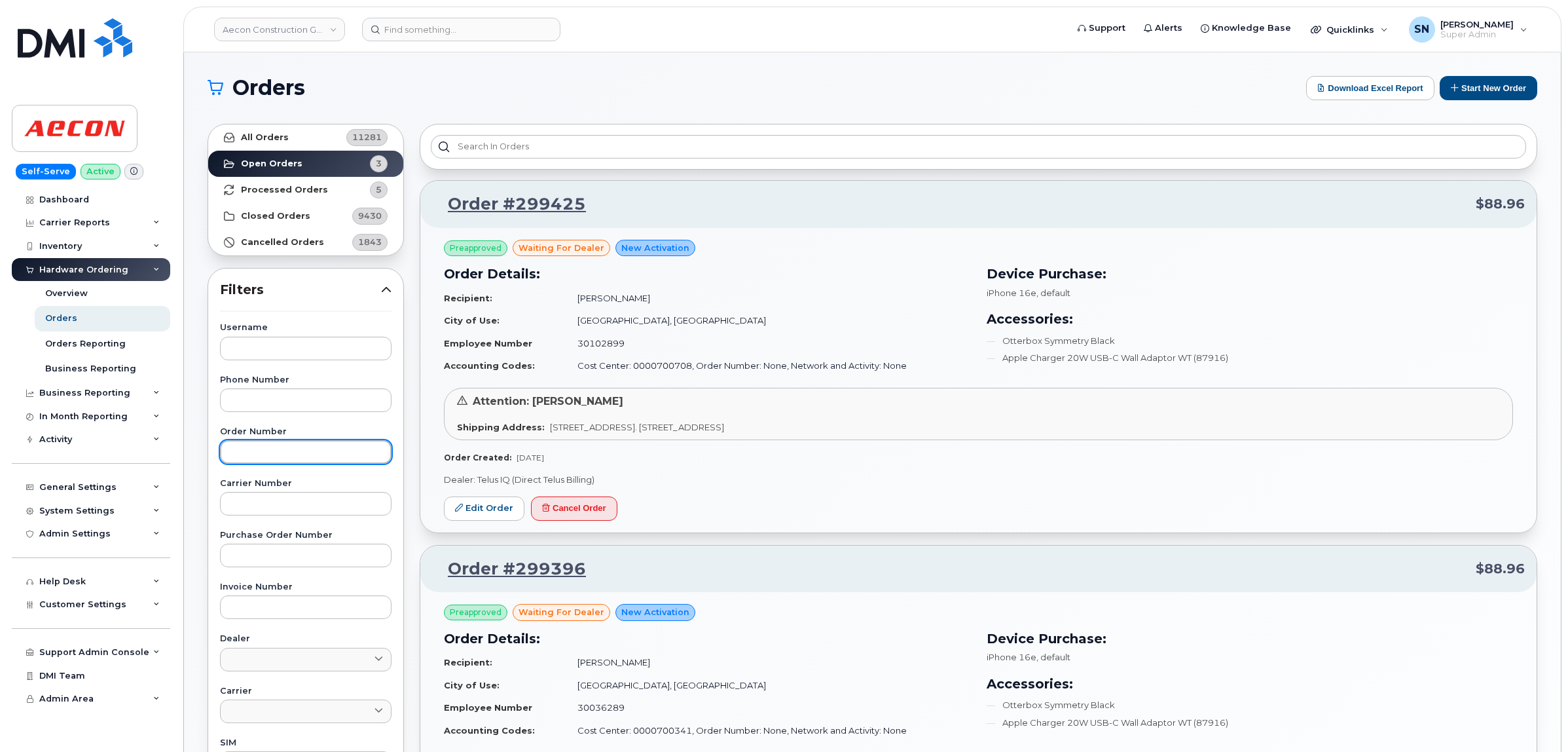
paste input "299425"
type input "299425"
click at [296, 136] on link "All Orders 11281" at bounding box center [306, 137] width 195 height 26
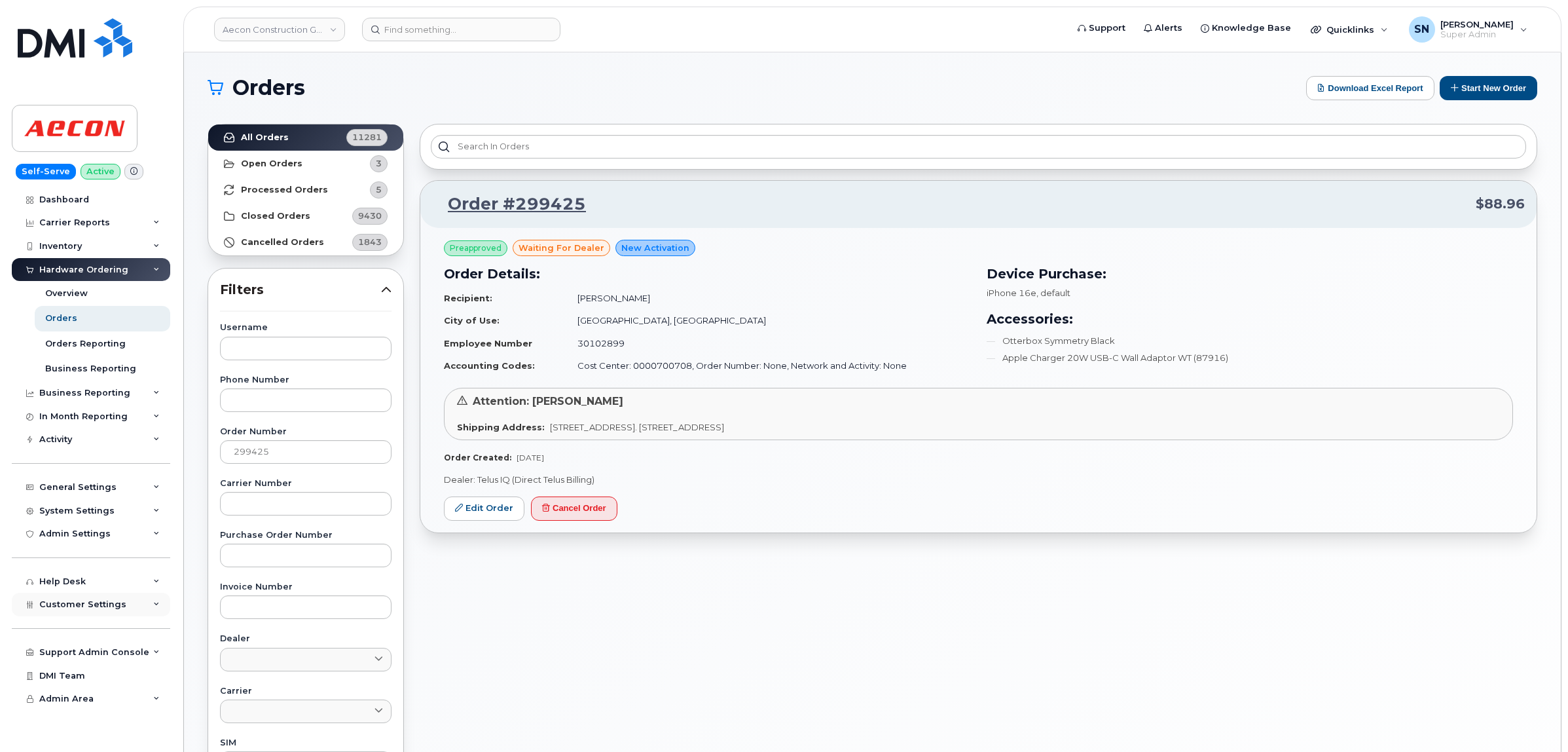
click at [109, 614] on div "Customer Settings" at bounding box center [90, 604] width 158 height 24
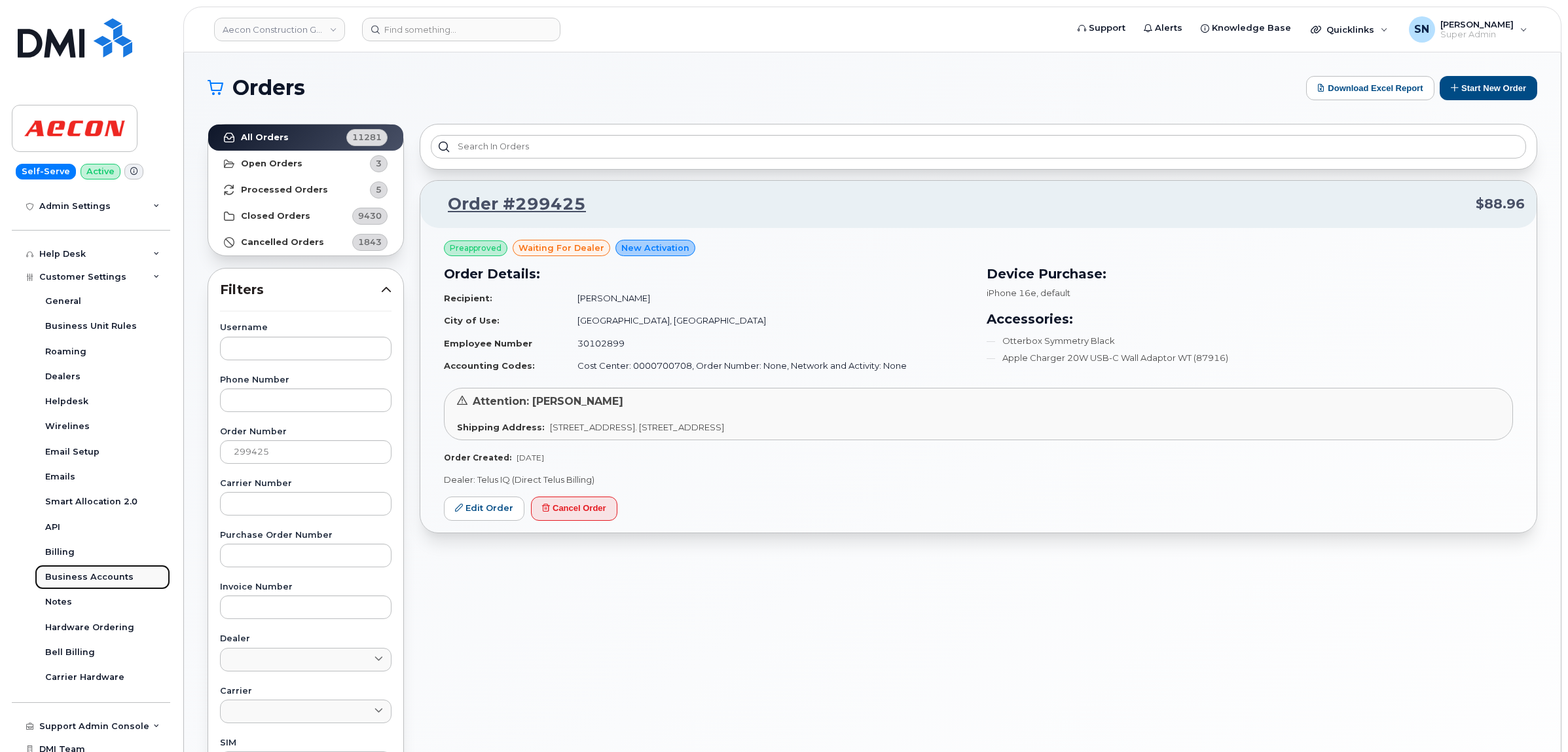
click at [110, 583] on div "Business Accounts" at bounding box center [89, 577] width 88 height 12
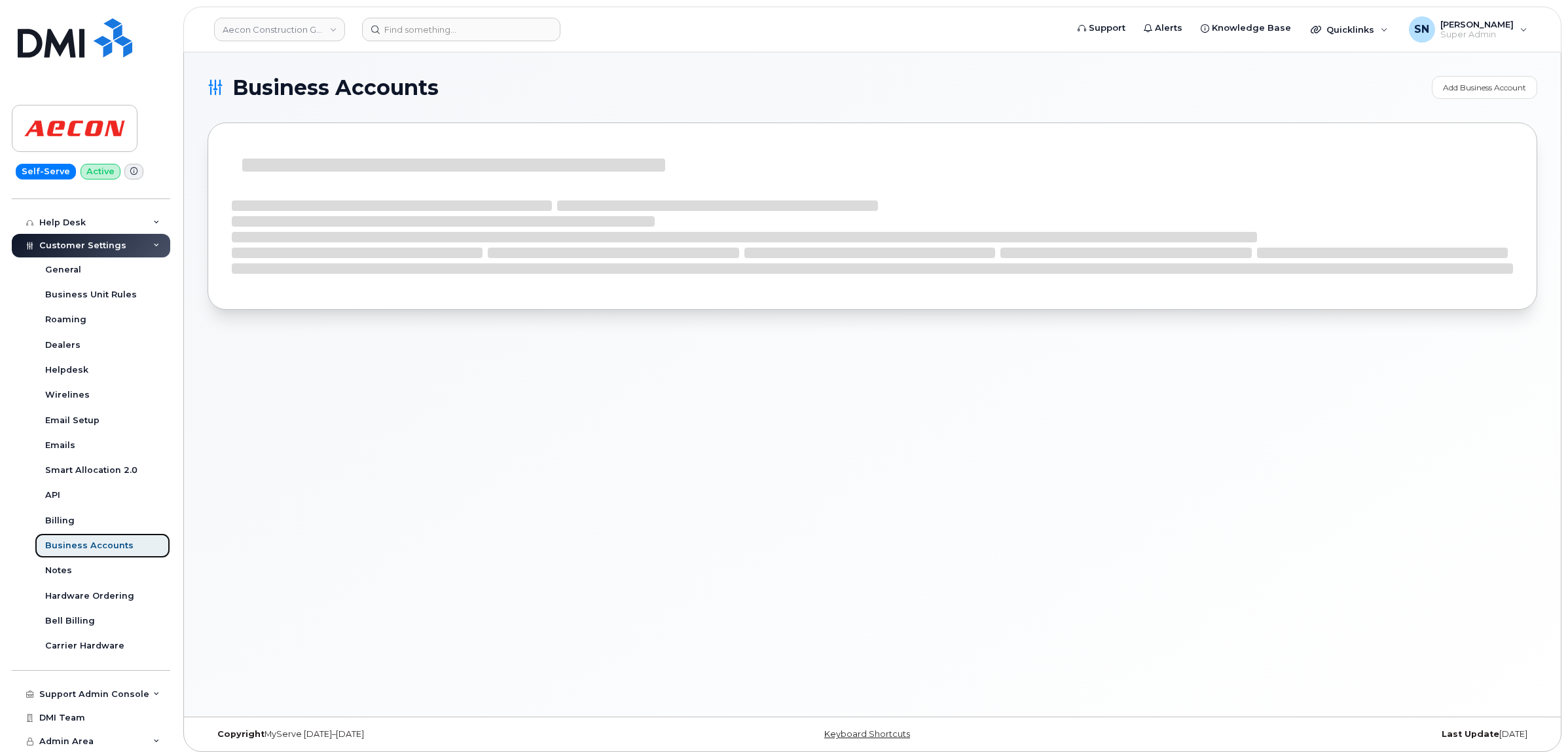
scroll to position [227, 0]
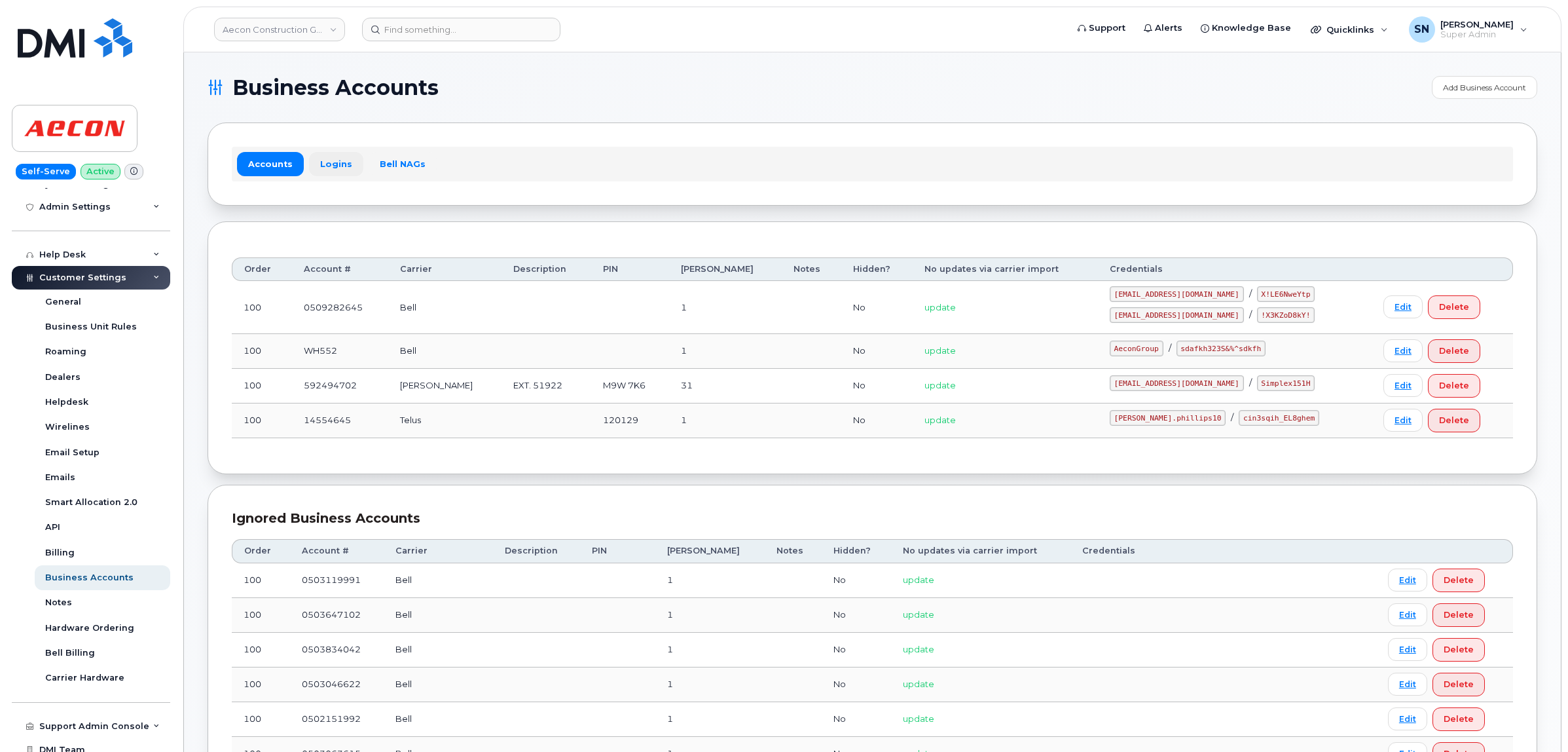
click at [322, 157] on link "Logins" at bounding box center [336, 164] width 54 height 24
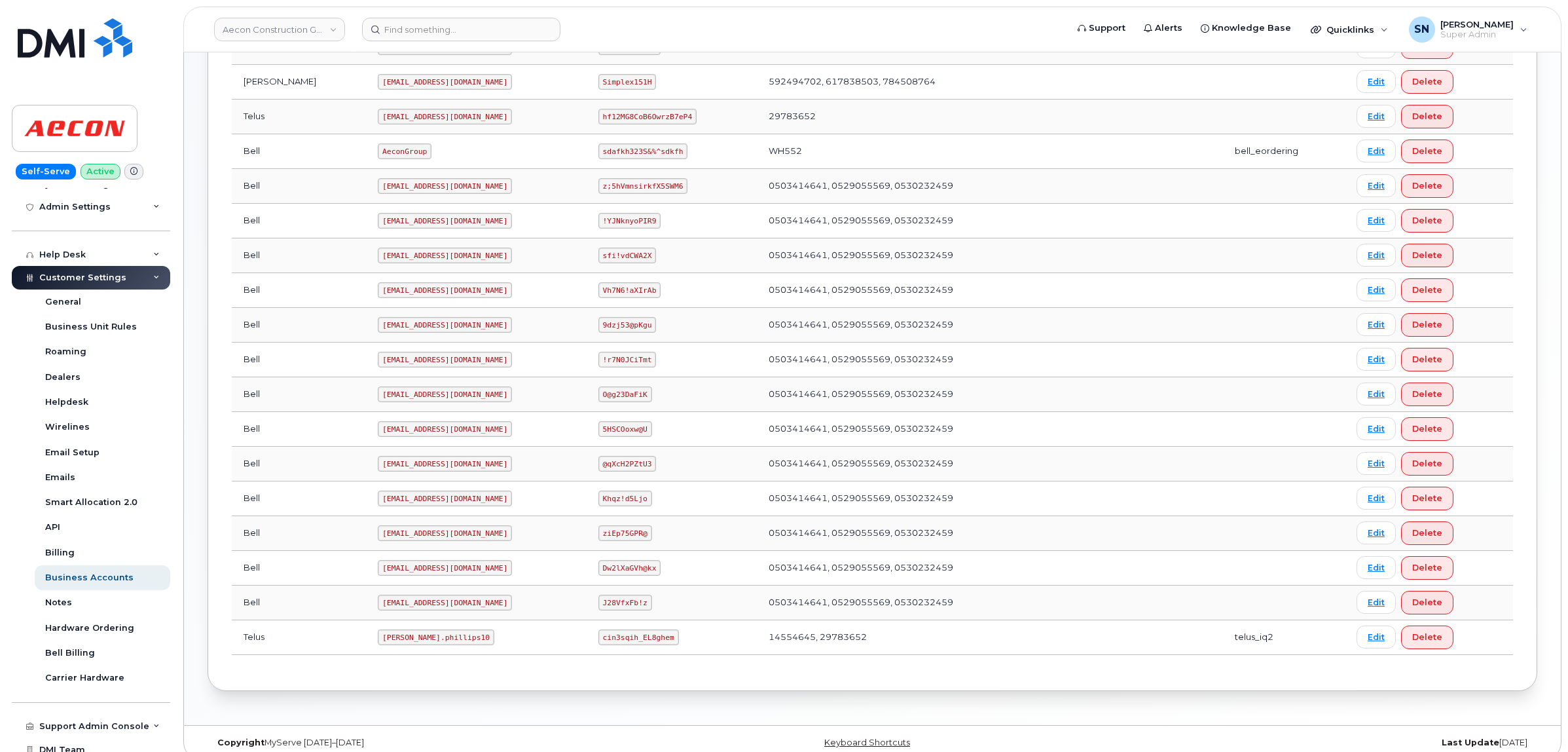
scroll to position [465, 0]
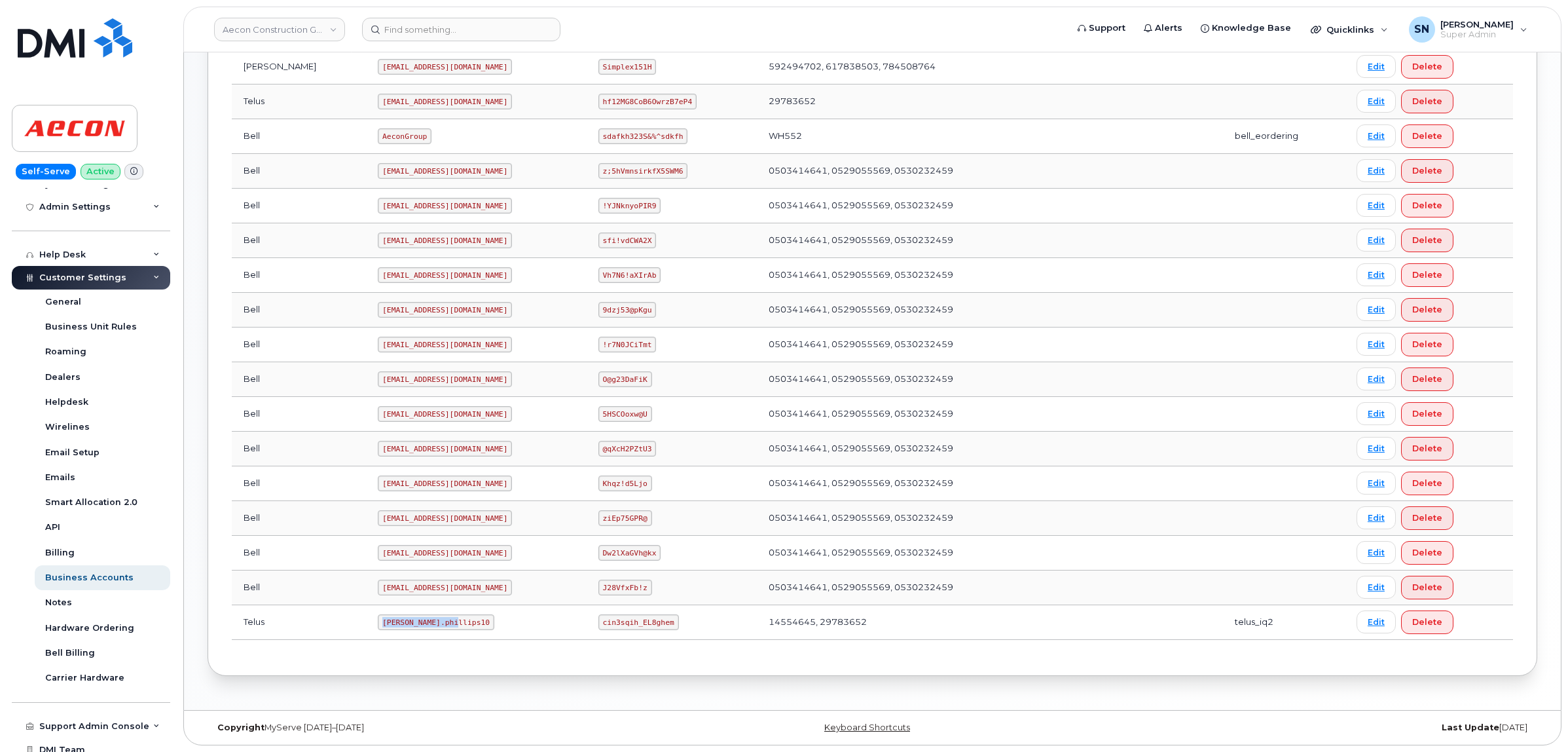
drag, startPoint x: 324, startPoint y: 624, endPoint x: 375, endPoint y: 623, distance: 51.0
click at [394, 627] on code "Taylor.phillips10" at bounding box center [436, 622] width 116 height 16
copy code "Taylor.phillips10"
drag, startPoint x: 580, startPoint y: 619, endPoint x: 645, endPoint y: 623, distance: 65.1
click at [645, 623] on code "cin3sqih_EL8ghem" at bounding box center [639, 622] width 80 height 16
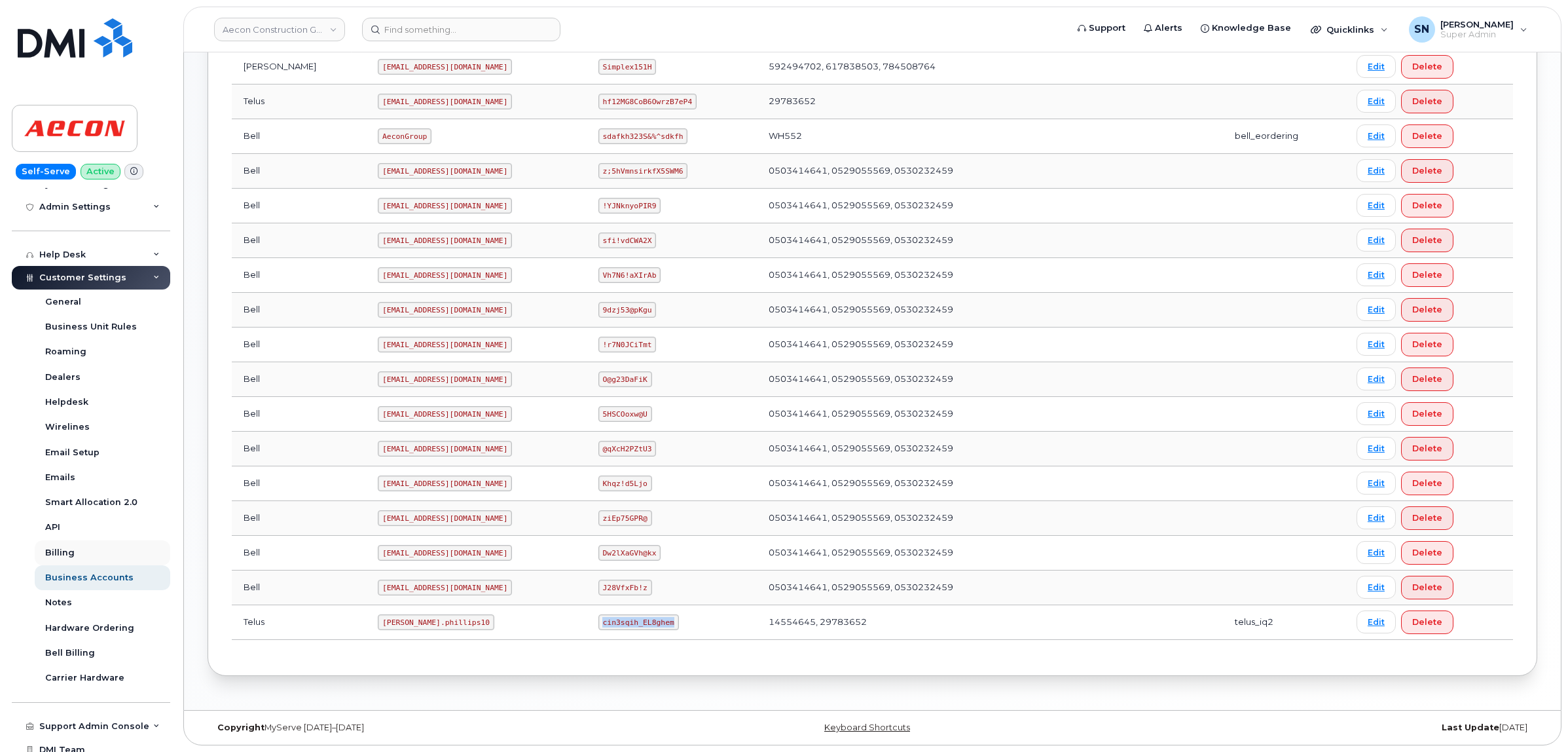
copy code "cin3sqih_EL8ghem"
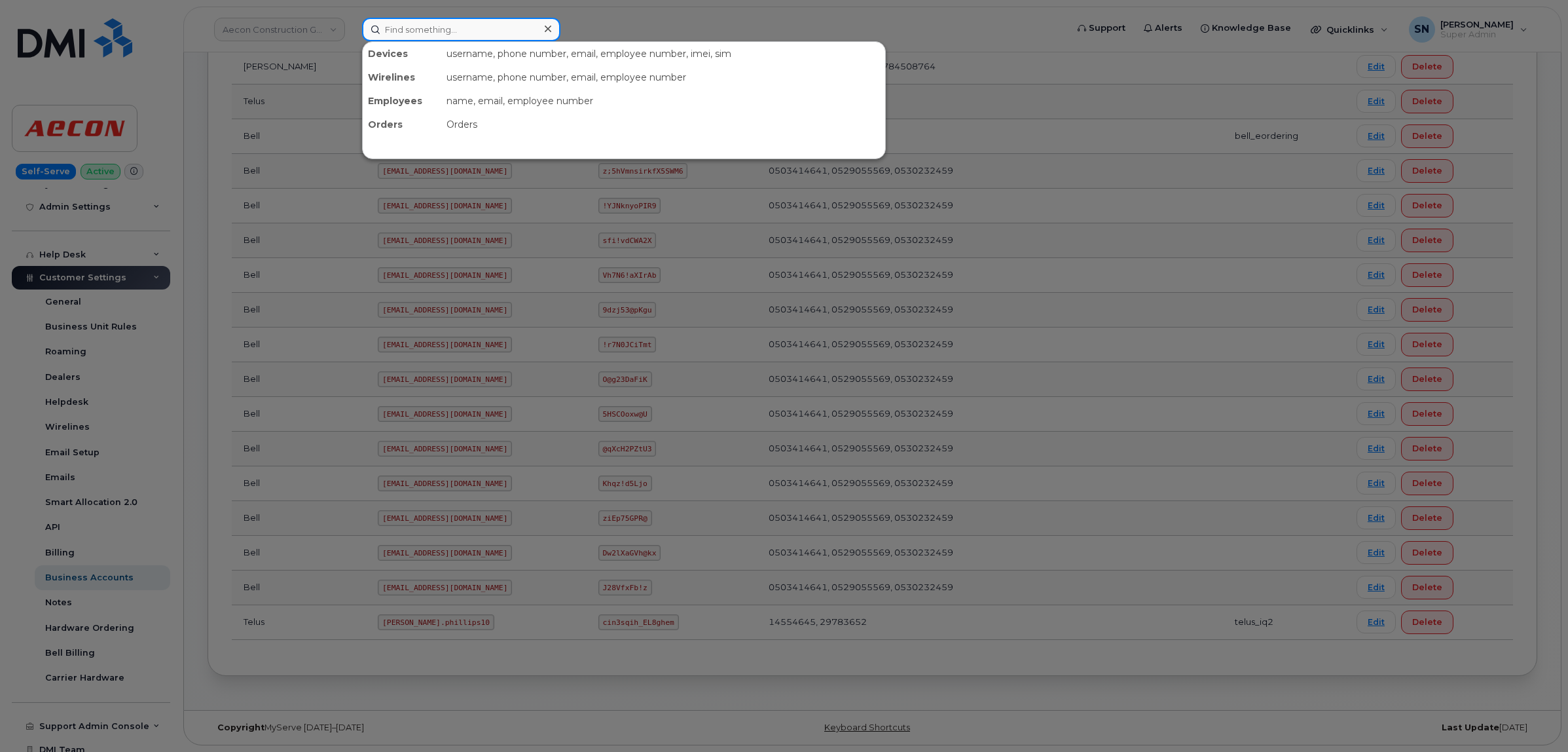
click at [486, 23] on input at bounding box center [461, 29] width 198 height 24
paste input "780-876-8848"
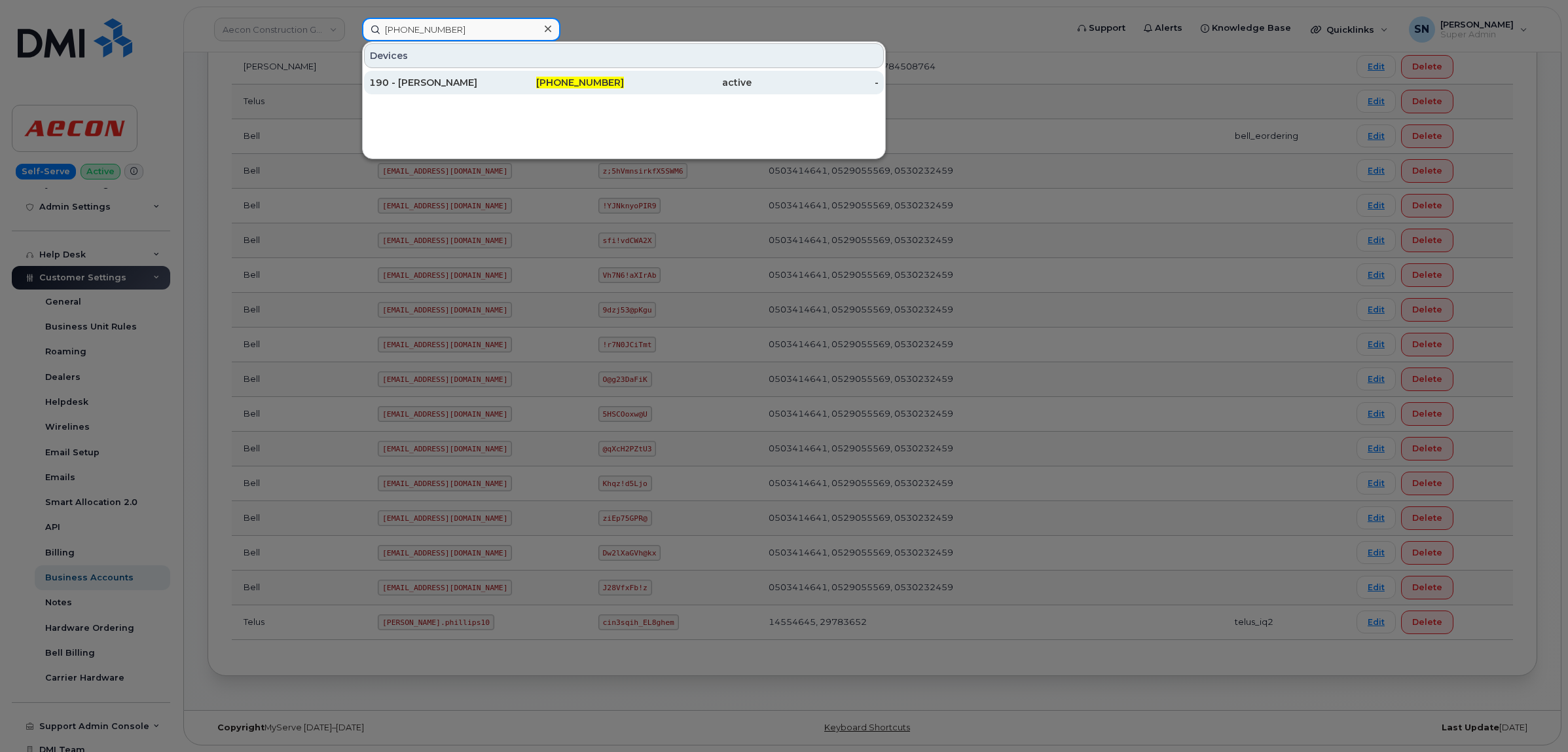
type input "780-876-8848"
click at [444, 80] on div "190 - DENNIS BROWN" at bounding box center [433, 83] width 127 height 13
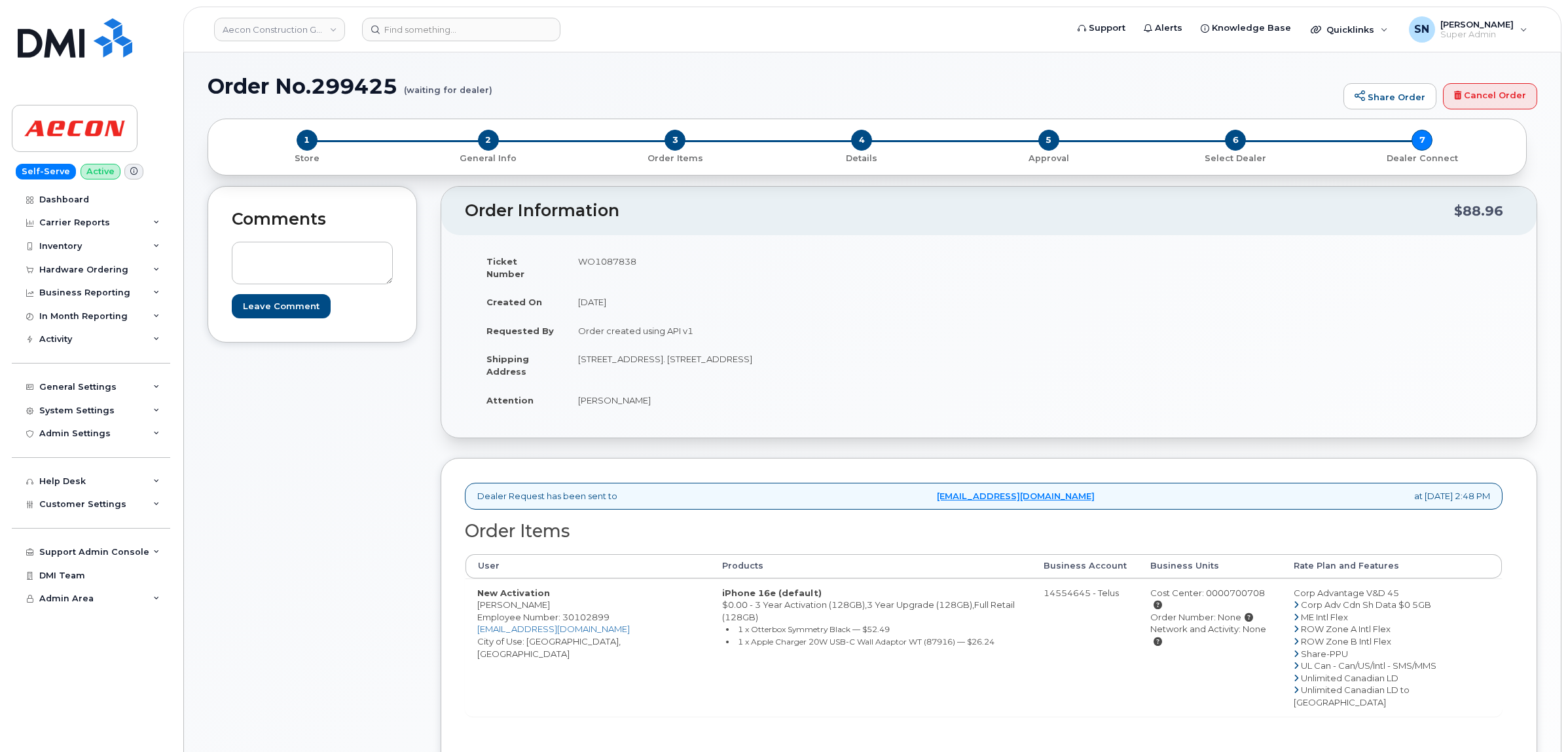
scroll to position [164, 0]
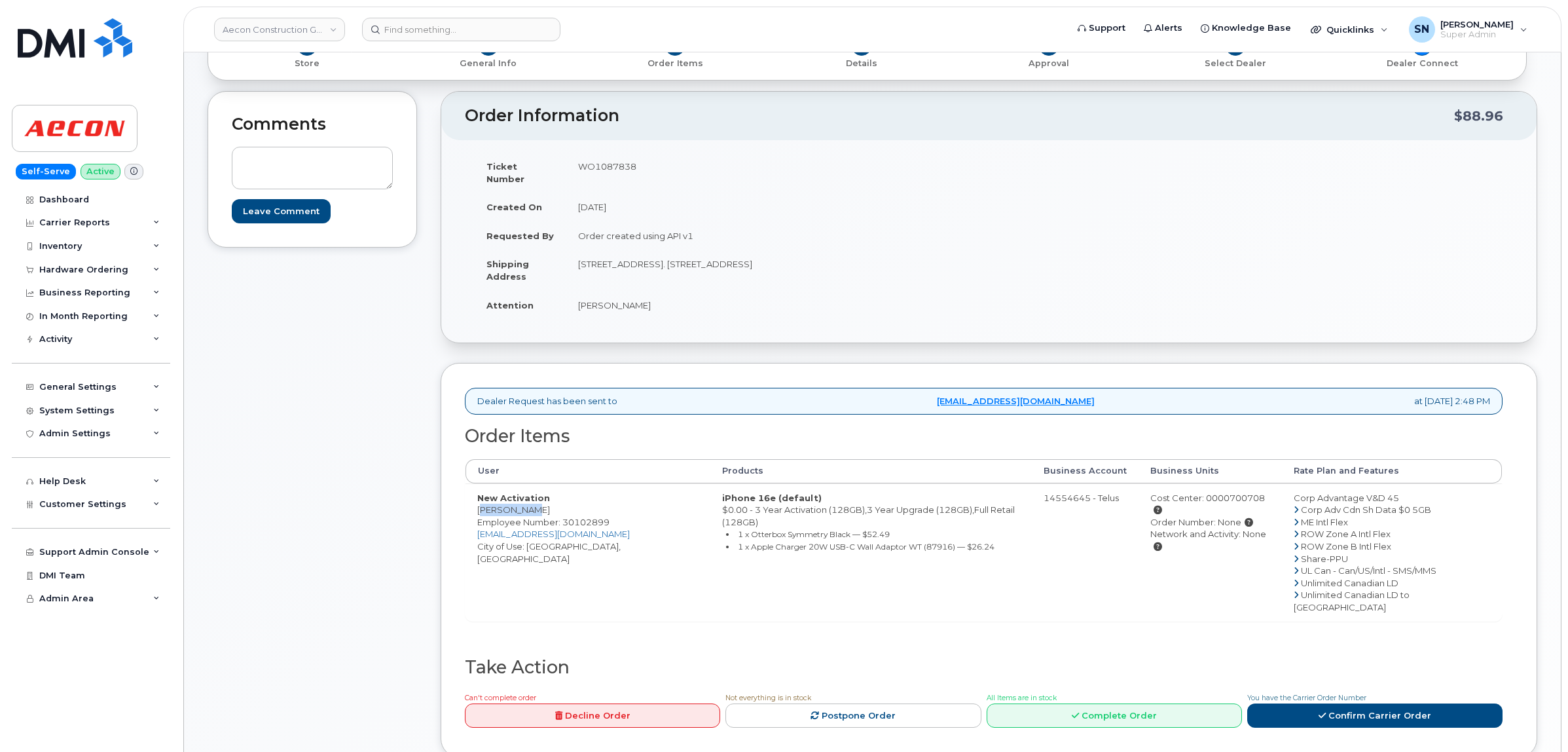
drag, startPoint x: 476, startPoint y: 502, endPoint x: 527, endPoint y: 501, distance: 51.0
click at [527, 501] on td "New Activation [PERSON_NAME] Employee Number: 30102899 [EMAIL_ADDRESS][DOMAIN_N…" at bounding box center [588, 552] width 245 height 138
copy td "[PERSON_NAME]"
click at [542, 495] on td "New Activation [PERSON_NAME] Employee Number: 30102899 [EMAIL_ADDRESS][DOMAIN_N…" at bounding box center [588, 552] width 245 height 138
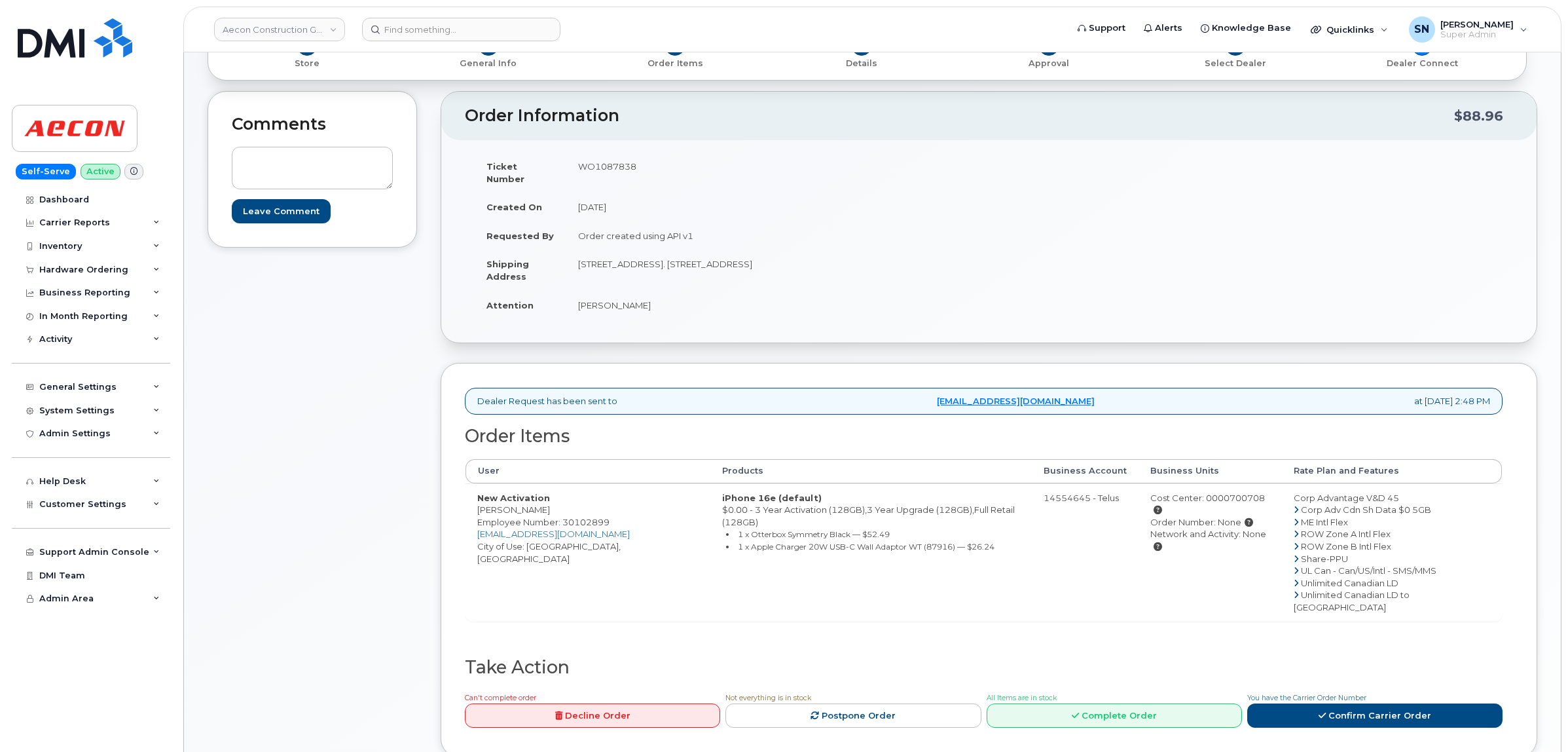
copy td "Mouri"
click at [535, 536] on td "New Activation [PERSON_NAME] Employee Number: 30102899 [EMAIL_ADDRESS][DOMAIN_N…" at bounding box center [588, 552] width 245 height 138
copy td "[GEOGRAPHIC_DATA]"
click at [598, 164] on td "WO1087838" at bounding box center [773, 172] width 413 height 41
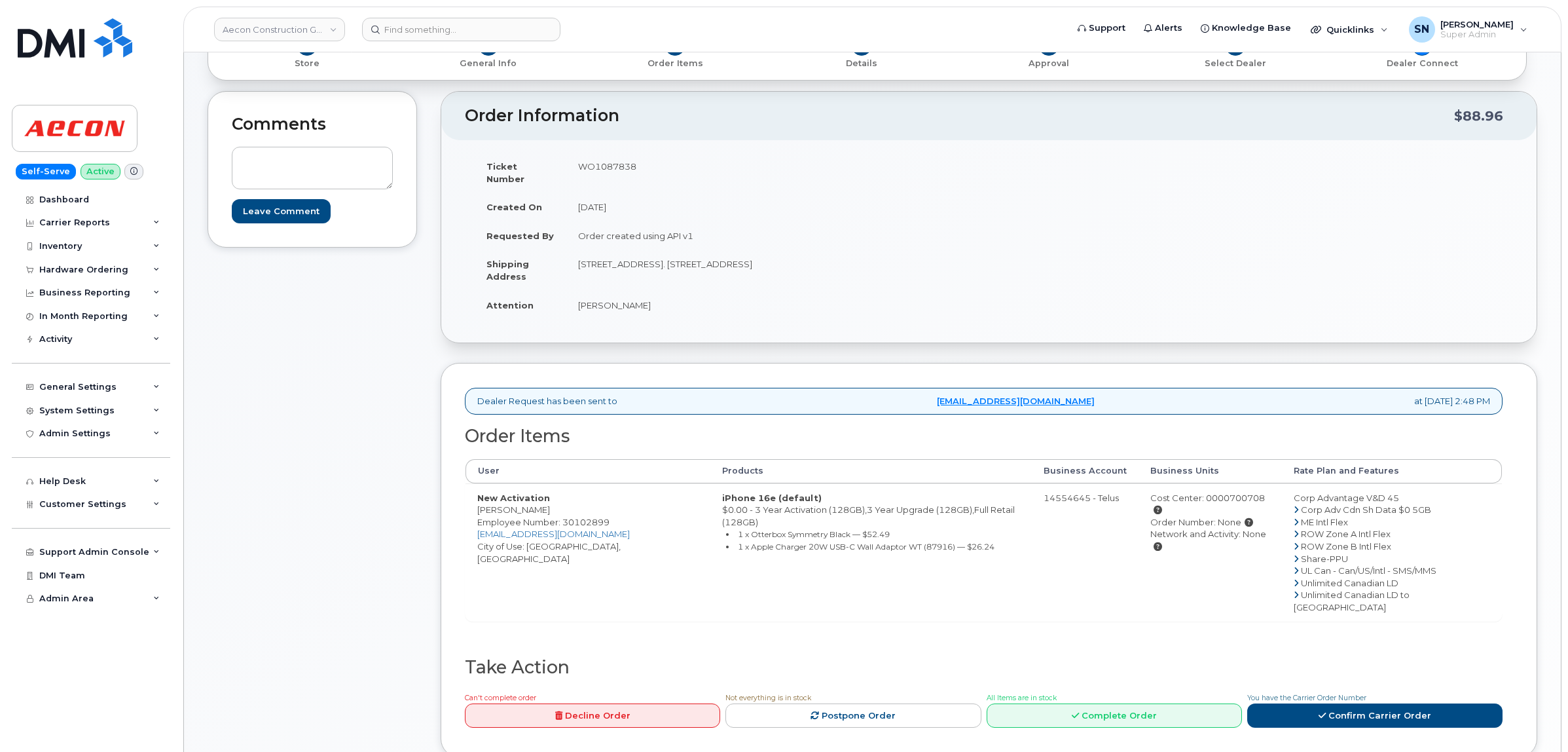
click at [598, 164] on td "WO1087838" at bounding box center [773, 172] width 413 height 41
copy td "WO1087838"
drag, startPoint x: 493, startPoint y: 501, endPoint x: 529, endPoint y: 502, distance: 36.0
click at [529, 502] on td "New Activation Samia Alam Mouri Employee Number: 30102899 smouri@aecon.com City…" at bounding box center [588, 552] width 245 height 138
copy td "Samia Alam"
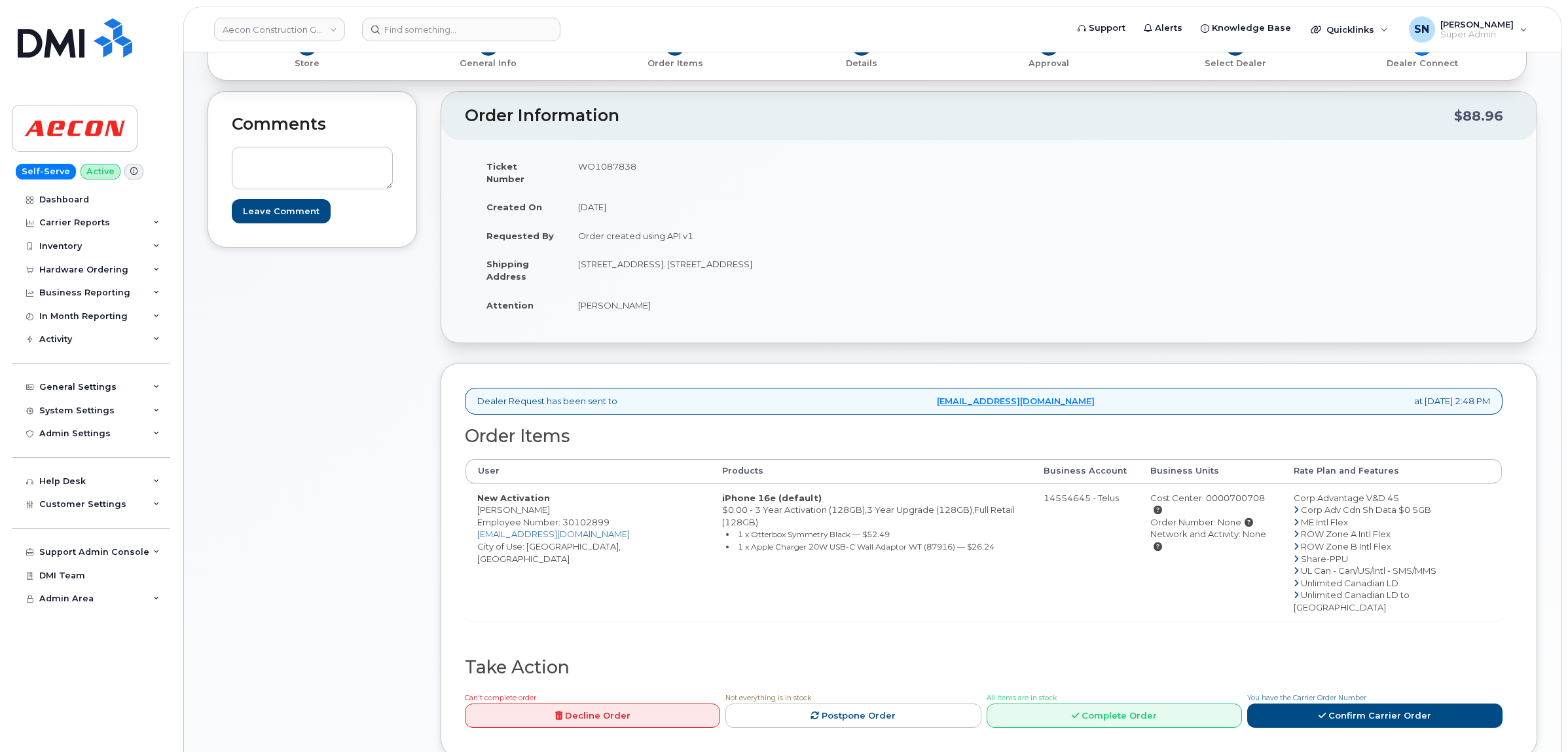
click at [544, 496] on td "New Activation Samia Alam Mouri Employee Number: 30102899 smouri@aecon.com City…" at bounding box center [588, 552] width 245 height 138
copy td "Mouri"
copy td "2629 Glenfield Drive. Ottawa, ON Ottawa ON K1G 5N3"
drag, startPoint x: 585, startPoint y: 250, endPoint x: 813, endPoint y: 257, distance: 228.1
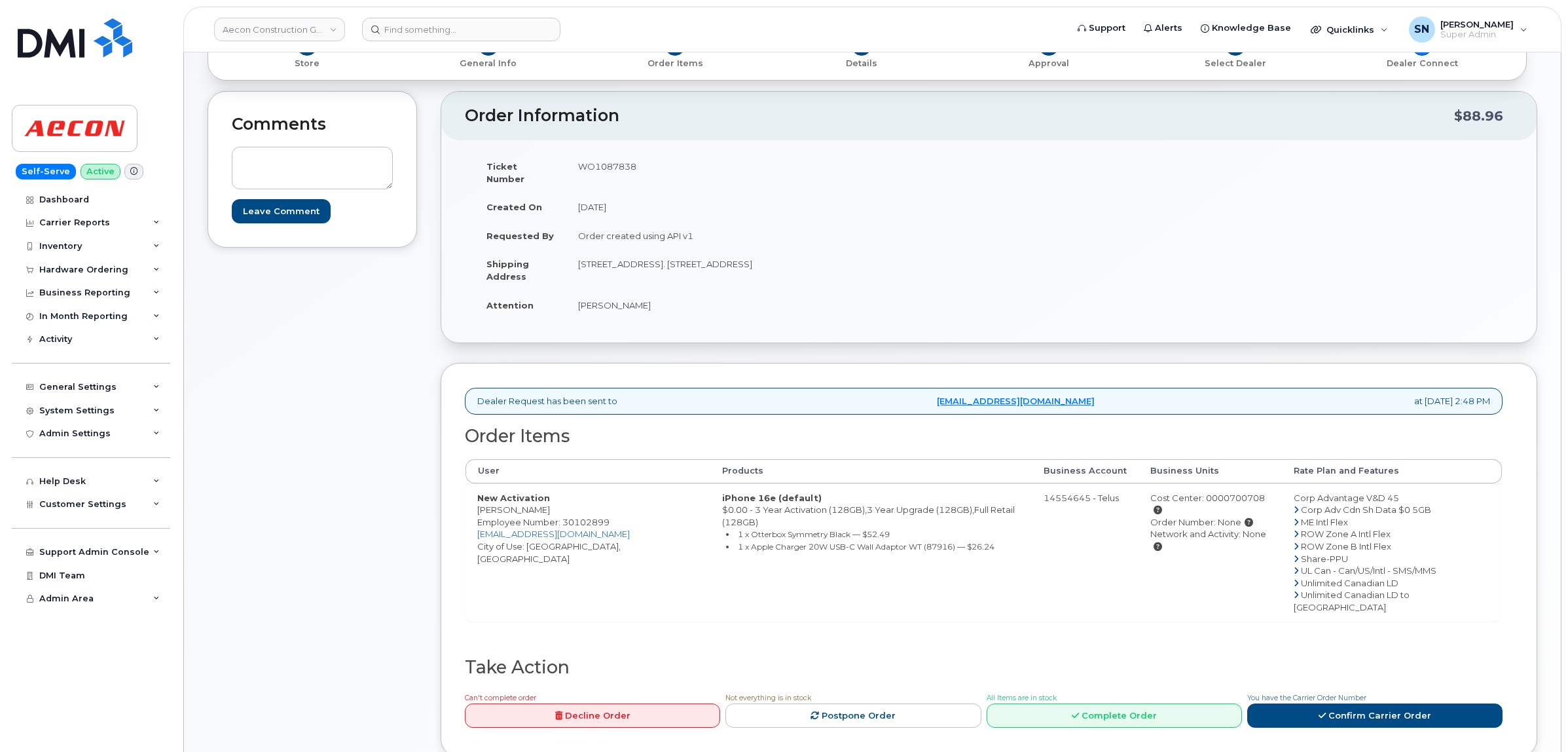
click at [813, 257] on td "2629 Glenfield Drive. Ottawa, ON Ottawa ON K1G 5N3" at bounding box center [773, 270] width 413 height 41
click at [699, 266] on td "2629 Glenfield Drive. Ottawa, ON Ottawa ON K1G 5N3" at bounding box center [773, 270] width 413 height 41
click at [688, 256] on td "2629 Glenfield Drive. Ottawa, ON Ottawa ON K1G 5N3" at bounding box center [773, 270] width 413 height 41
click at [777, 256] on td "2629 Glenfield Drive. Ottawa, ON Ottawa ON K1G 5N3" at bounding box center [773, 270] width 413 height 41
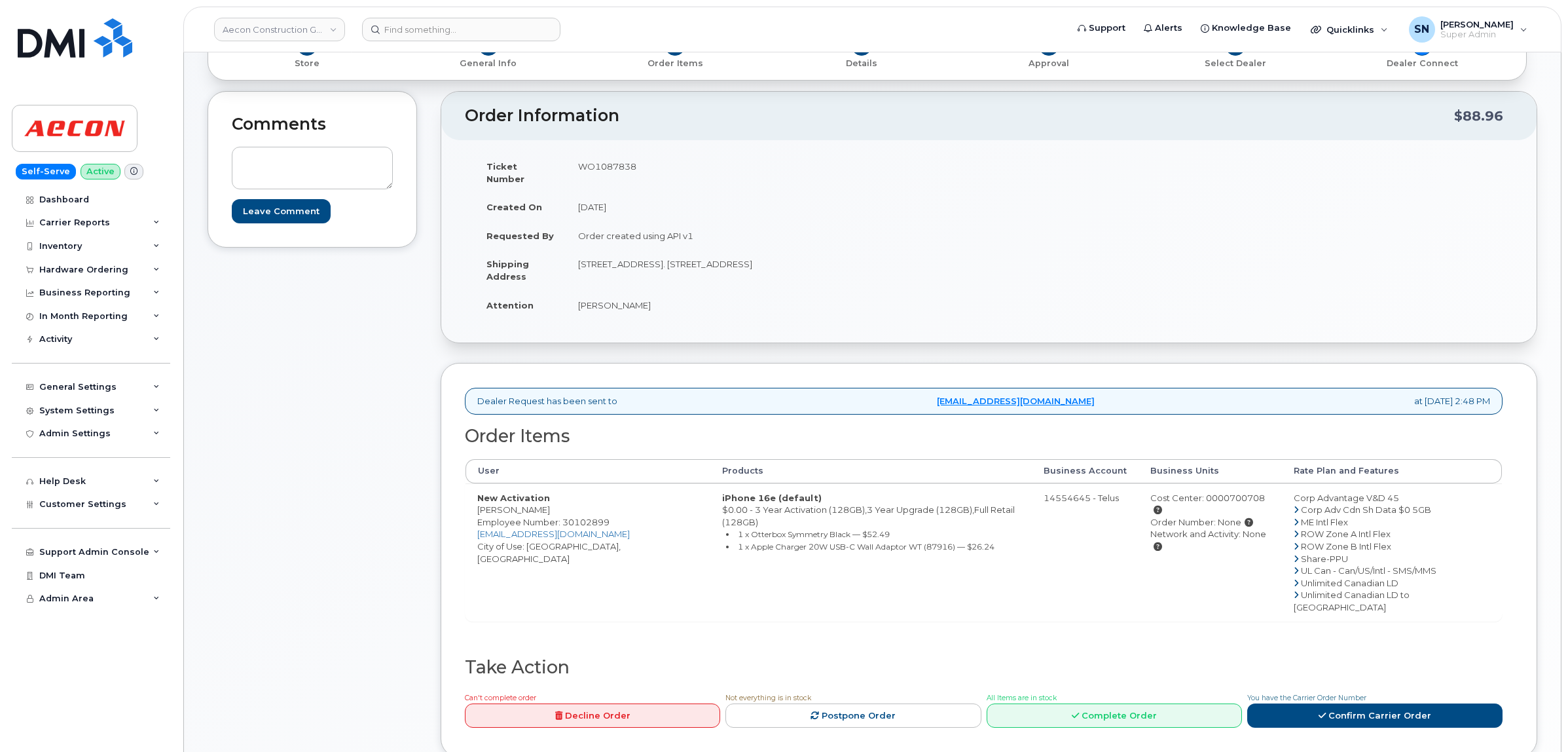
drag, startPoint x: 778, startPoint y: 250, endPoint x: 817, endPoint y: 256, distance: 39.5
click at [817, 256] on td "2629 Glenfield Drive. Ottawa, ON Ottawa ON K1G 5N3" at bounding box center [773, 270] width 413 height 41
copy td "K1G 5N3"
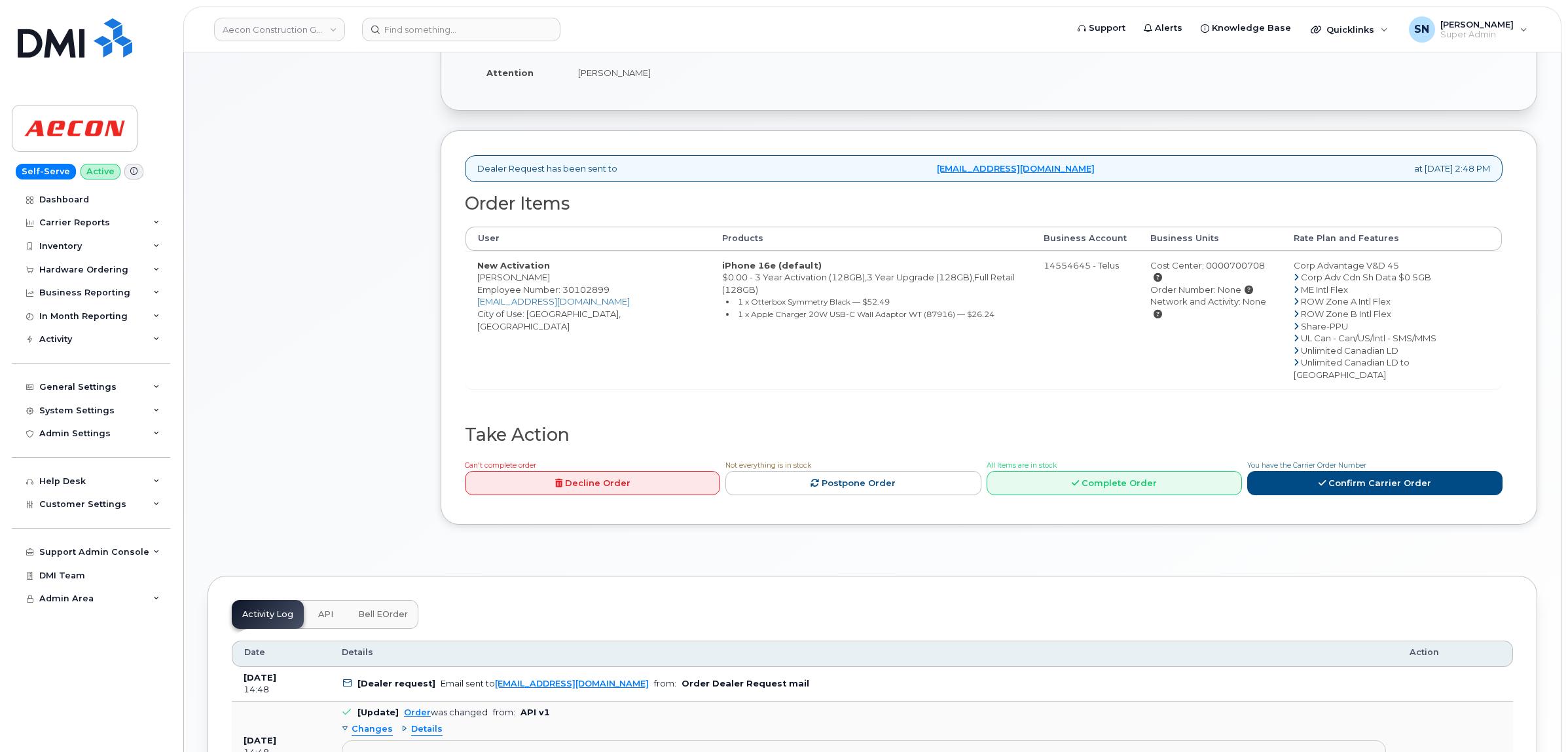
scroll to position [409, 0]
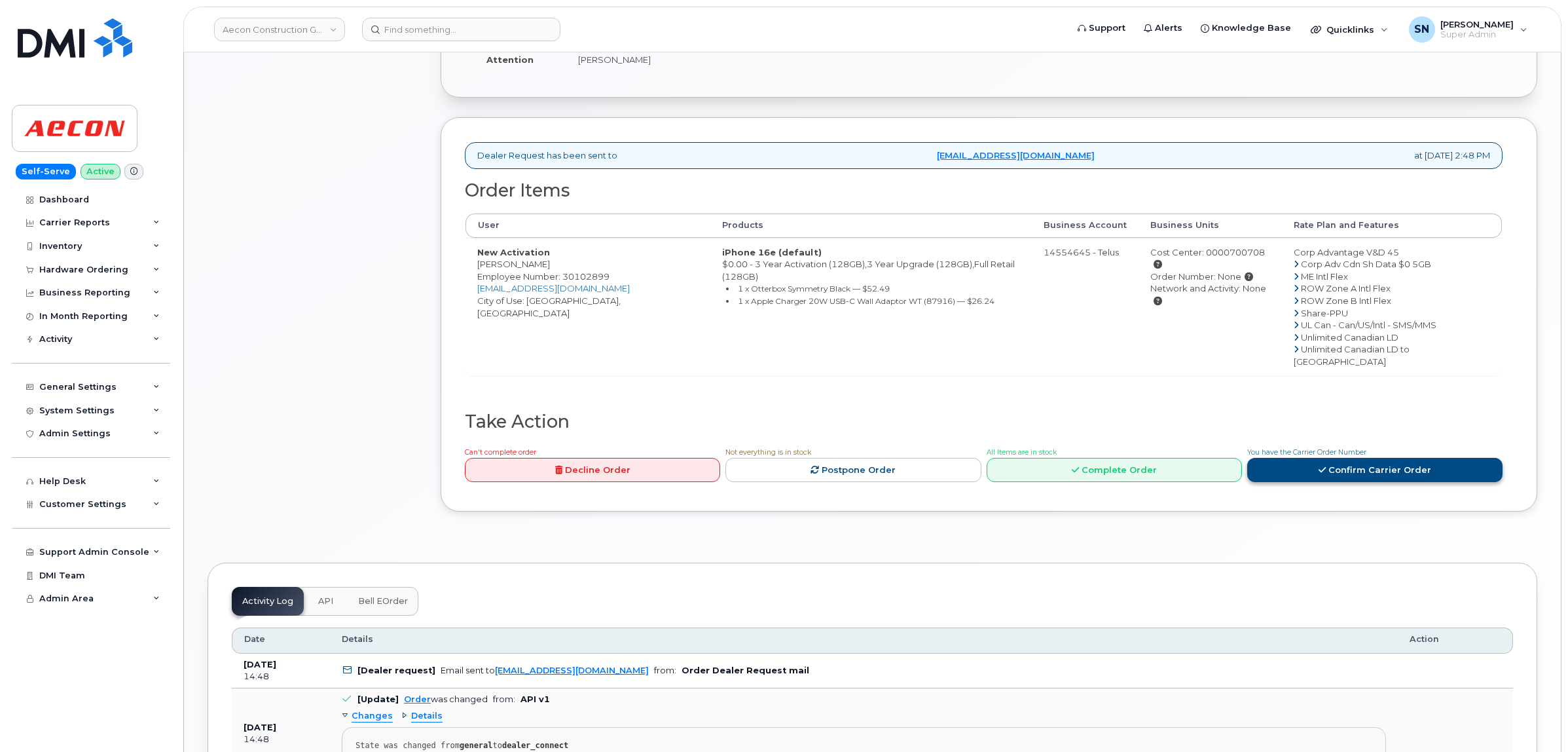
click at [1319, 458] on link "Confirm Carrier Order" at bounding box center [1375, 470] width 256 height 24
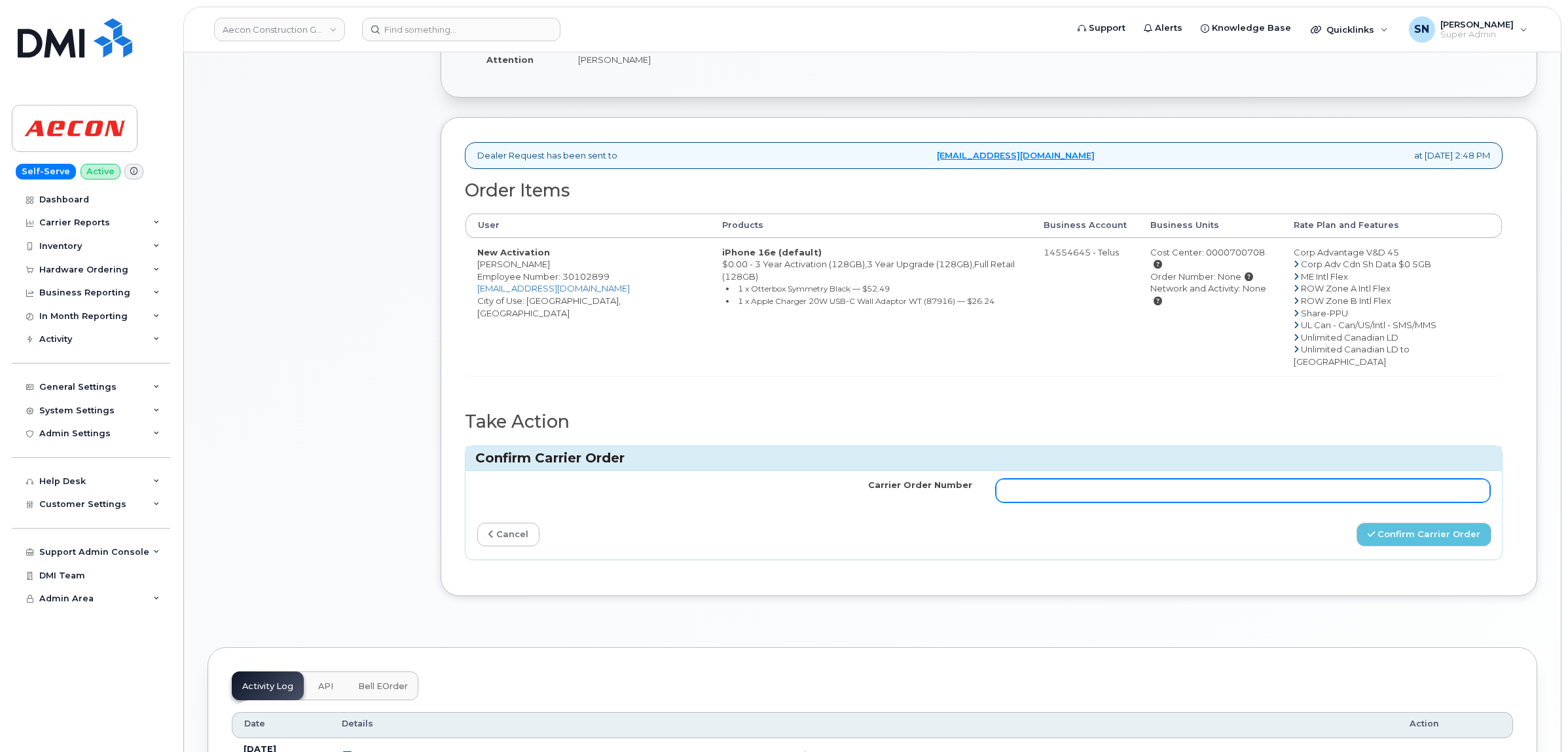
click at [1315, 478] on input "Carrier Order Number" at bounding box center [1243, 490] width 495 height 24
paste input "TL60023108"
type input "TL60023108"
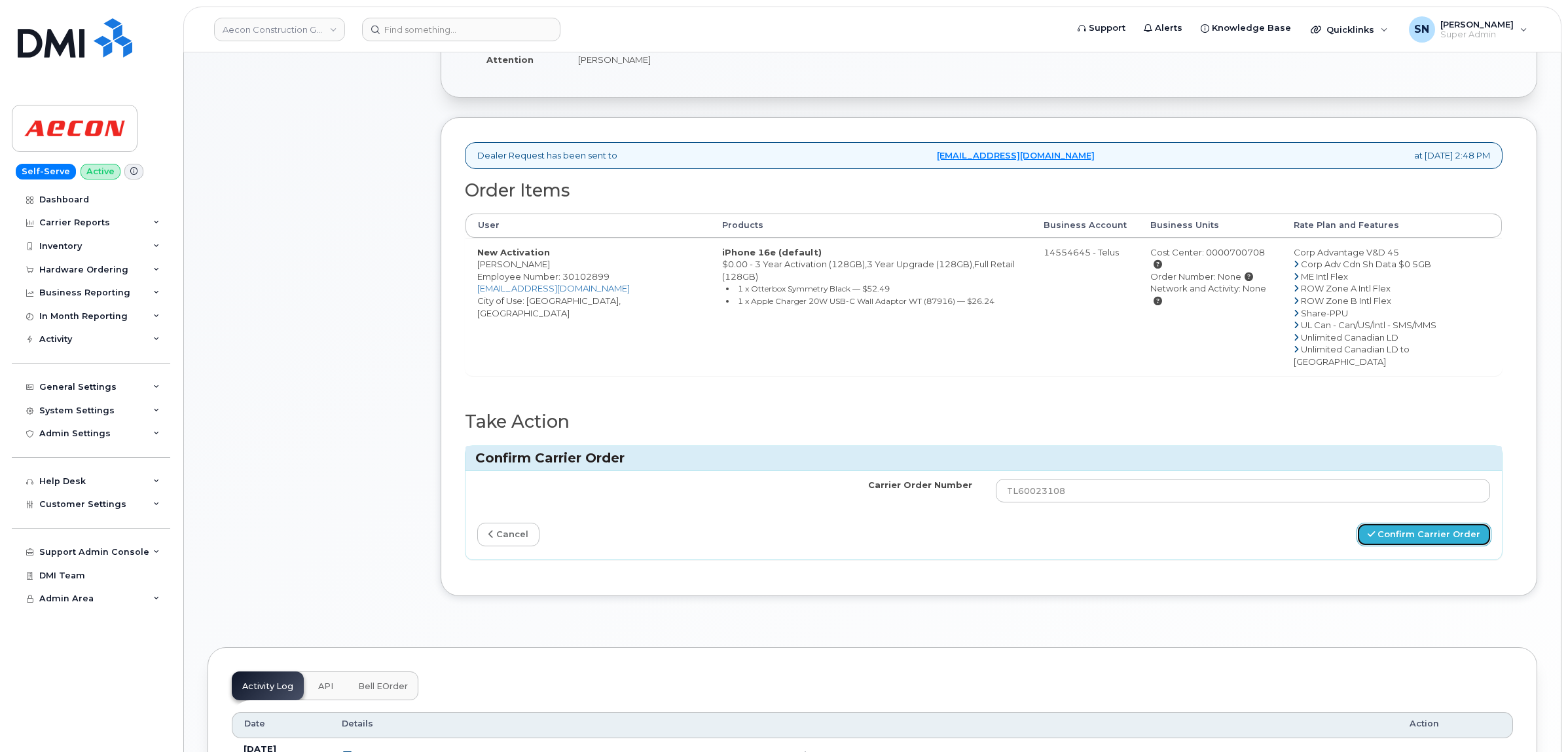
click at [1406, 522] on button "Confirm Carrier Order" at bounding box center [1424, 534] width 135 height 24
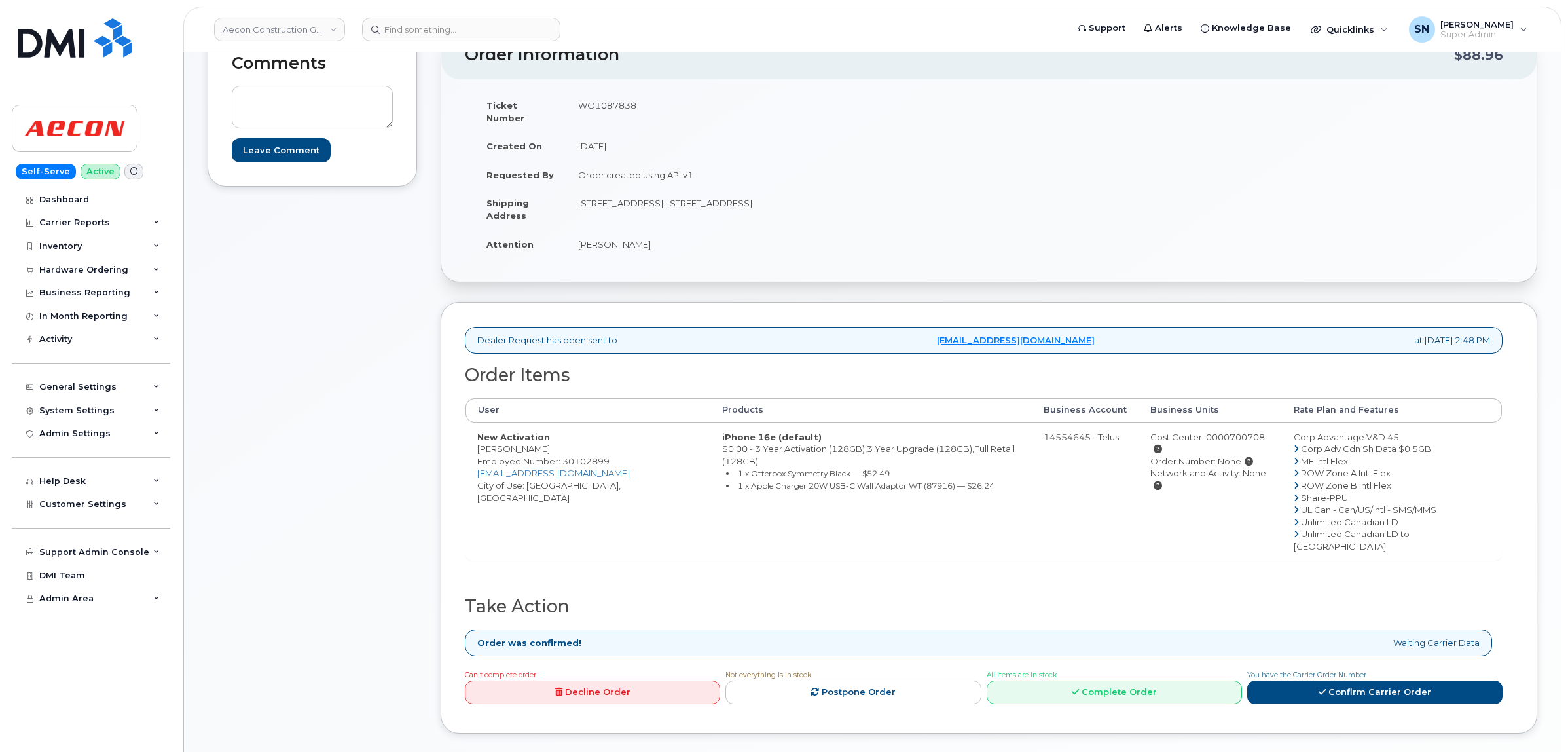
scroll to position [245, 0]
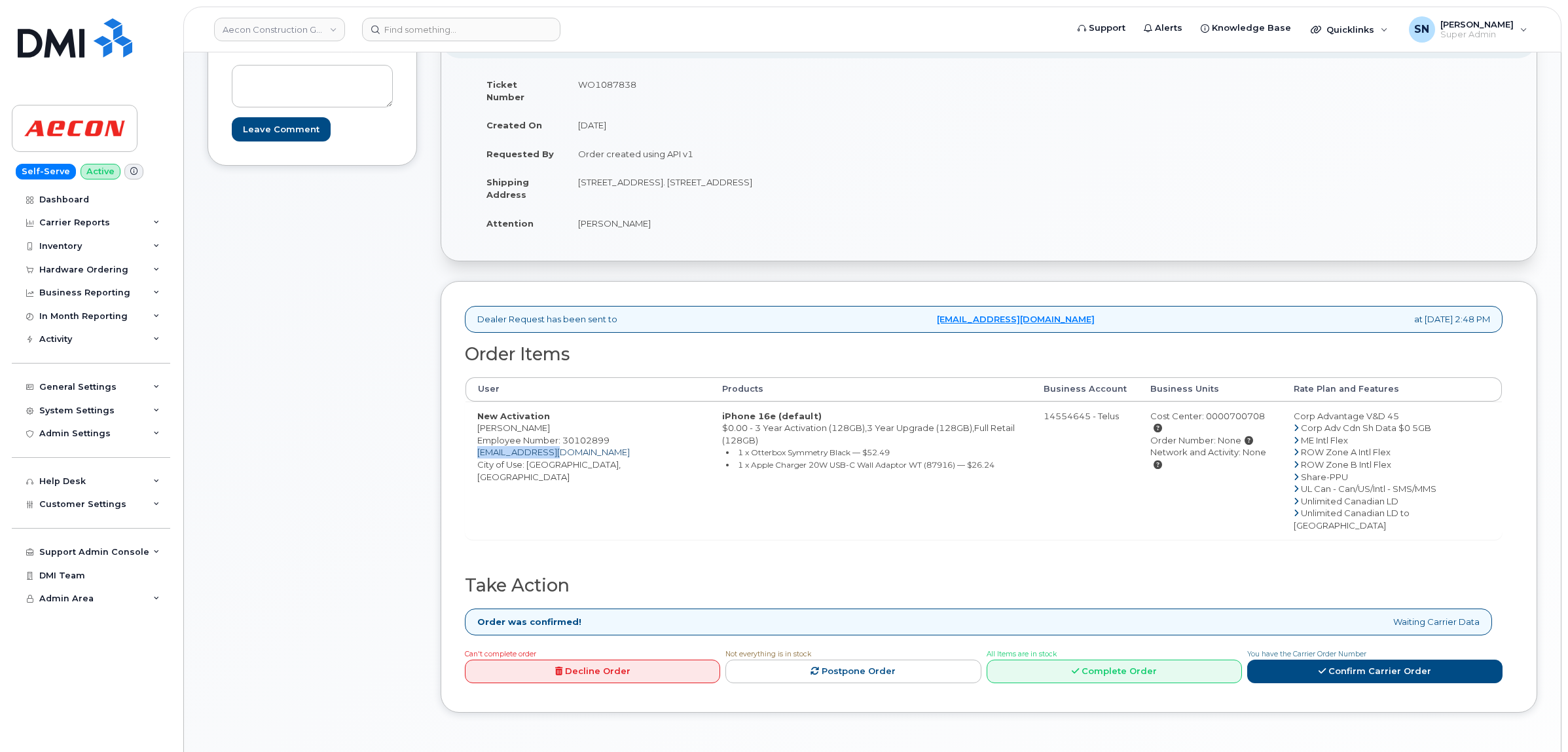
copy link "[EMAIL_ADDRESS][DOMAIN_NAME]"
drag, startPoint x: 568, startPoint y: 439, endPoint x: 478, endPoint y: 437, distance: 90.0
click at [478, 437] on td "New Activation [PERSON_NAME] Employee Number: 30102899 [EMAIL_ADDRESS][DOMAIN_N…" at bounding box center [588, 470] width 245 height 138
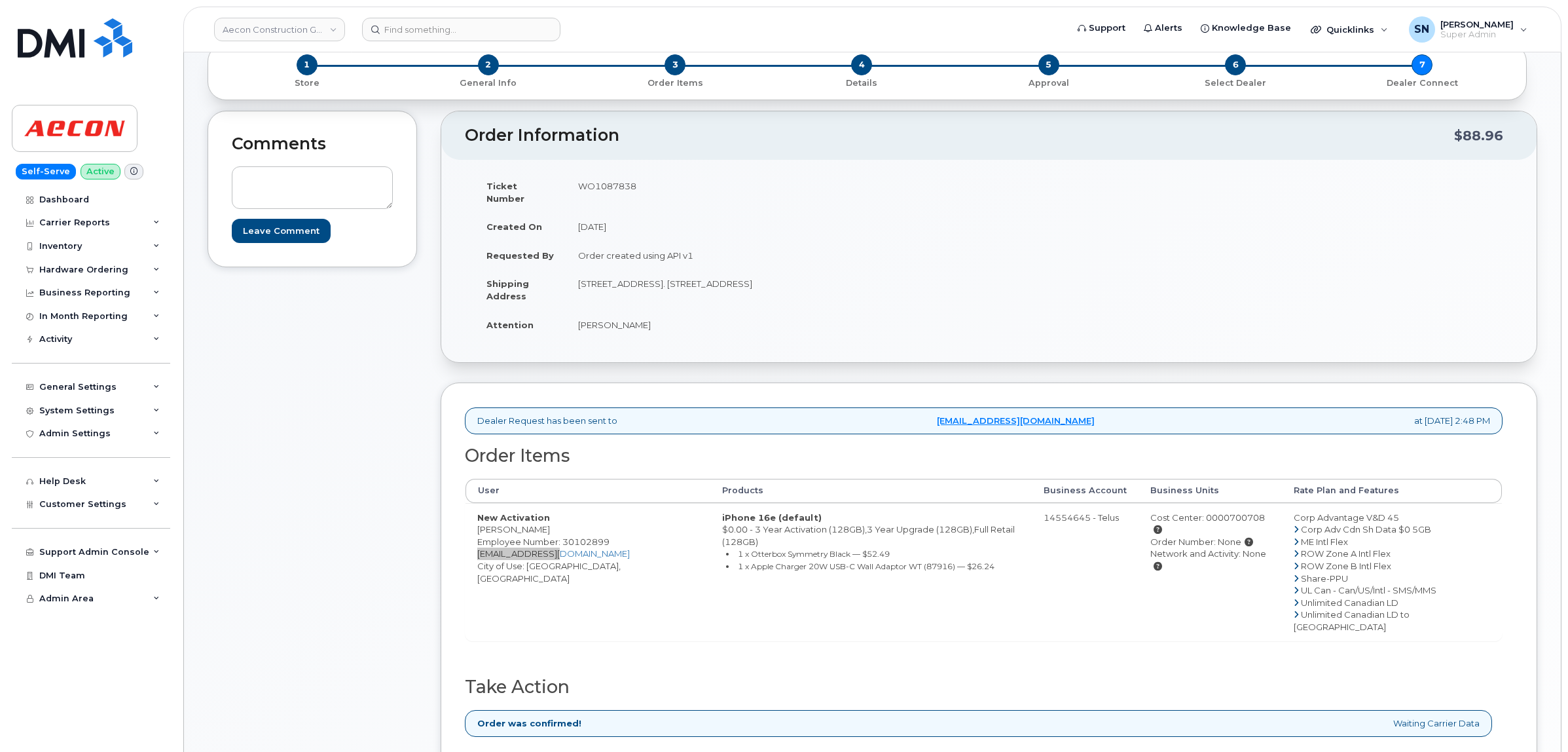
scroll to position [0, 0]
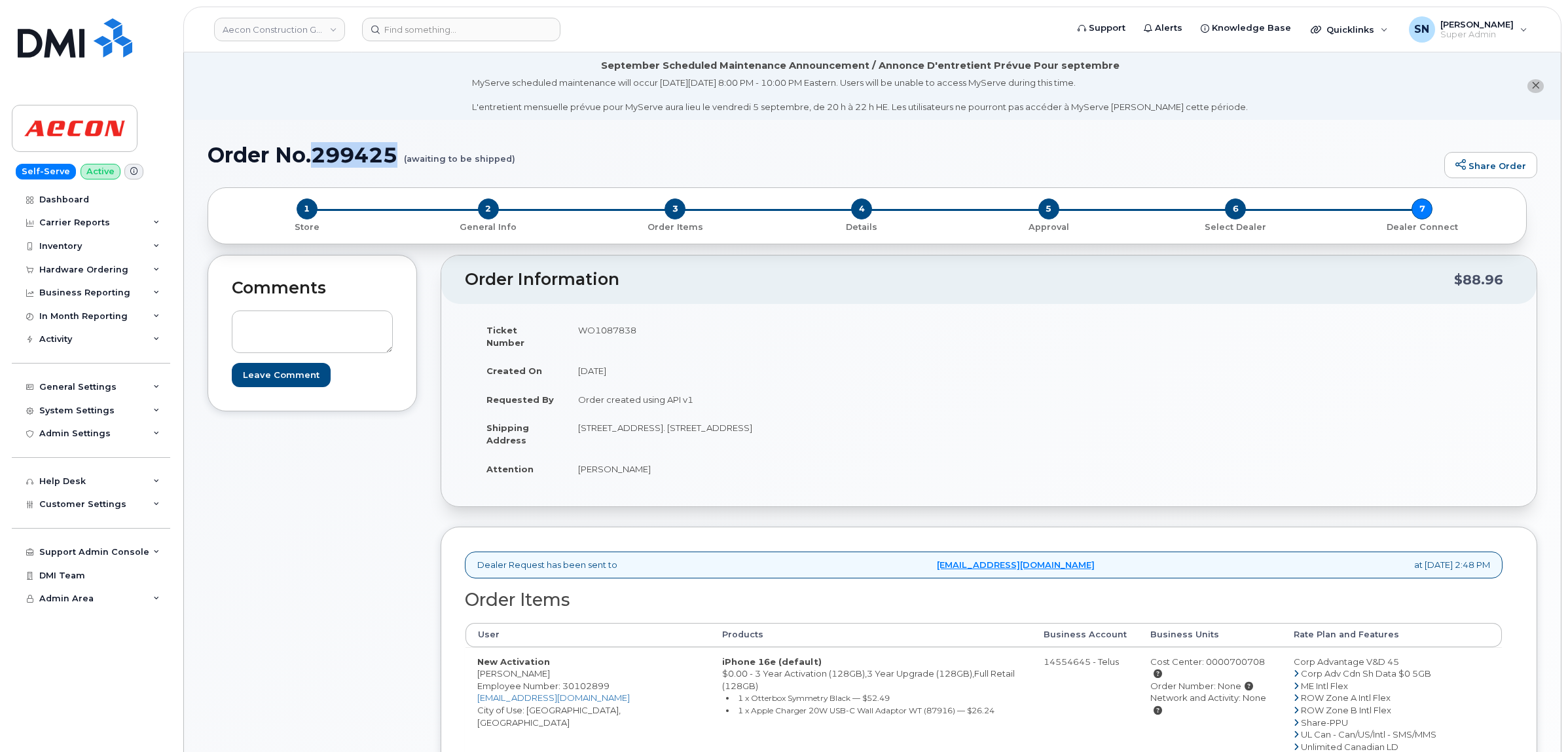
drag, startPoint x: 315, startPoint y: 155, endPoint x: 400, endPoint y: 158, distance: 85.1
click at [400, 158] on h1 "Order No.299425 (awaiting to be shipped)" at bounding box center [823, 154] width 1230 height 23
copy h1 "299425"
click at [1533, 87] on icon "close notification" at bounding box center [1536, 85] width 9 height 9
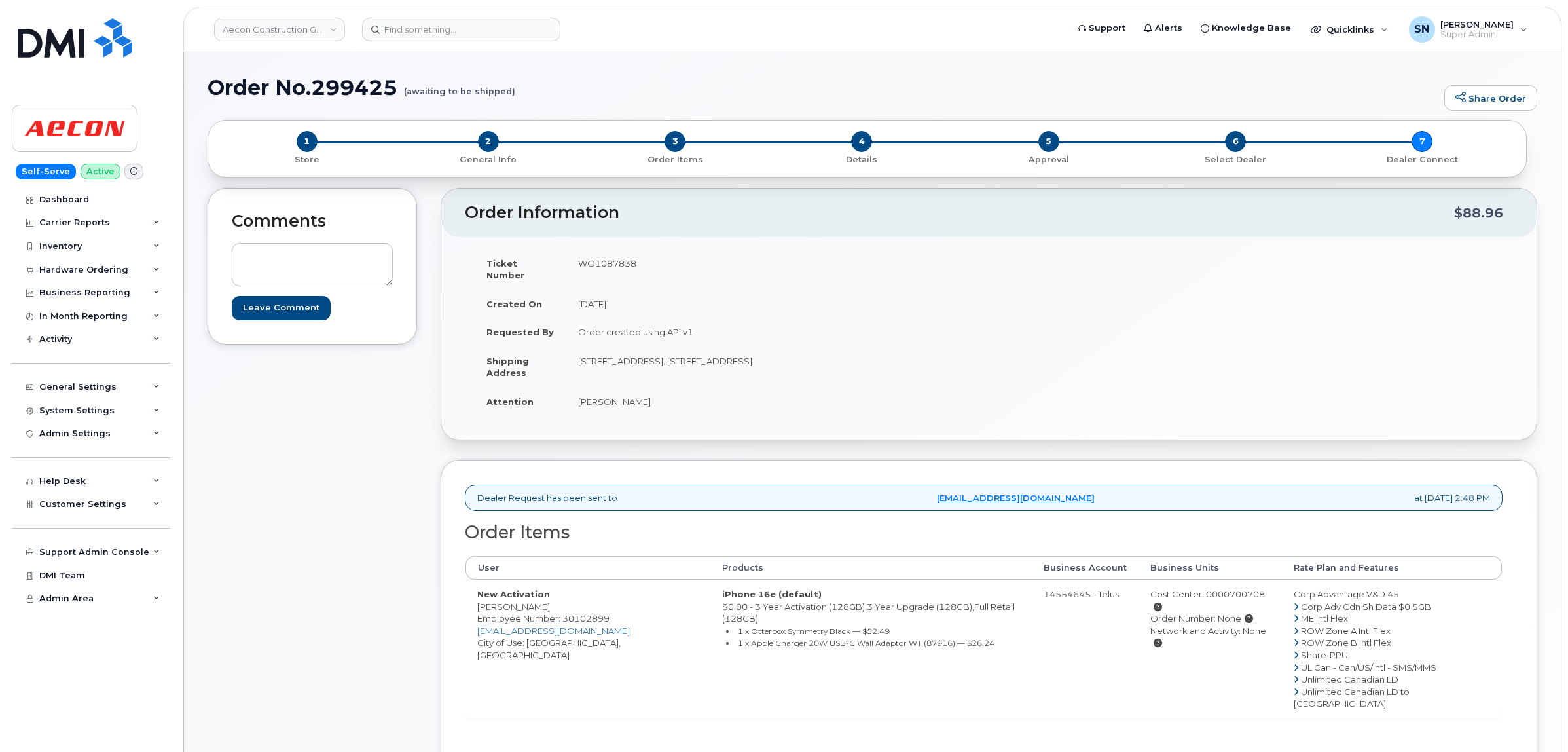
click at [282, 514] on div "Comments Leave Comment" at bounding box center [312, 549] width 209 height 723
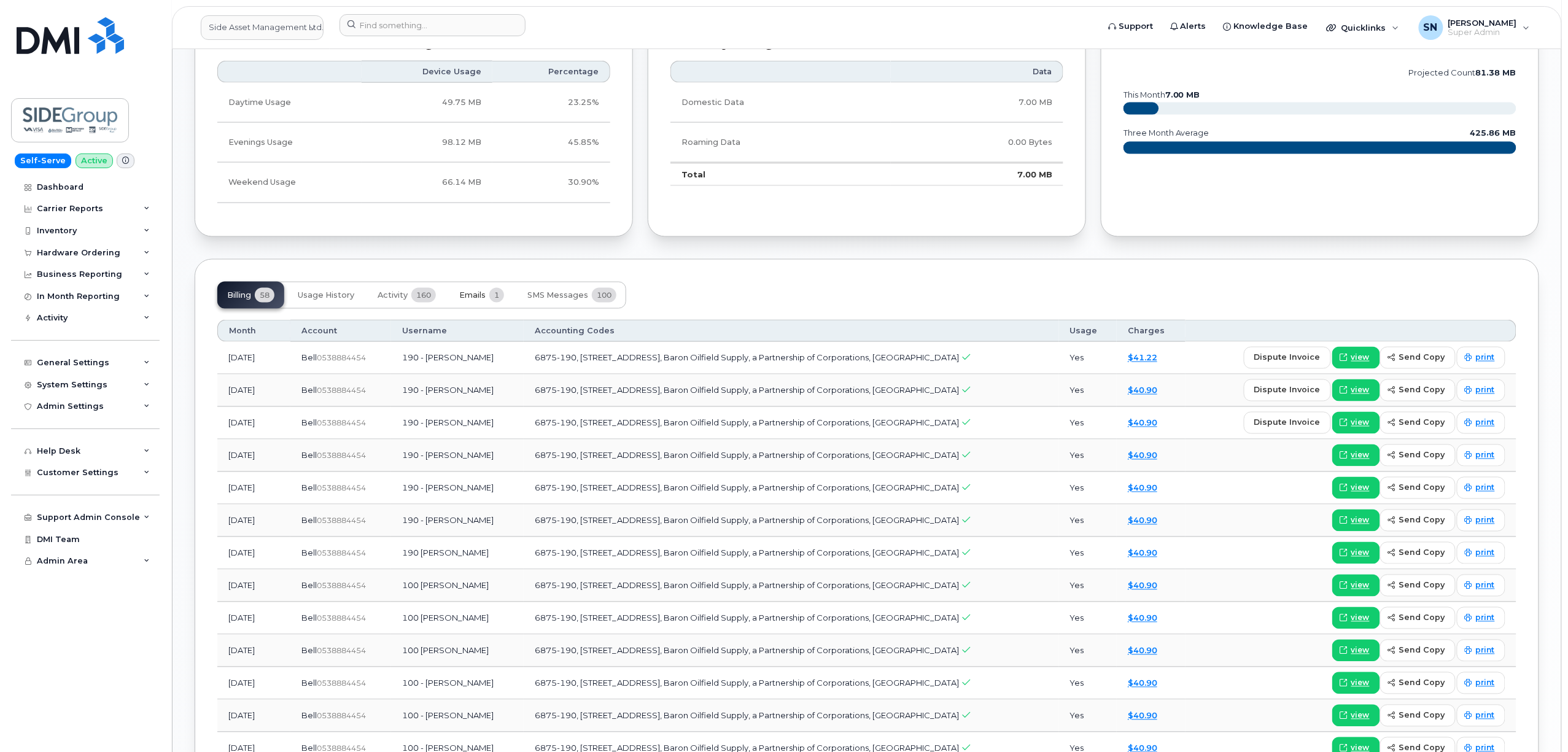
click at [473, 297] on span "Emails" at bounding box center [473, 295] width 27 height 10
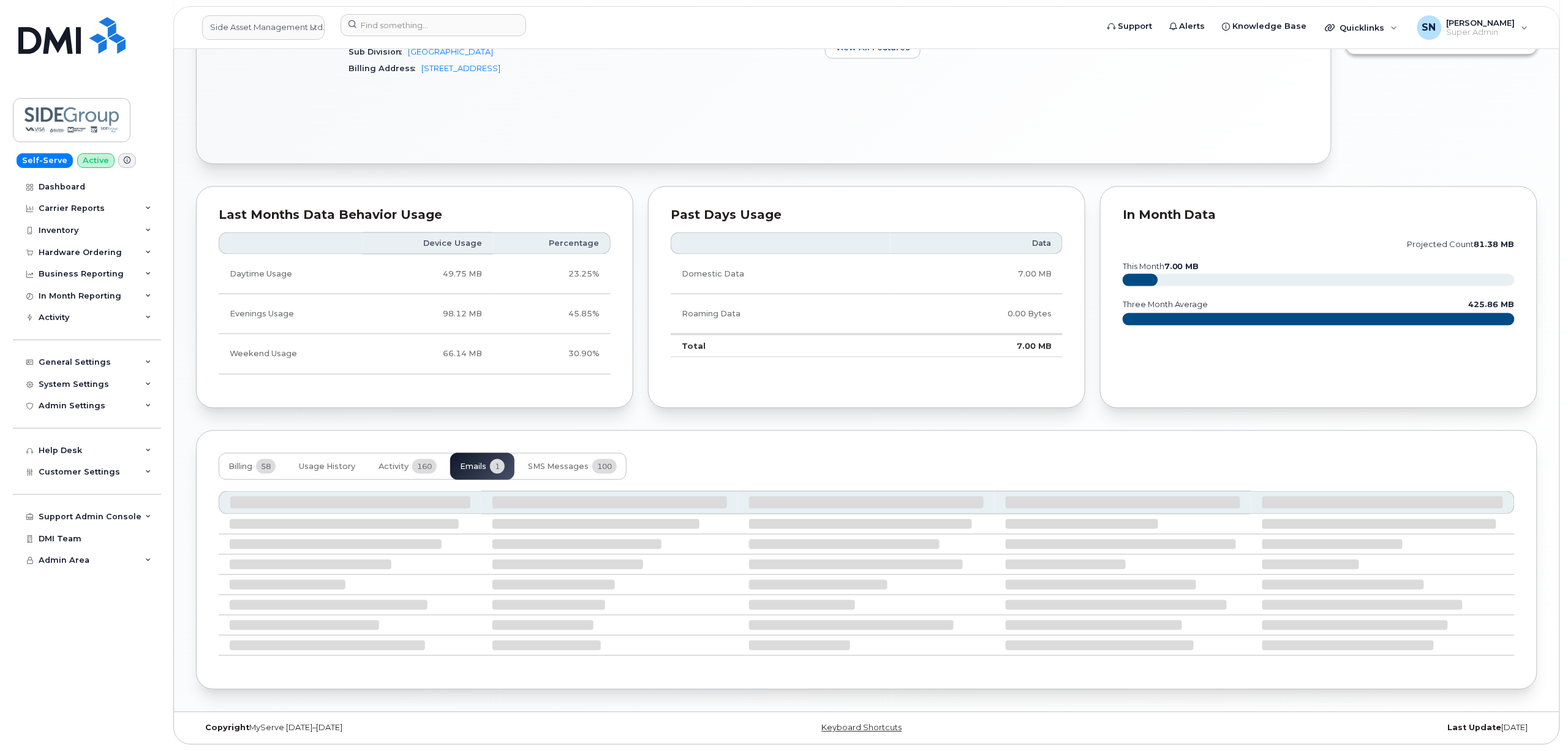
scroll to position [530, 0]
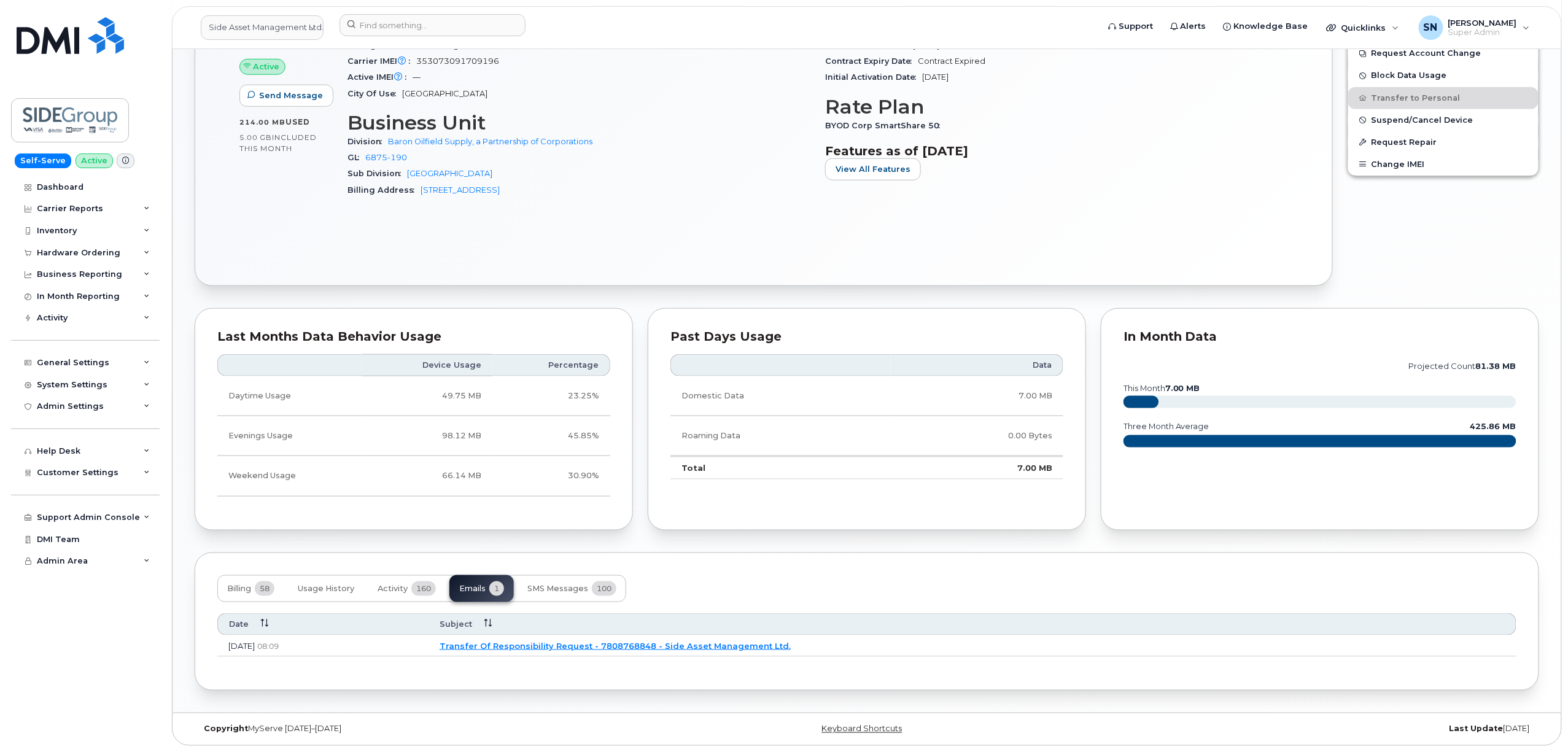
click at [632, 644] on link "Transfer Of Responsibility Request - 7808768848 - Side Asset Management Ltd." at bounding box center [615, 645] width 351 height 10
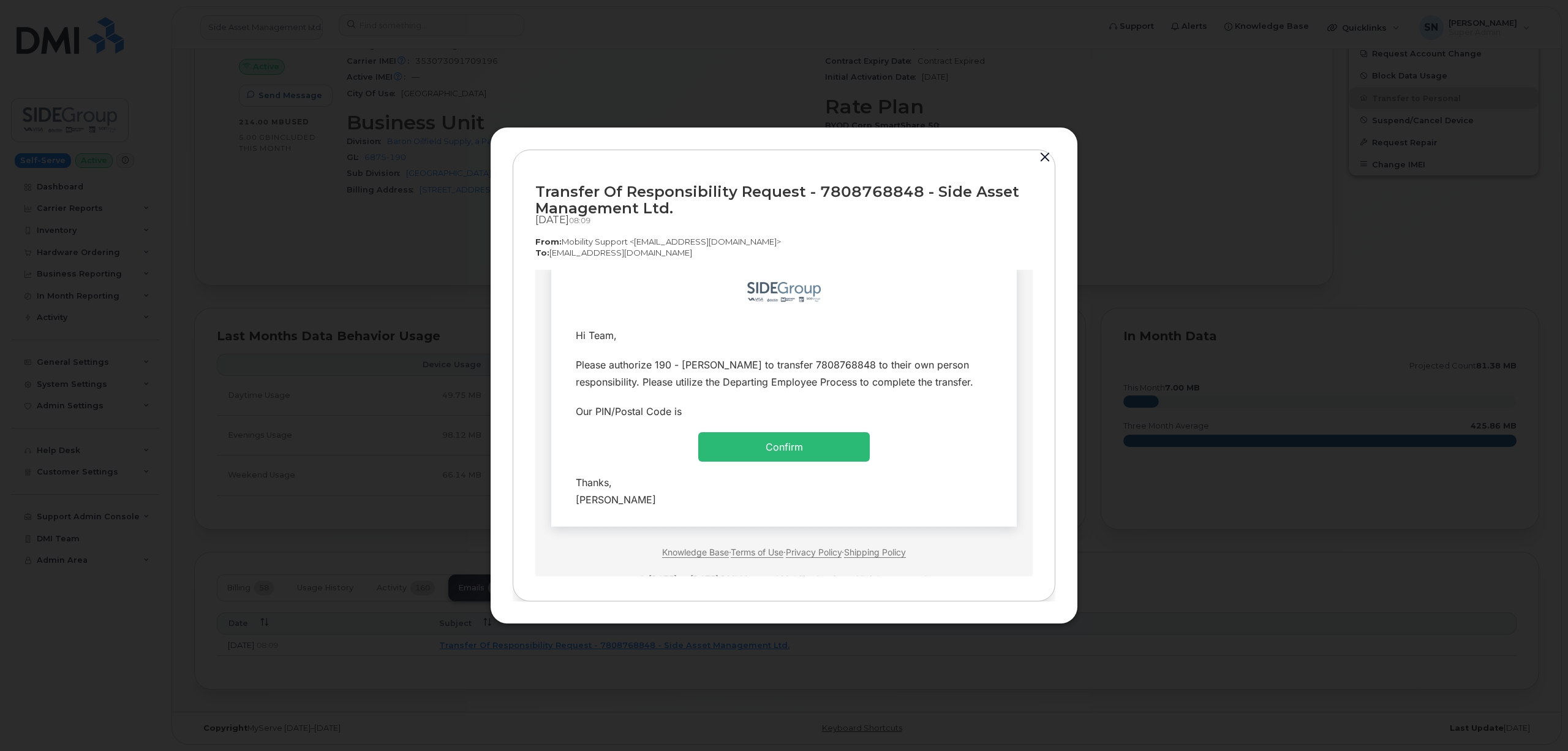
scroll to position [0, 0]
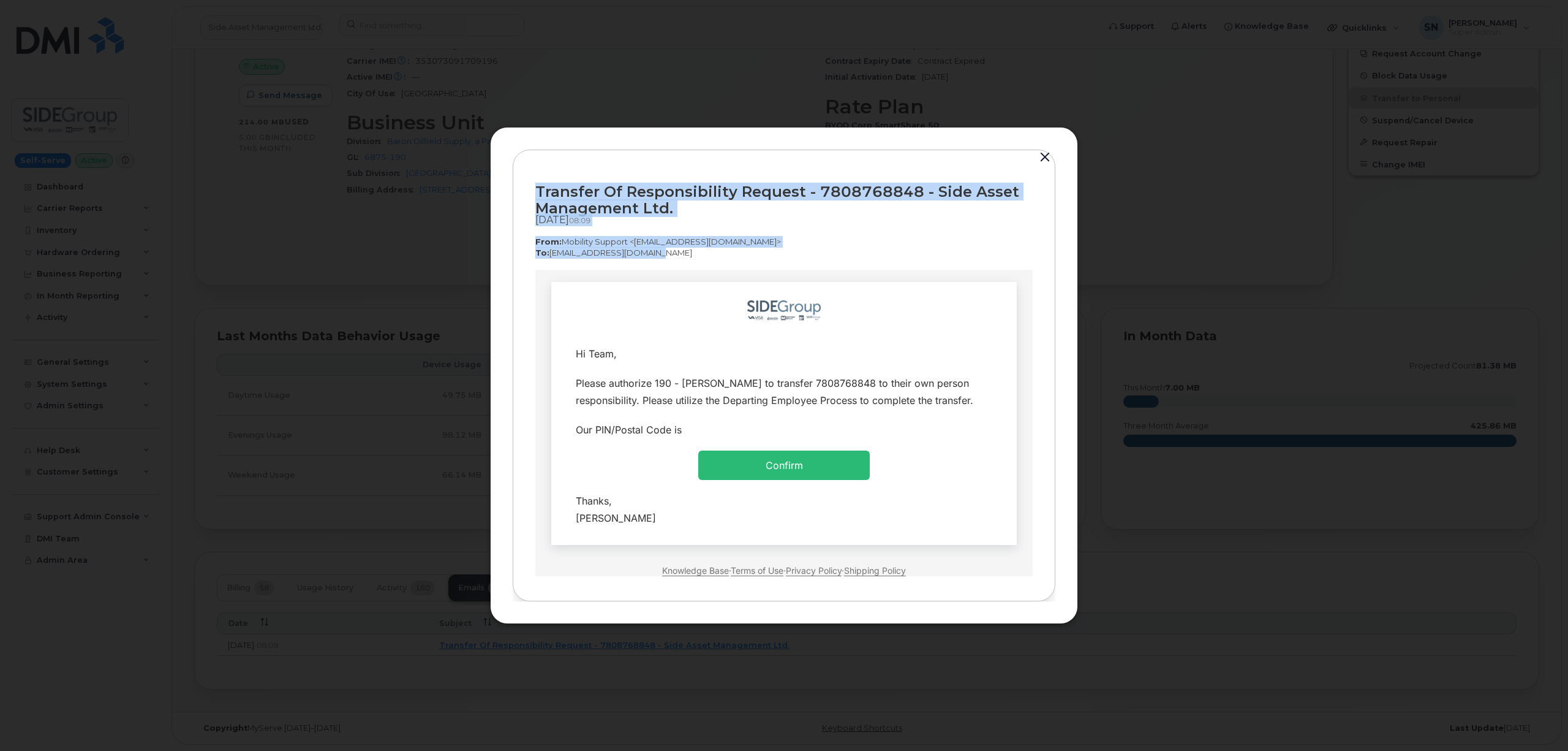
copy div "Transfer Of Responsibility Request - 7808768848 - Side Asset Management Ltd. [D…"
drag, startPoint x: 536, startPoint y: 188, endPoint x: 694, endPoint y: 253, distance: 170.8
click at [694, 253] on div "Transfer Of Responsibility Request - 7808768848 - Side Asset Management Ltd. [D…" at bounding box center [784, 221] width 497 height 97
click at [1046, 155] on button "button" at bounding box center [1045, 157] width 18 height 17
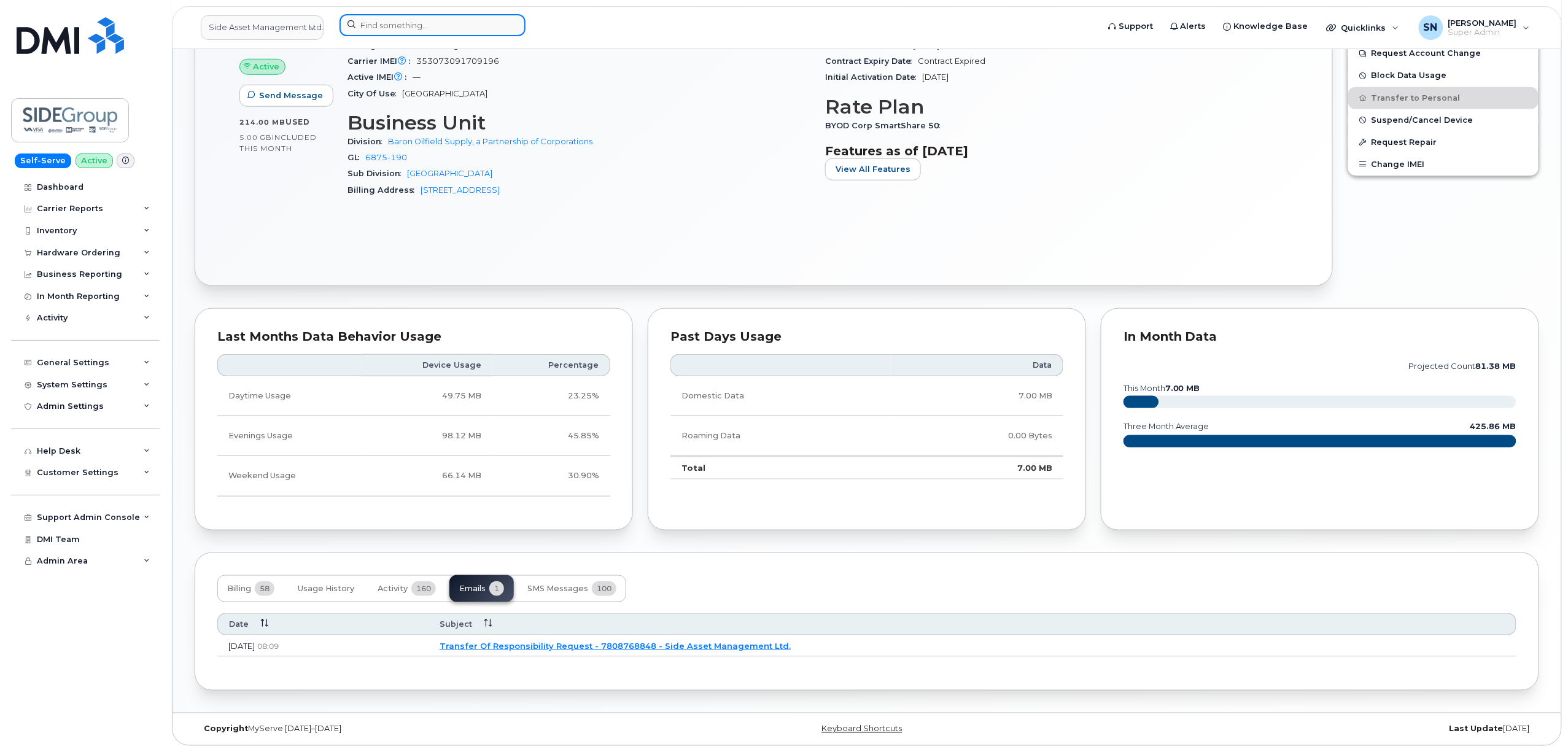
click at [437, 24] on input at bounding box center [432, 25] width 186 height 22
paste input "306.227.7351"
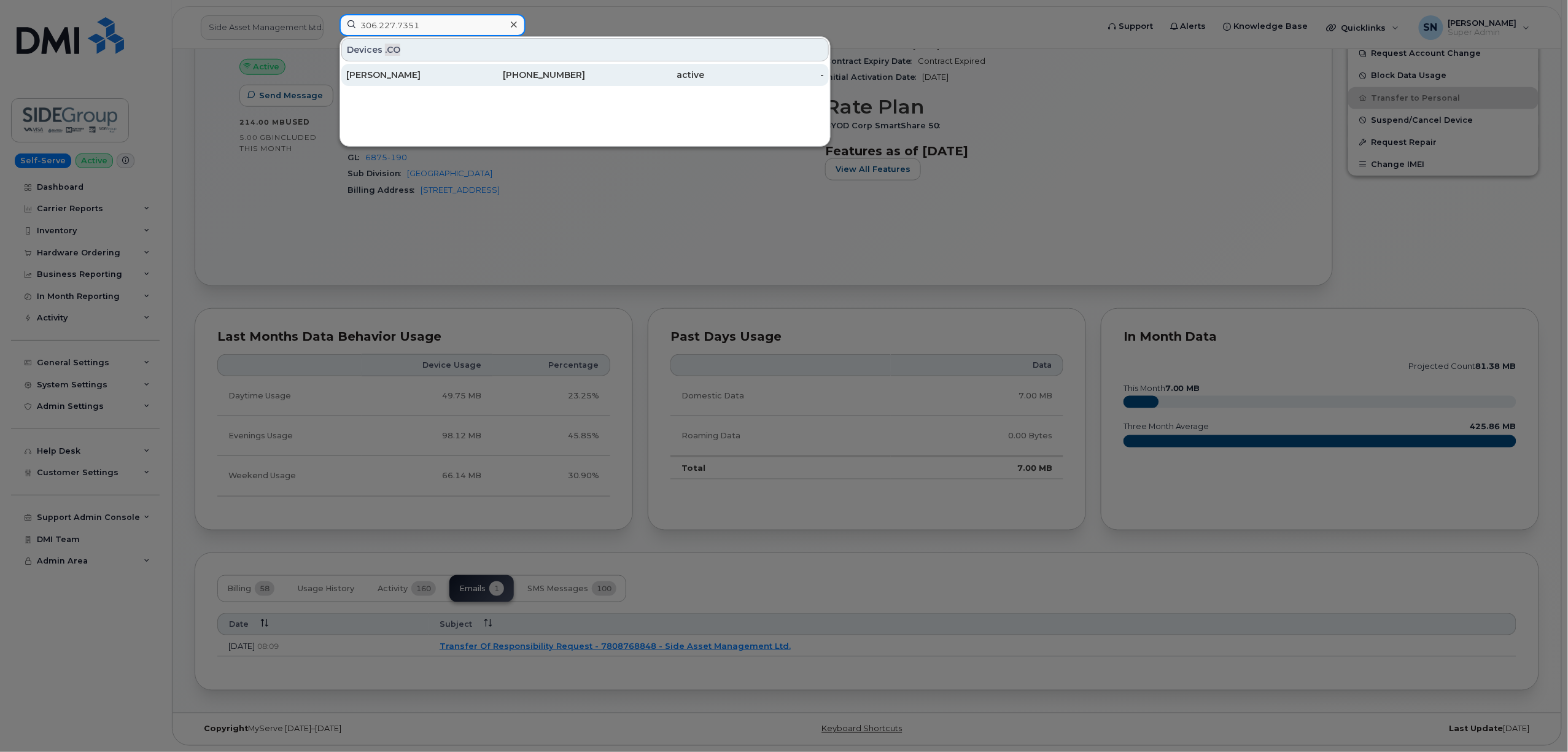
type input "306.227.7351"
click at [448, 79] on div "[PERSON_NAME]" at bounding box center [406, 74] width 119 height 13
